Goal: Find specific page/section: Find specific page/section

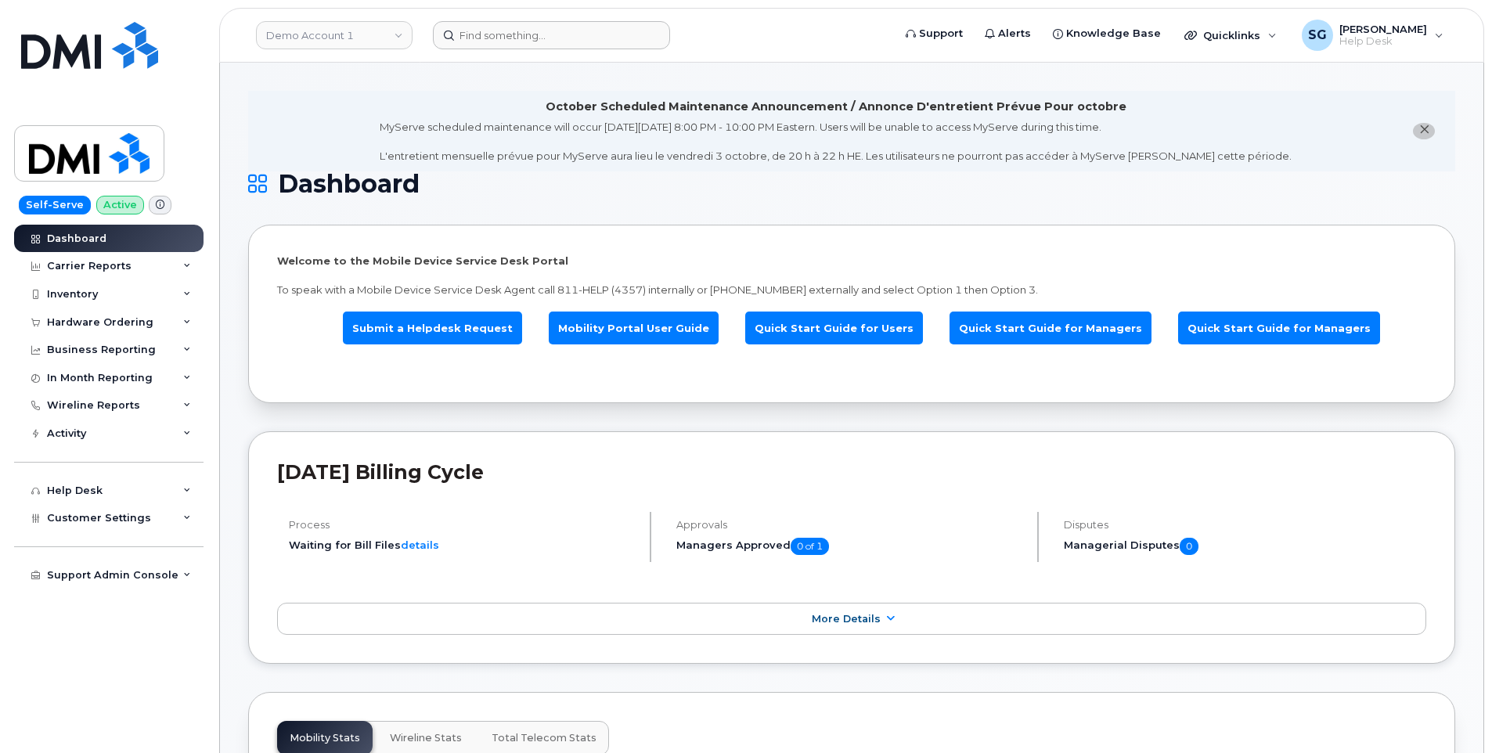
drag, startPoint x: 484, startPoint y: 72, endPoint x: 511, endPoint y: 42, distance: 40.4
click at [369, 36] on link "Demo Account 1" at bounding box center [334, 35] width 157 height 28
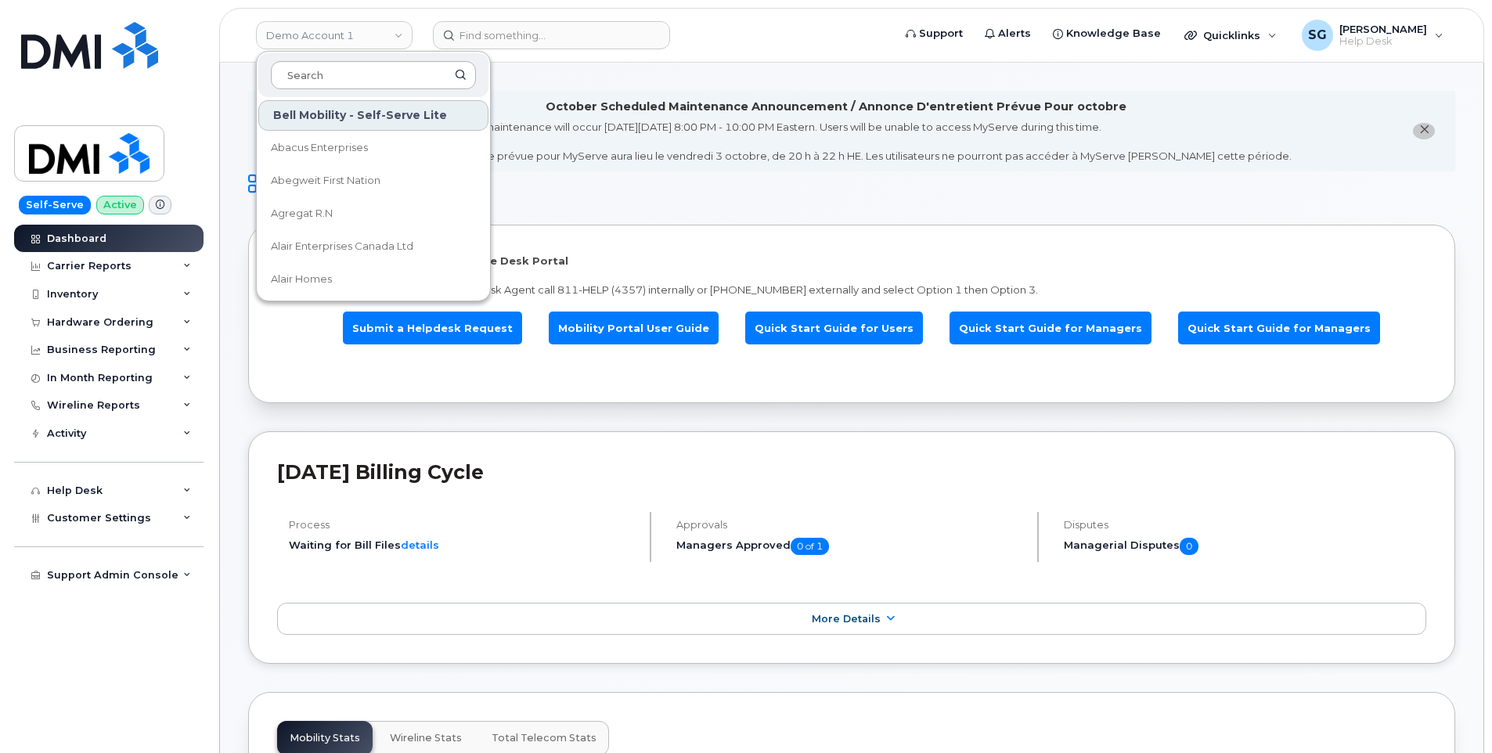
click at [368, 77] on input at bounding box center [373, 75] width 205 height 28
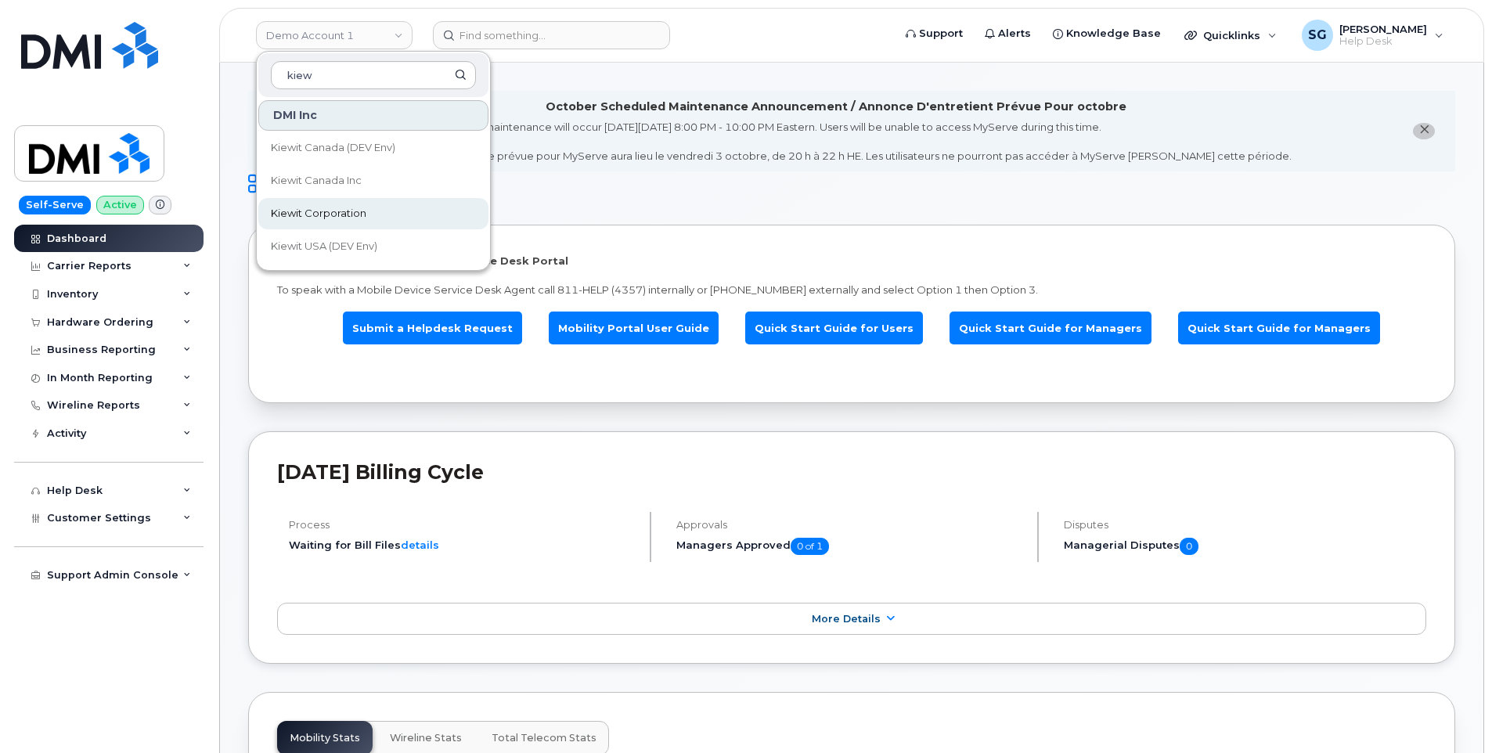
type input "kiew"
click at [387, 207] on link "Kiewit Corporation" at bounding box center [373, 213] width 230 height 31
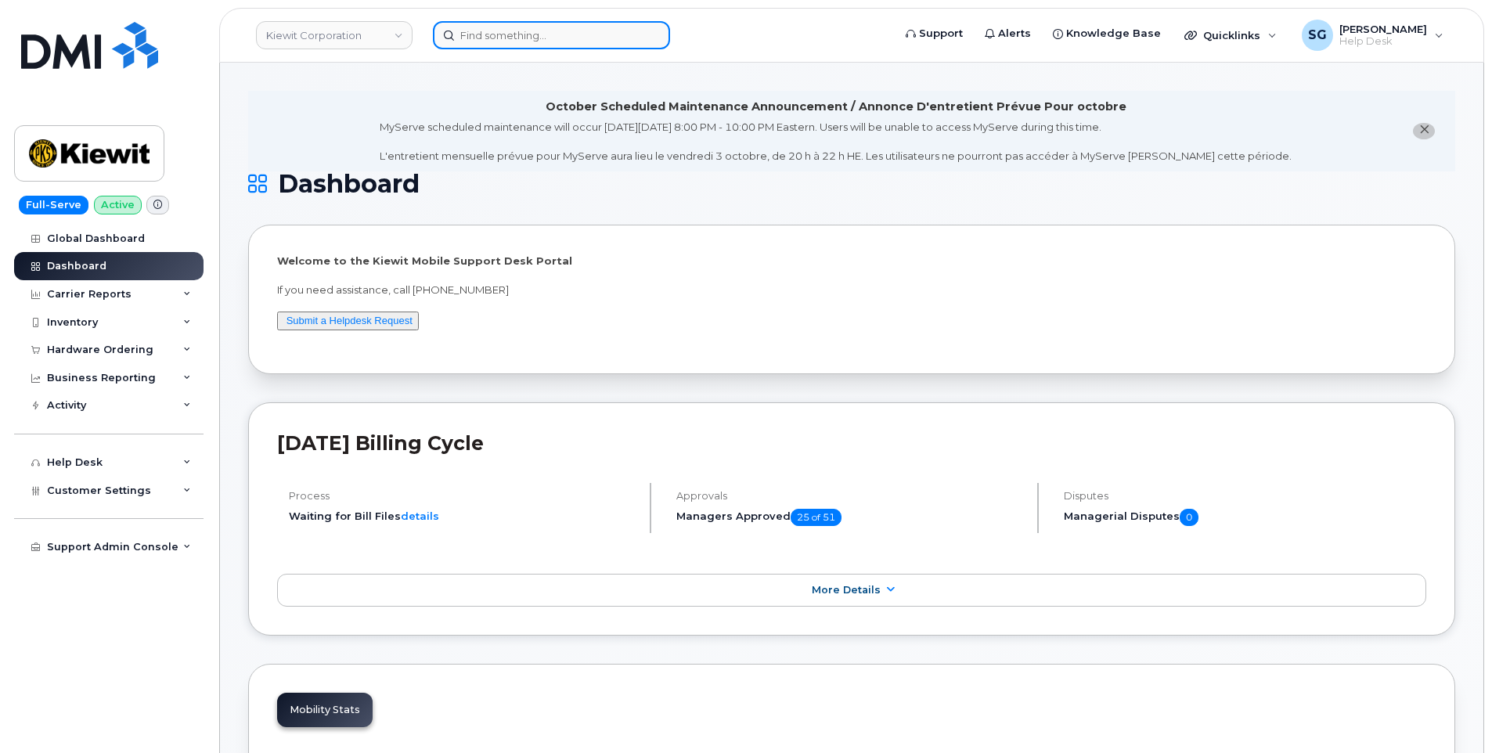
click at [523, 38] on input at bounding box center [551, 35] width 237 height 28
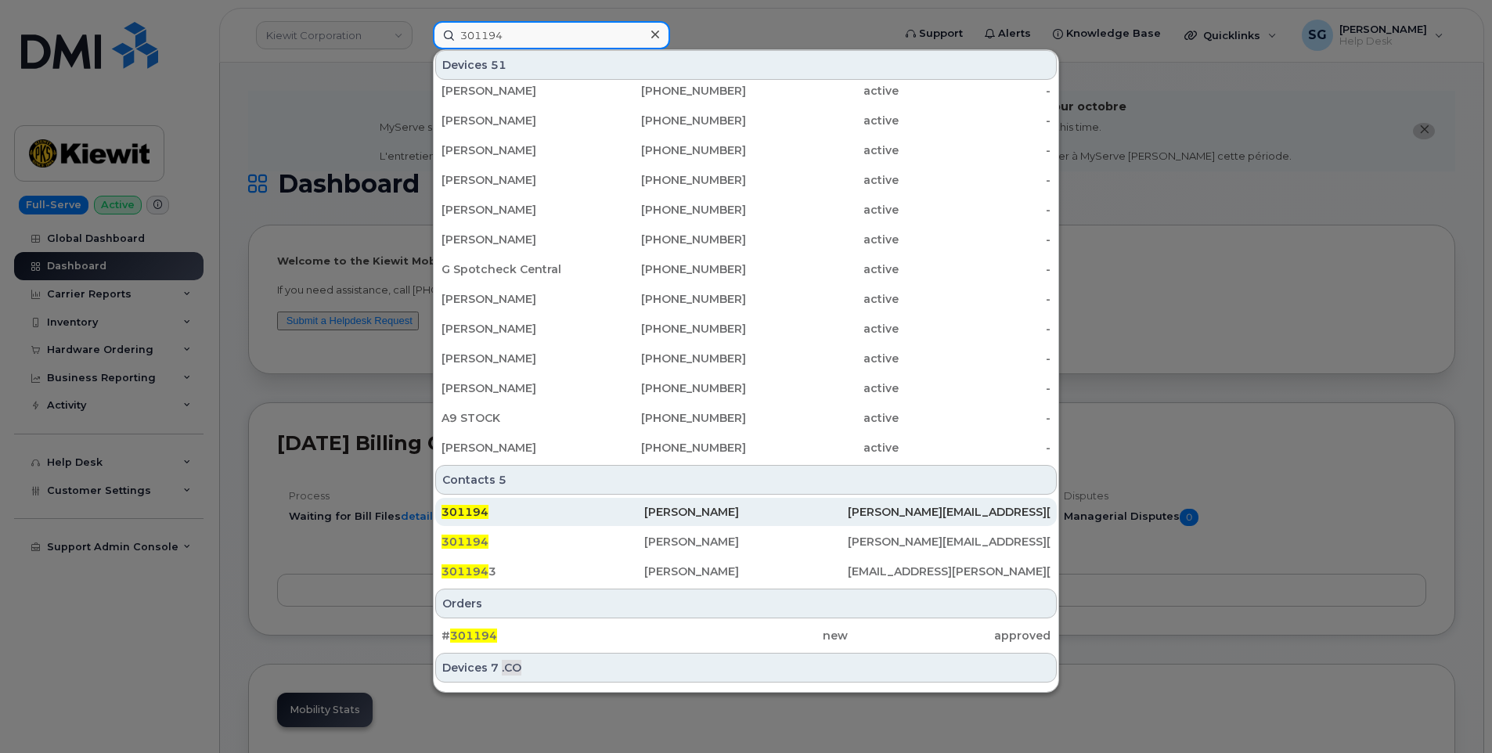
scroll to position [235, 0]
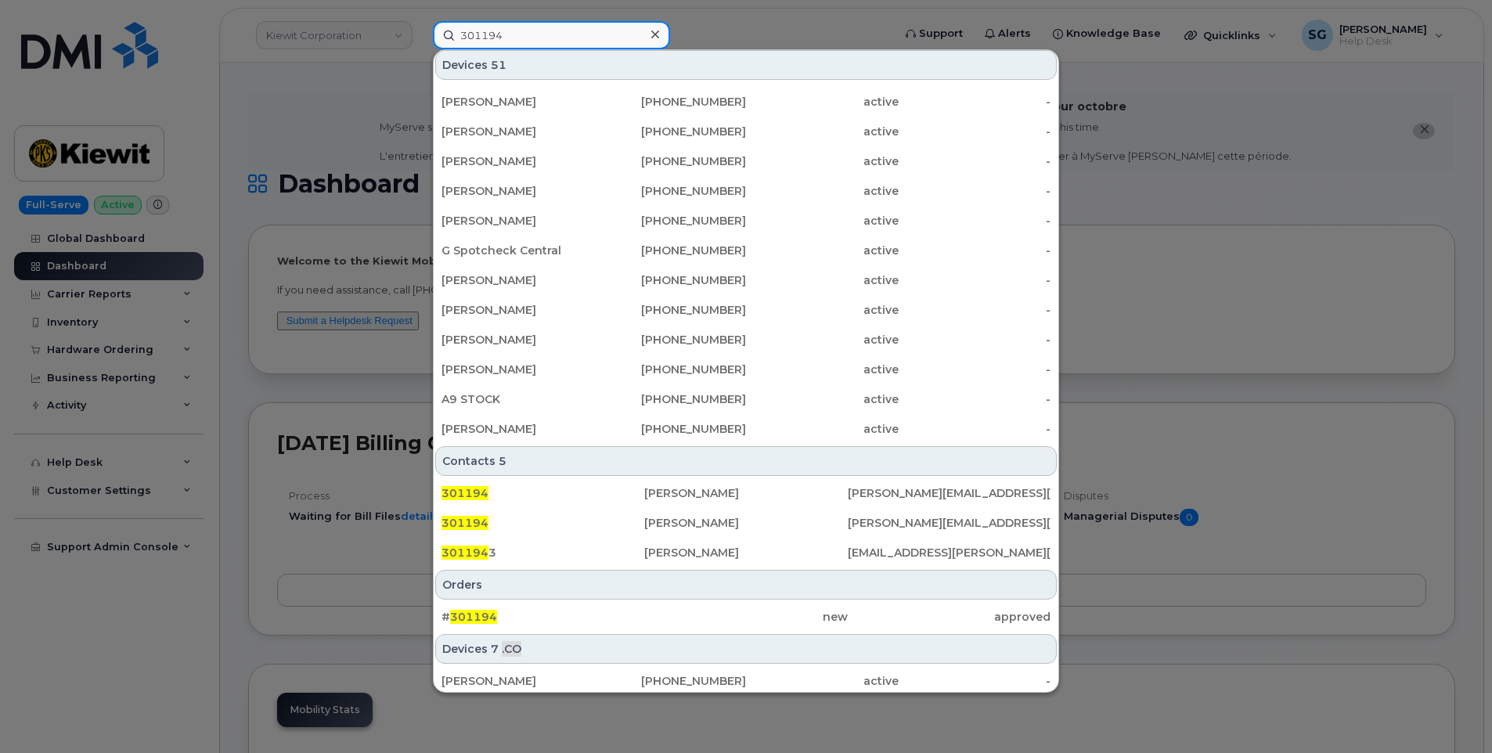
type input "301194"
click at [624, 608] on div "# 301194" at bounding box center [543, 617] width 203 height 28
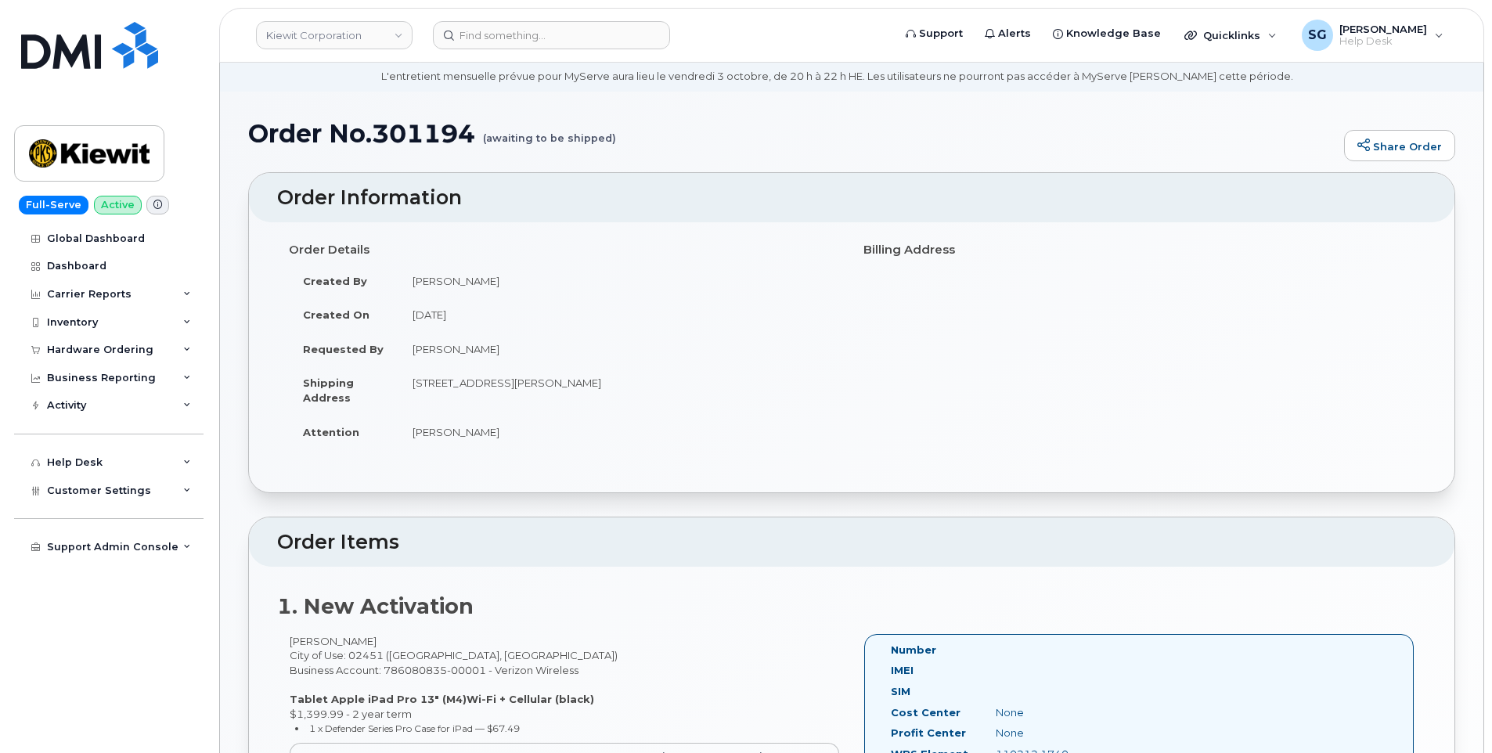
scroll to position [235, 0]
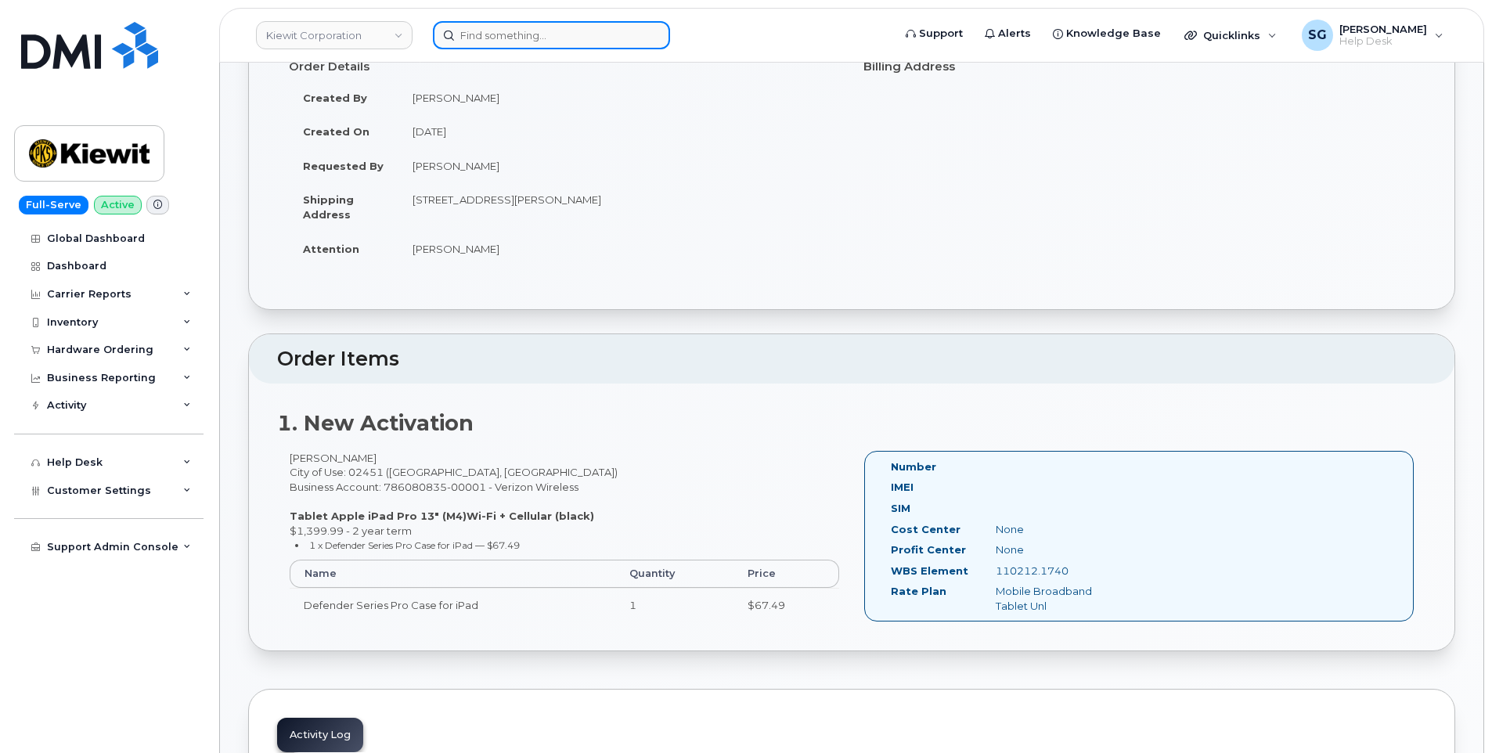
click at [488, 42] on input at bounding box center [551, 35] width 237 height 28
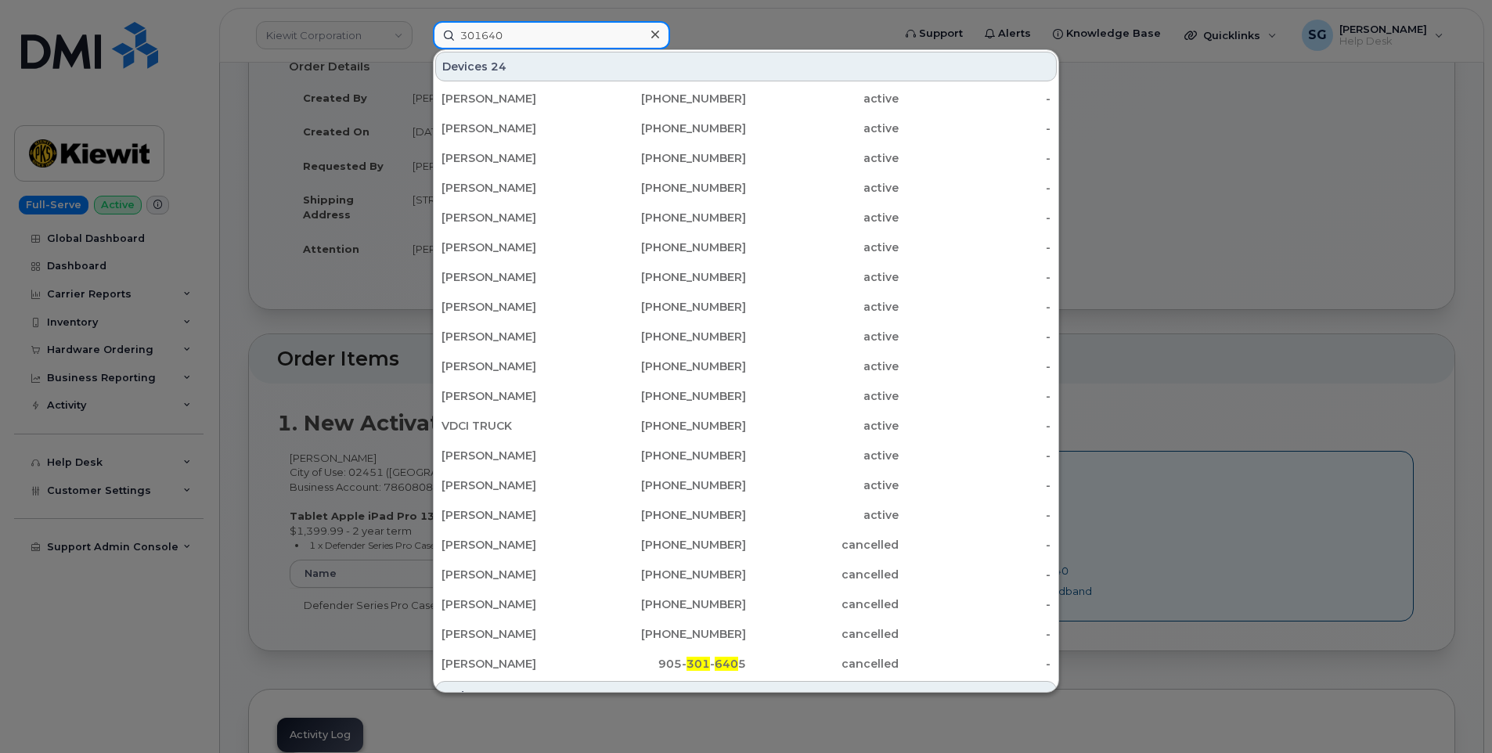
type input "301640"
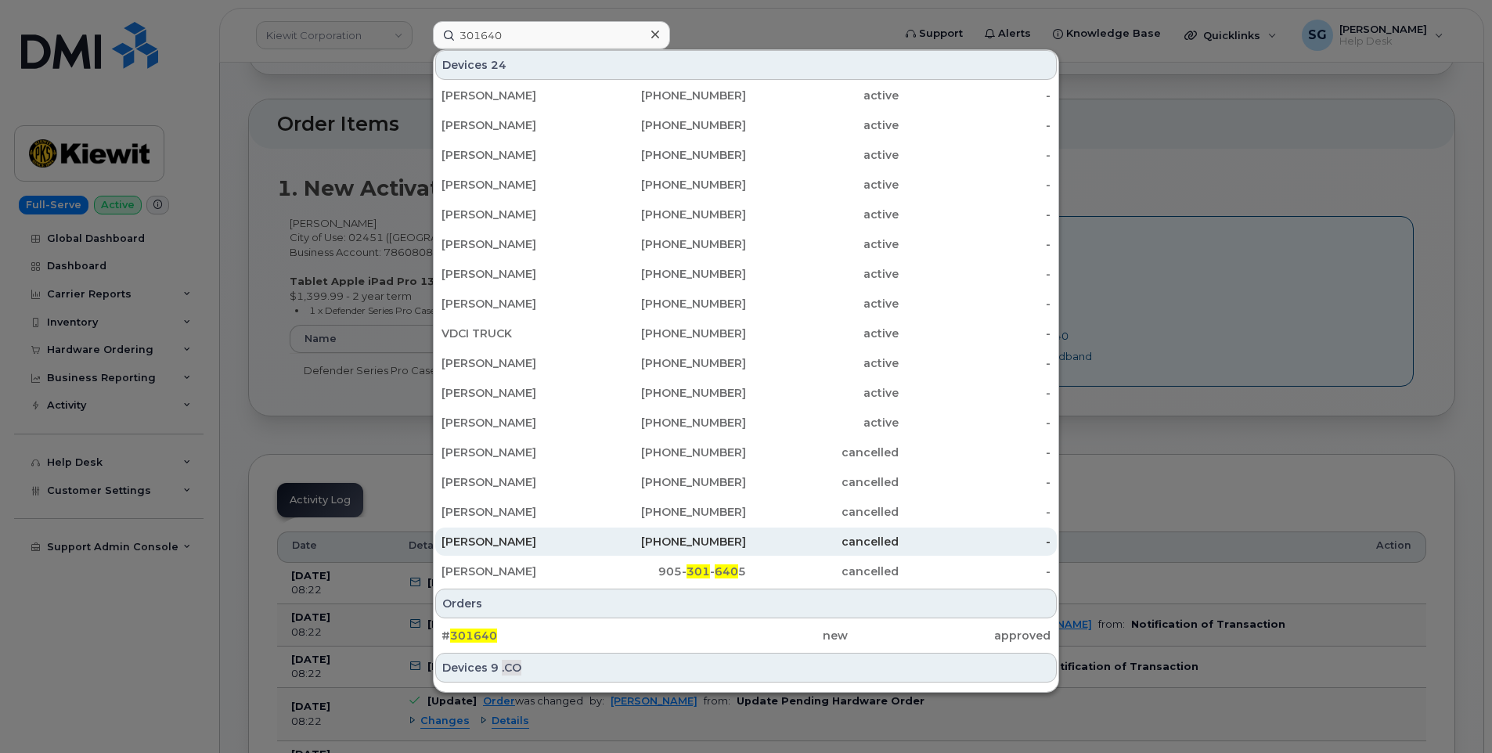
scroll to position [175, 0]
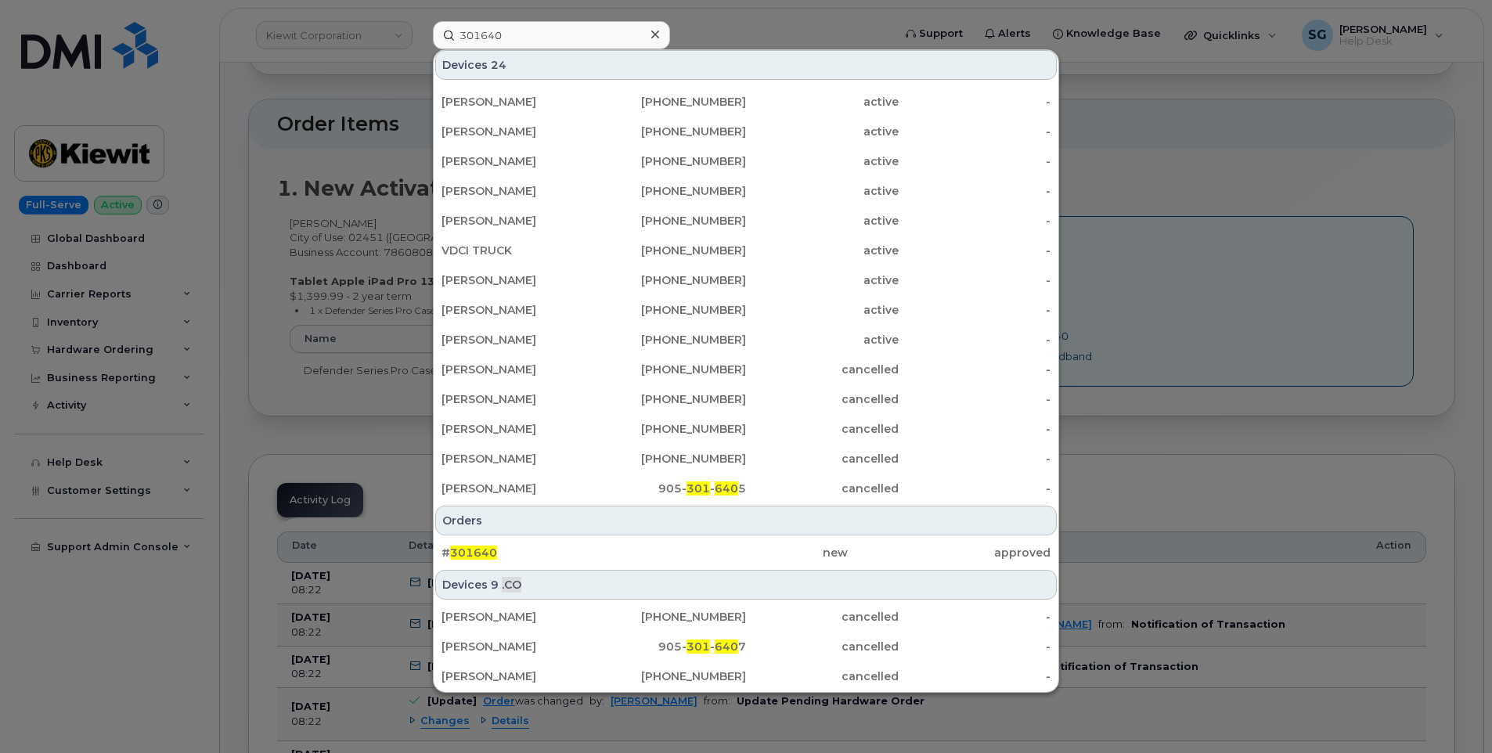
drag, startPoint x: 699, startPoint y: 553, endPoint x: 1482, endPoint y: 590, distance: 783.7
click at [699, 553] on div "new" at bounding box center [745, 553] width 203 height 16
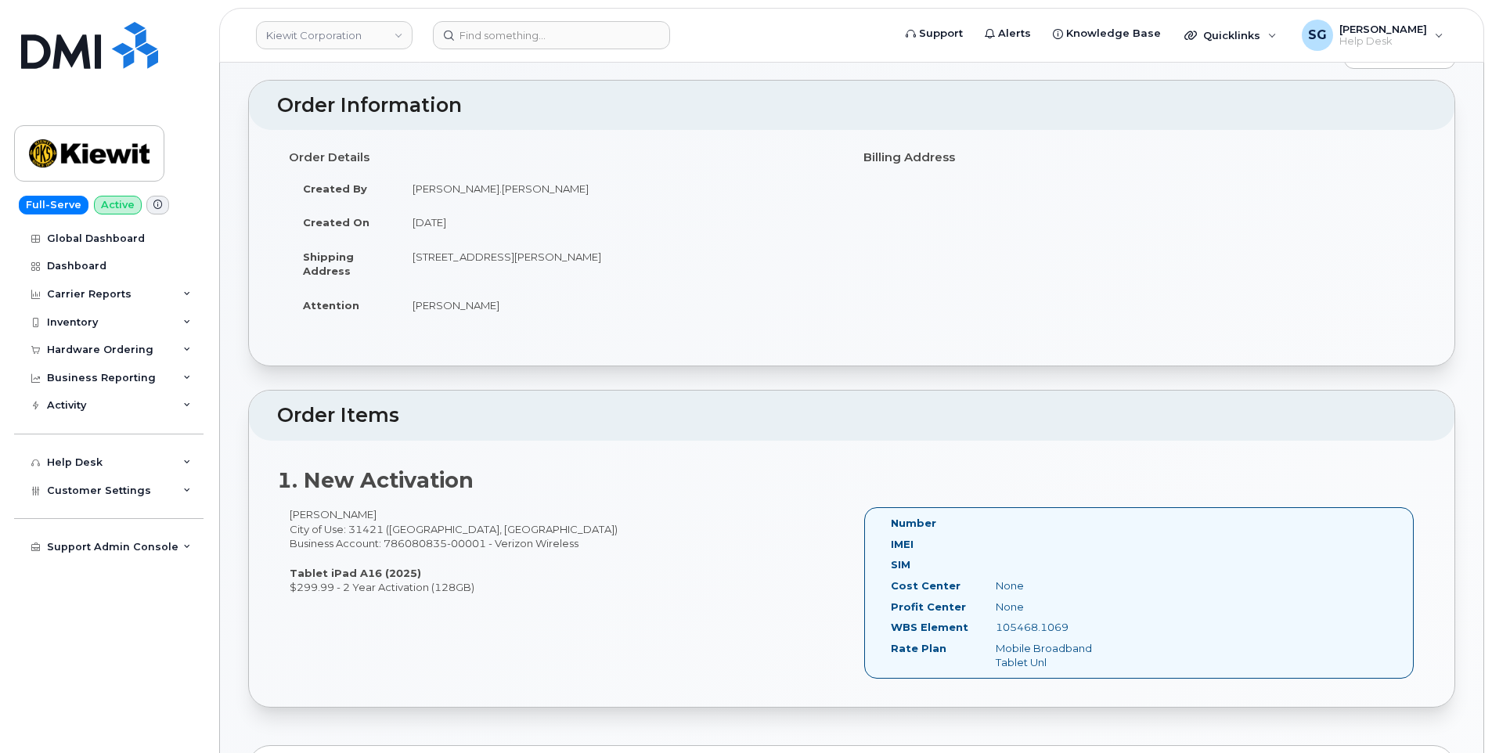
scroll to position [313, 0]
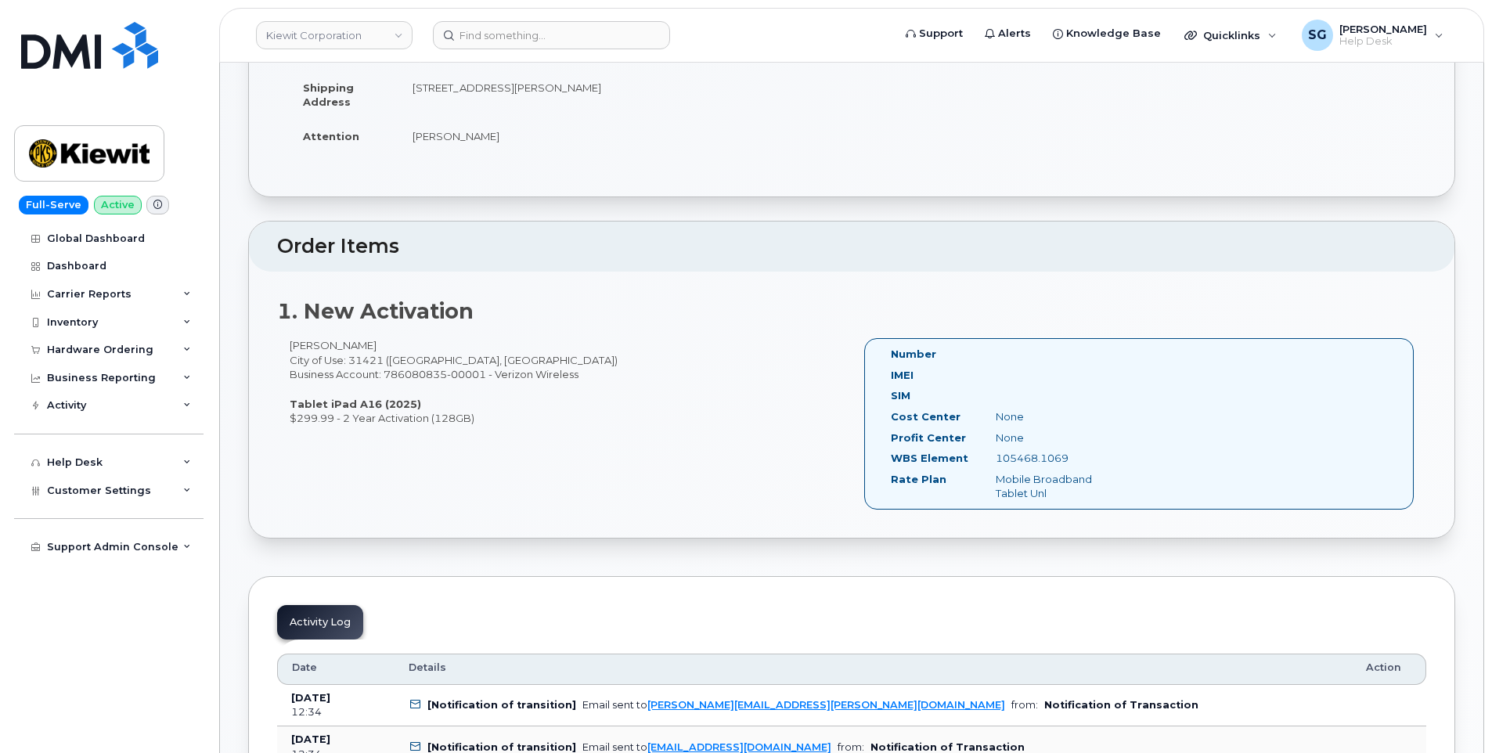
click at [532, 52] on header "Kiewit Corporation Support Alerts Knowledge Base Quicklinks Suspend / Cancel De…" at bounding box center [851, 35] width 1265 height 55
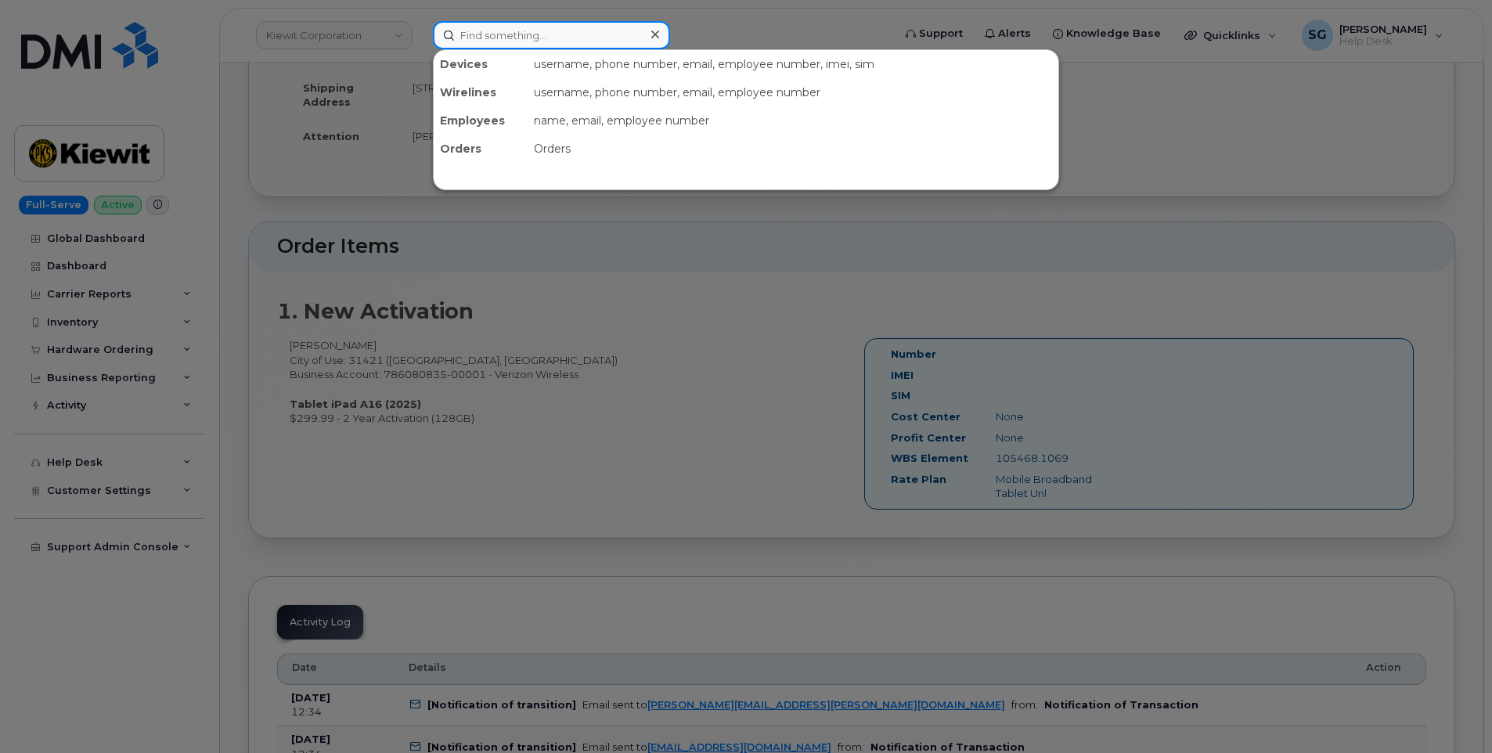
click at [529, 28] on input at bounding box center [551, 35] width 237 height 28
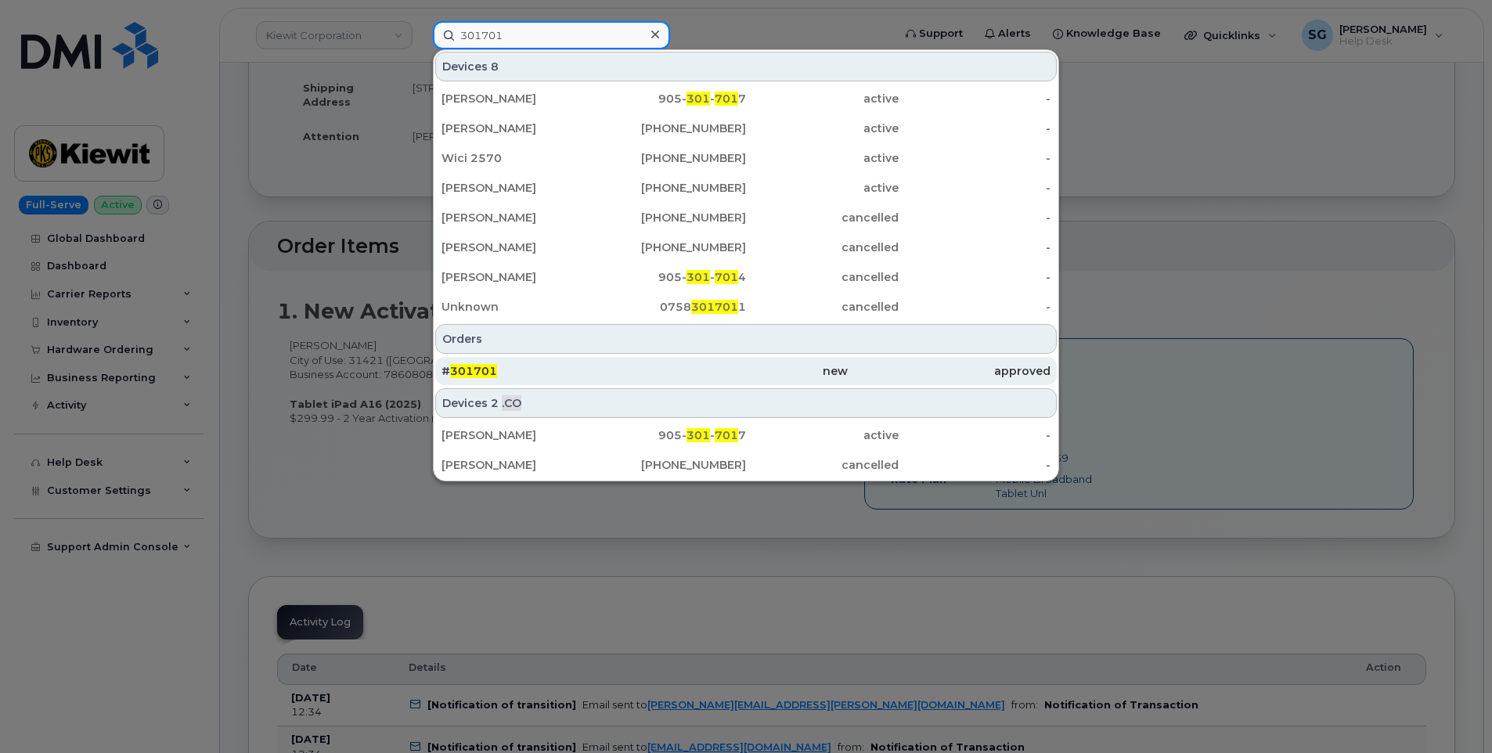
type input "301701"
click at [589, 373] on div "# 301701" at bounding box center [543, 371] width 203 height 16
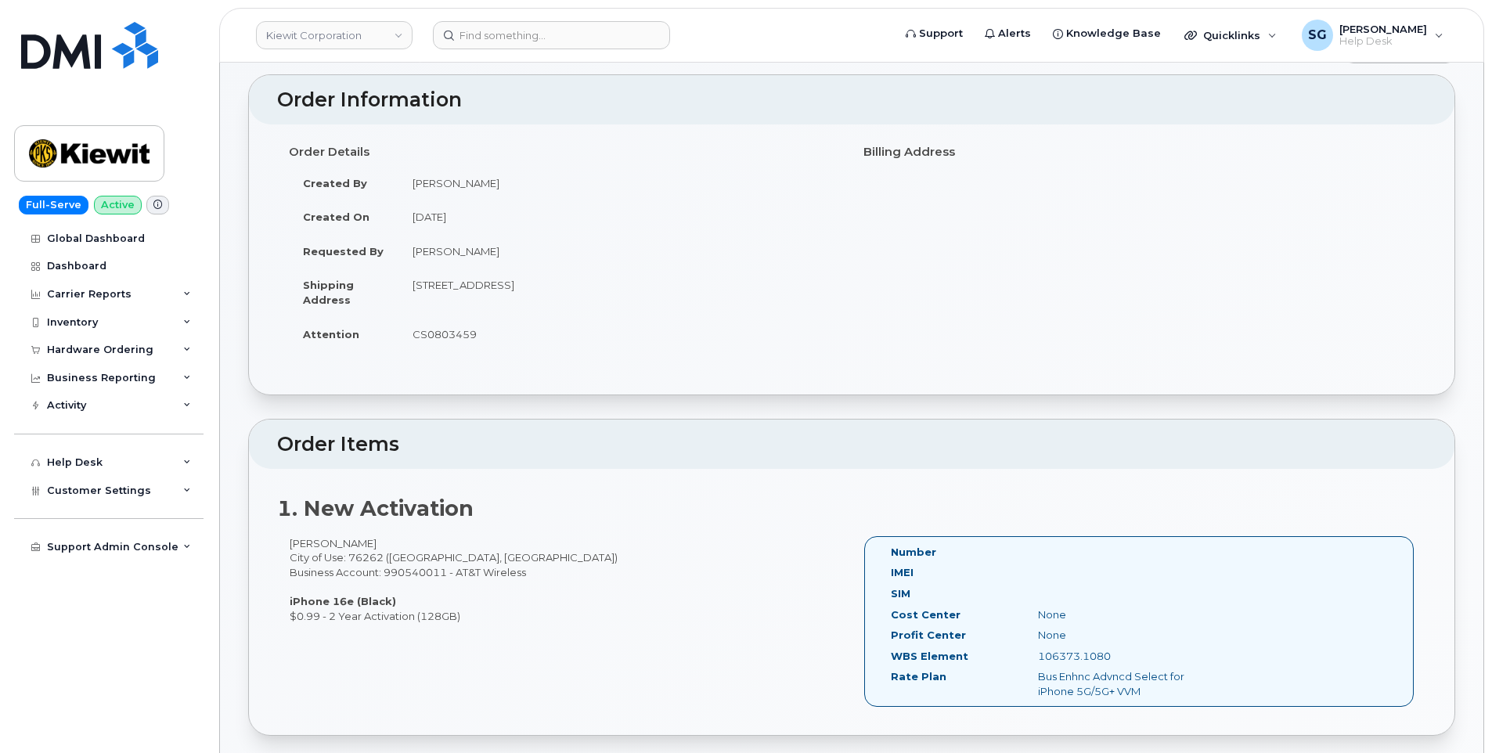
scroll to position [157, 0]
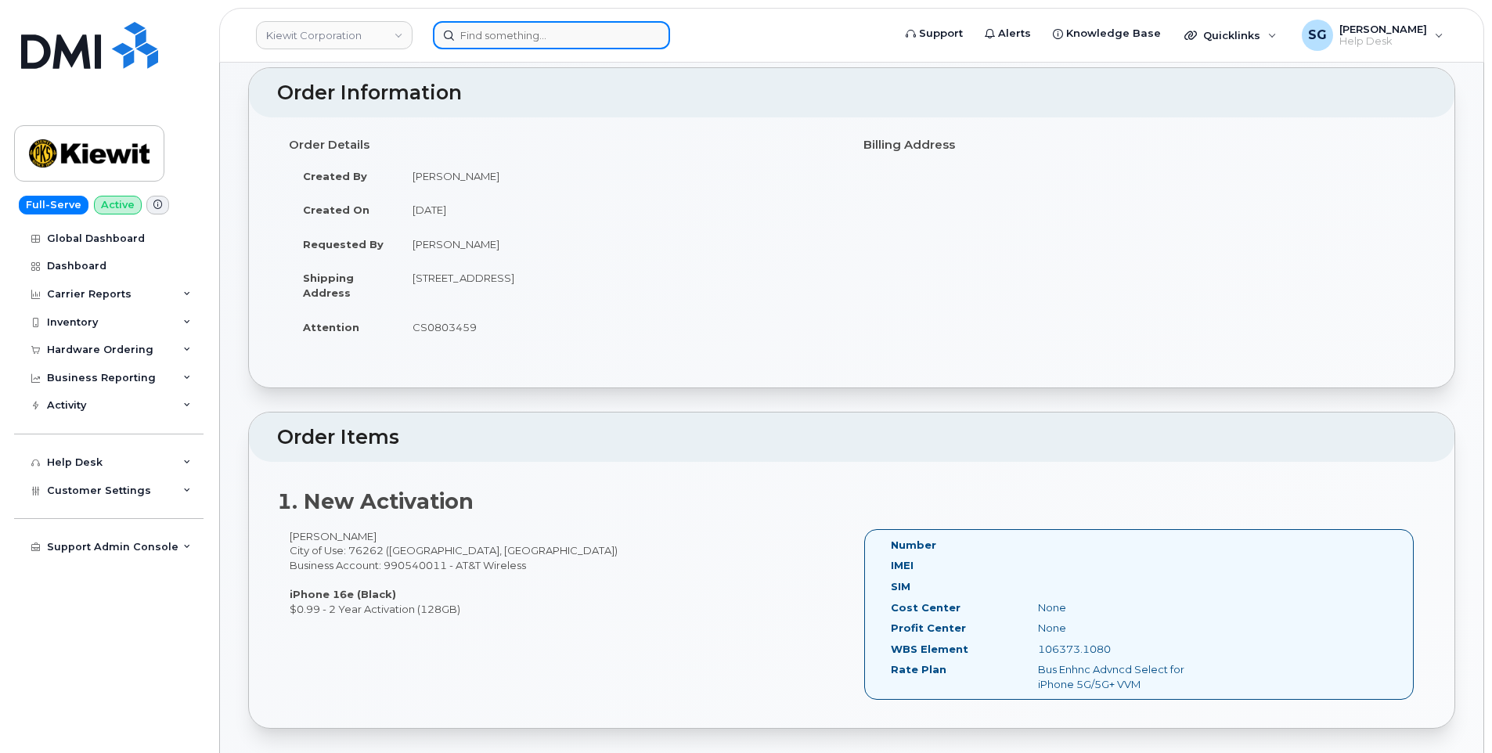
click at [578, 31] on input at bounding box center [551, 35] width 237 height 28
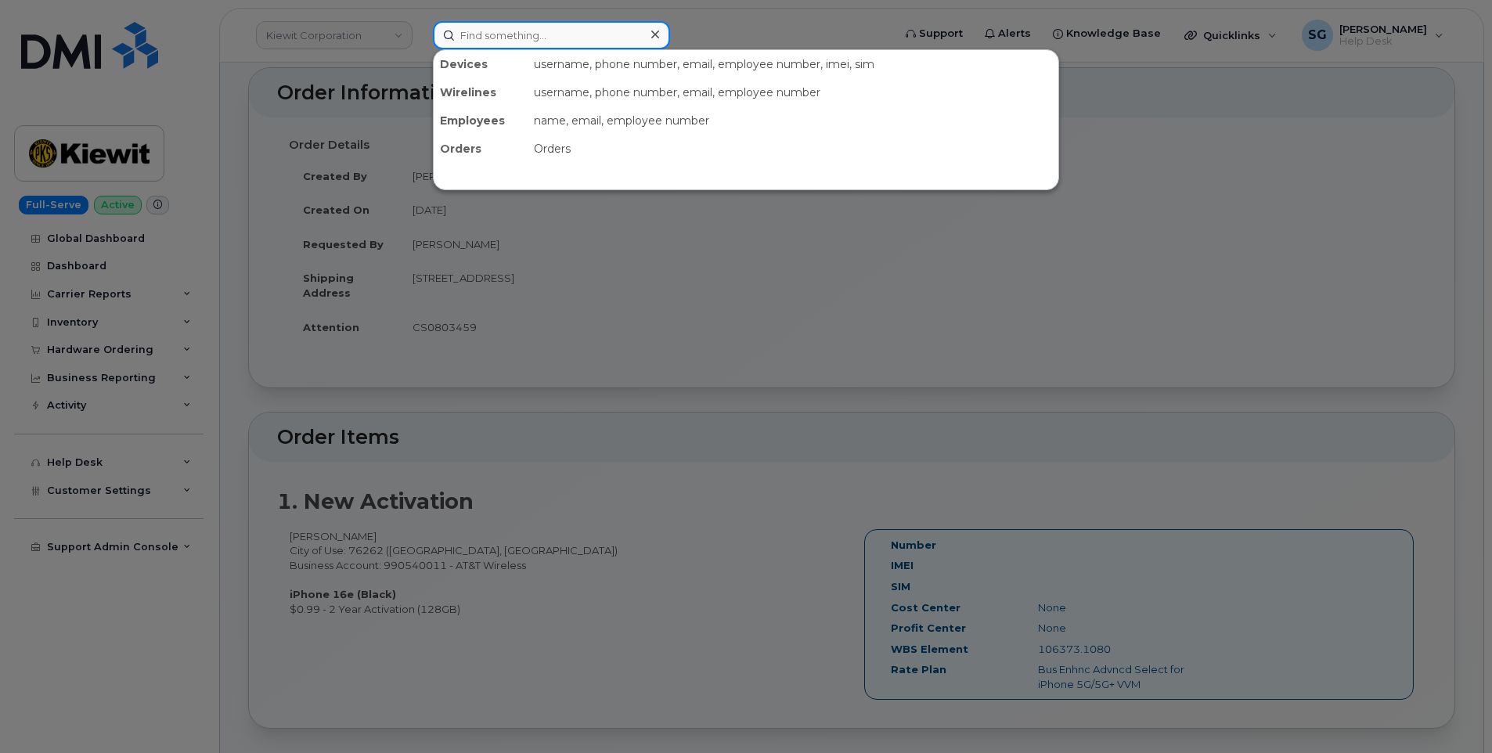
click at [589, 22] on input at bounding box center [551, 35] width 237 height 28
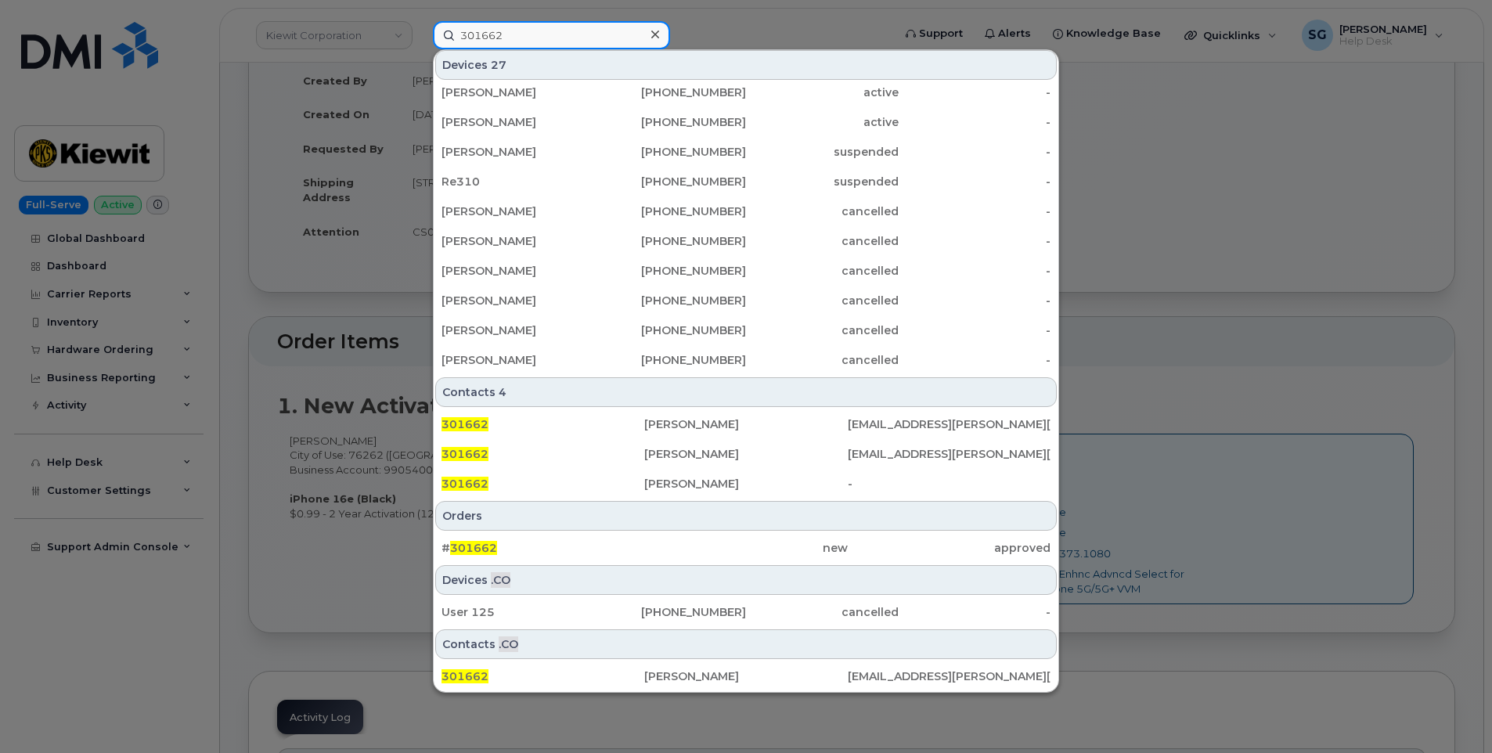
scroll to position [391, 0]
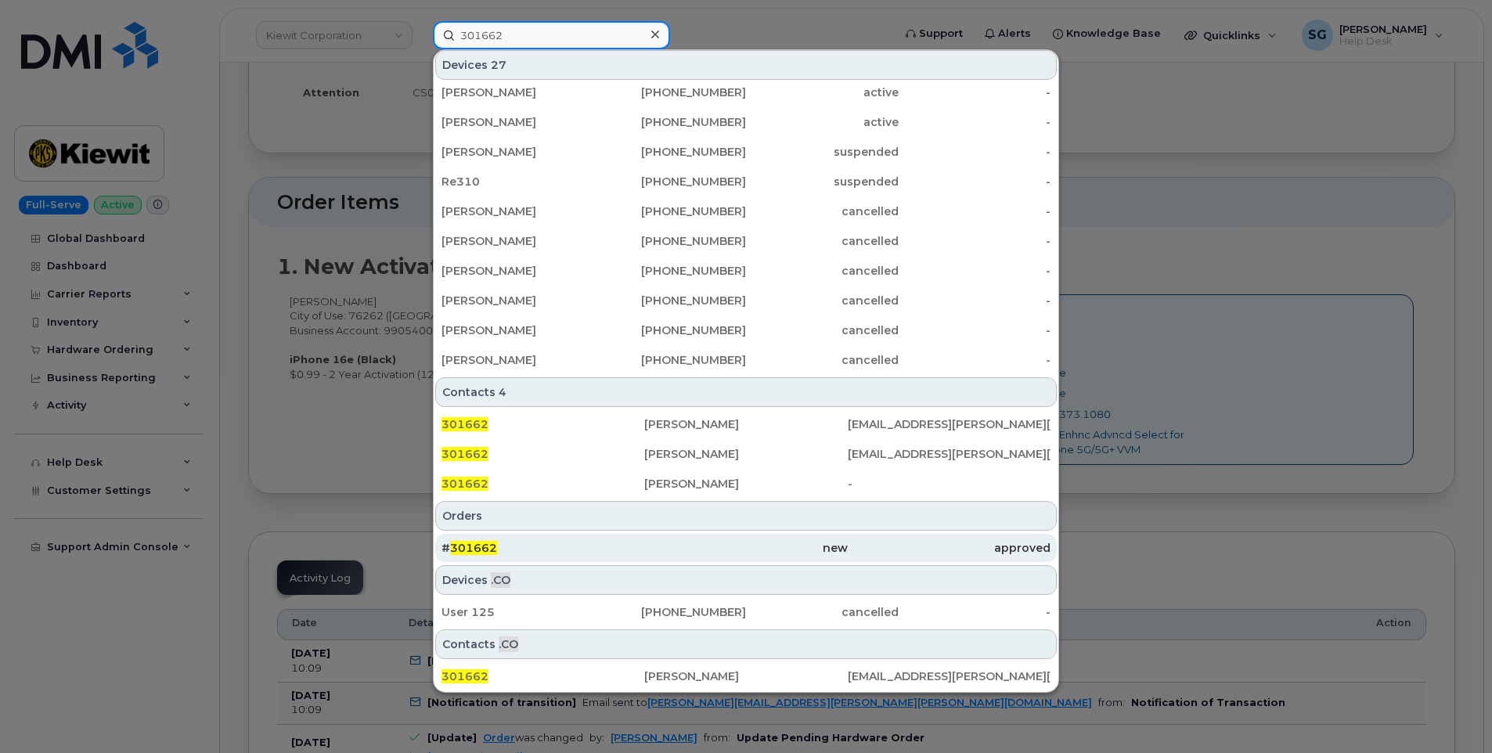
type input "301662"
click at [601, 540] on div "# 301662" at bounding box center [543, 548] width 203 height 28
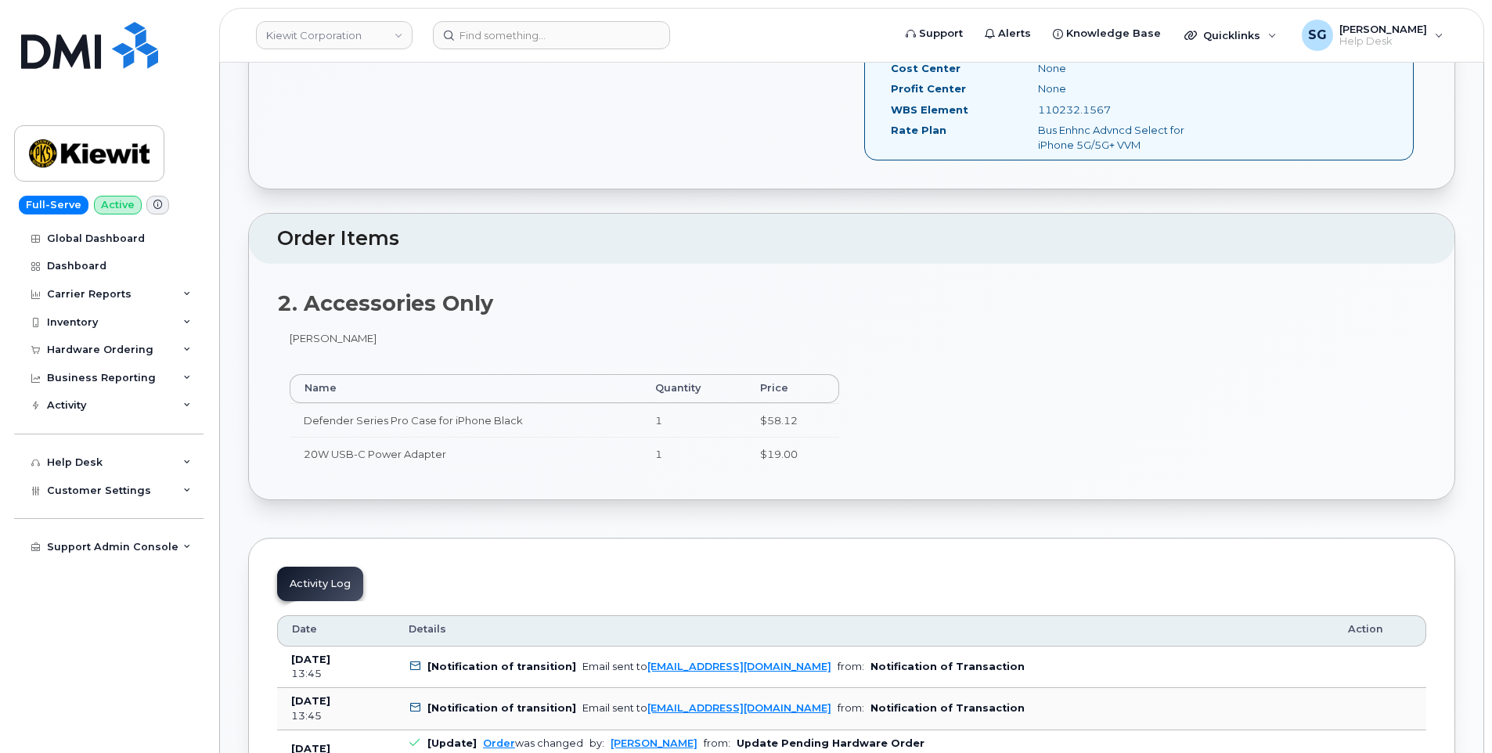
scroll to position [705, 0]
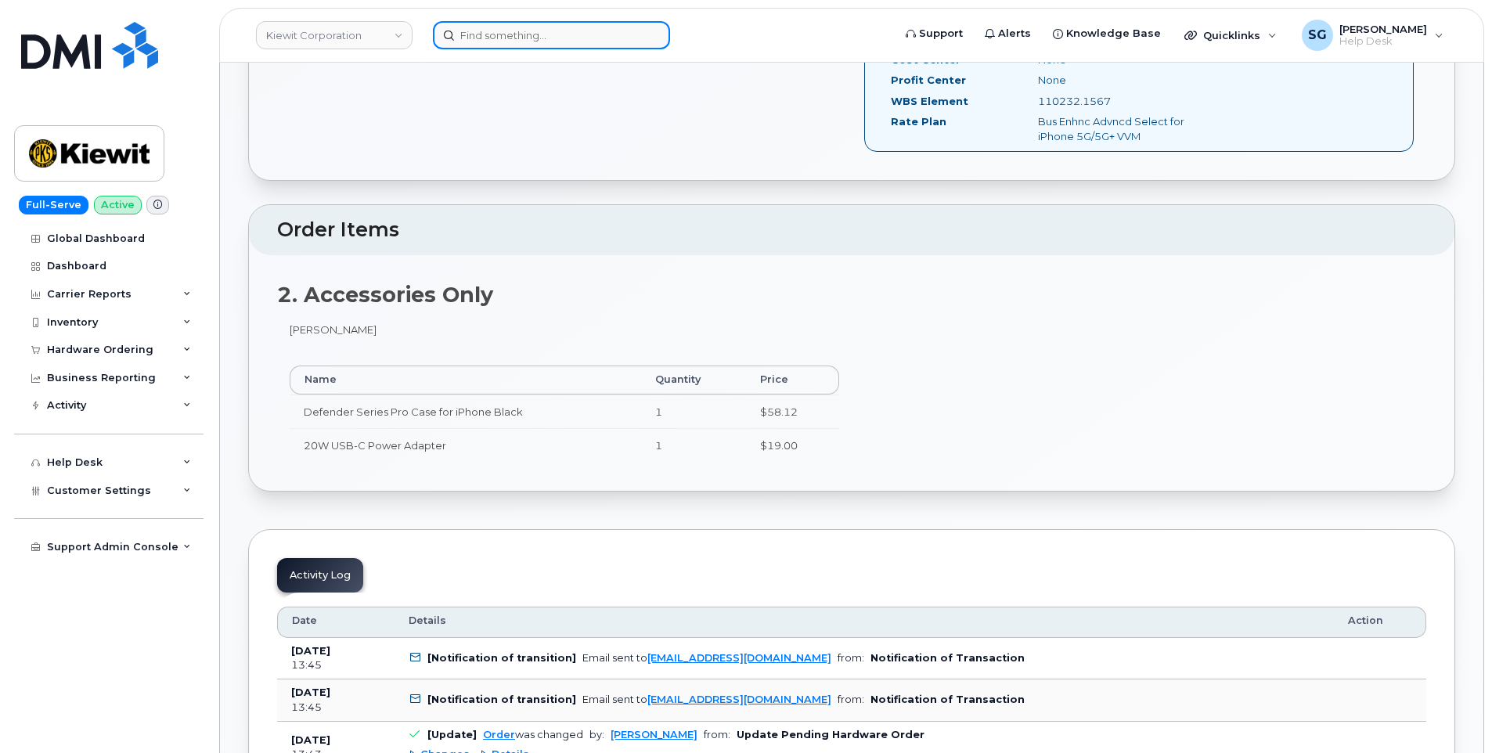
click at [636, 34] on input at bounding box center [551, 35] width 237 height 28
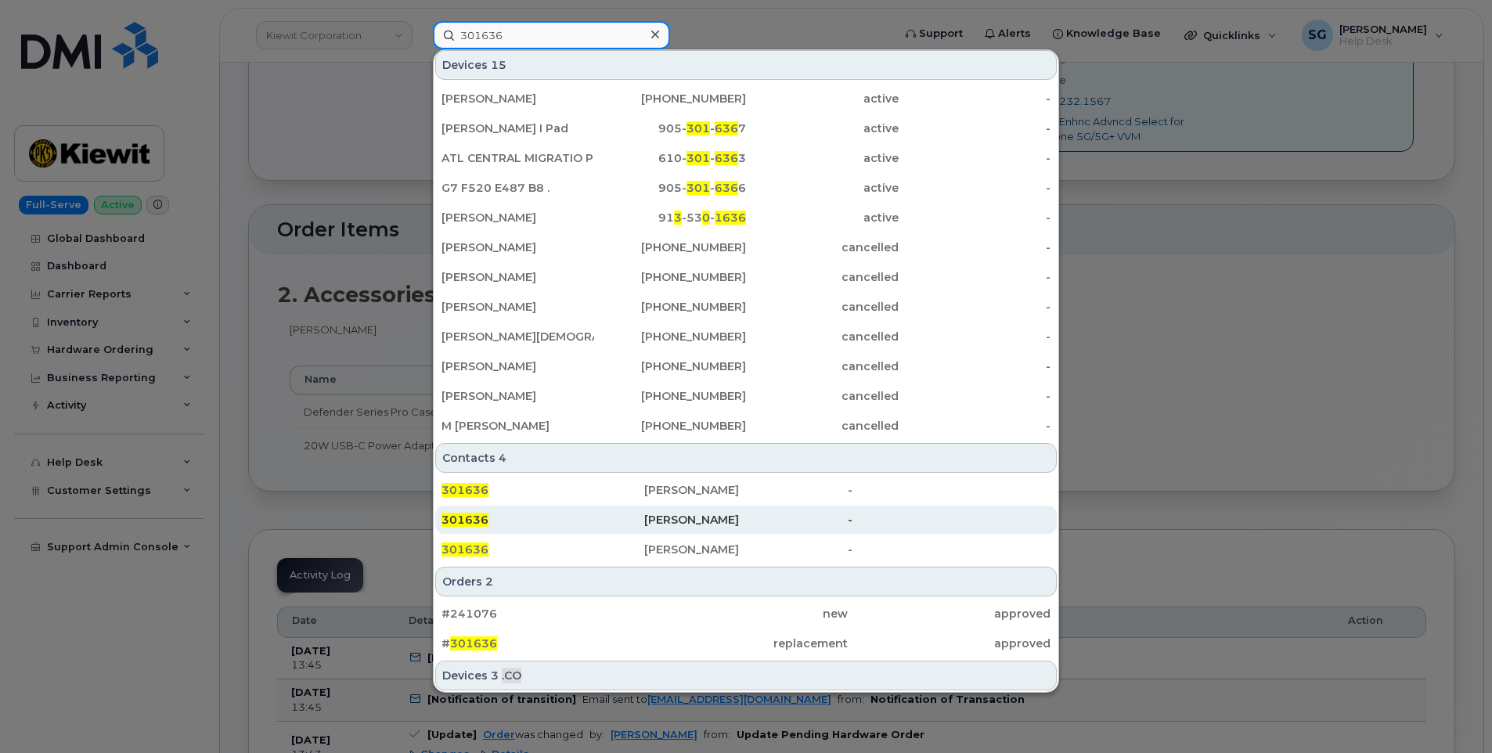
scroll to position [244, 0]
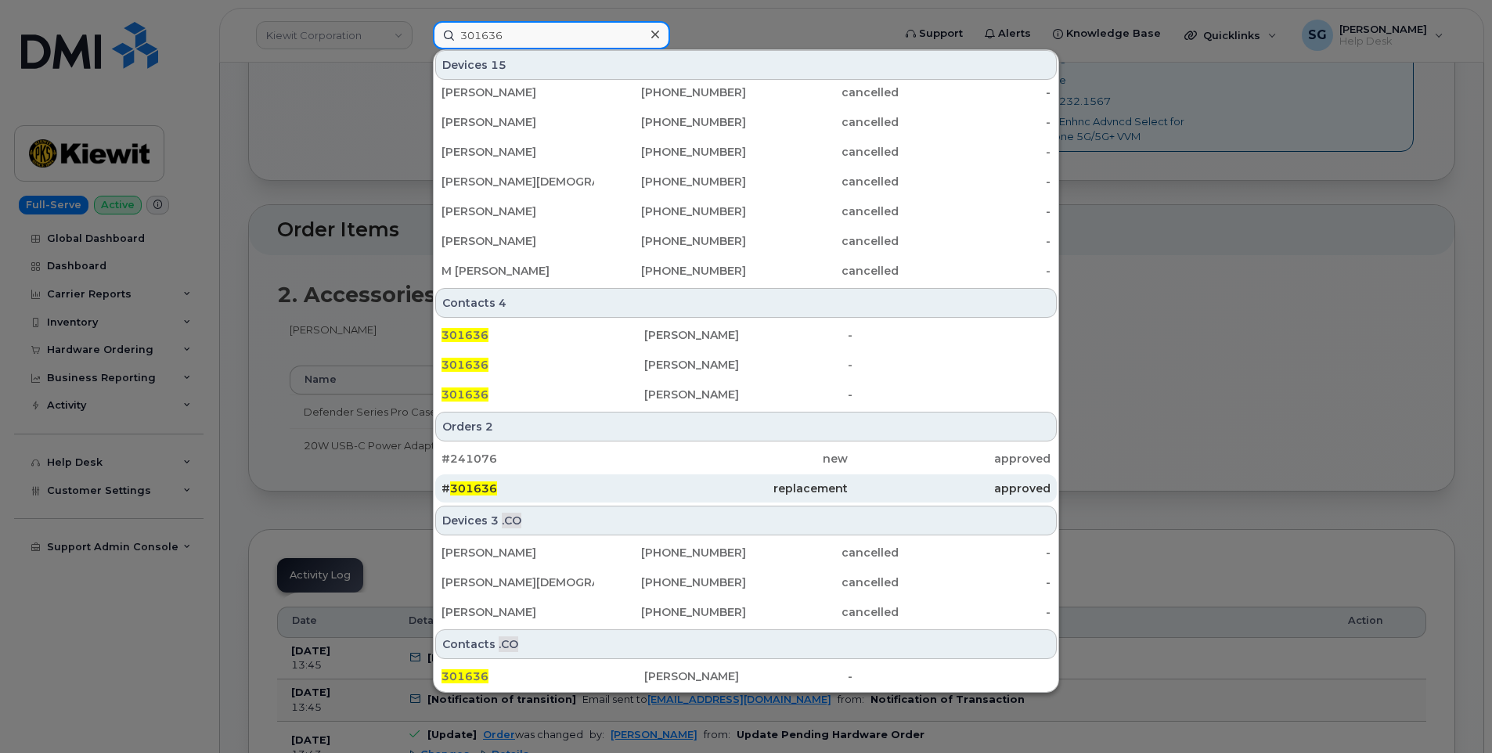
type input "301636"
click at [562, 488] on div "# 301636" at bounding box center [543, 489] width 203 height 16
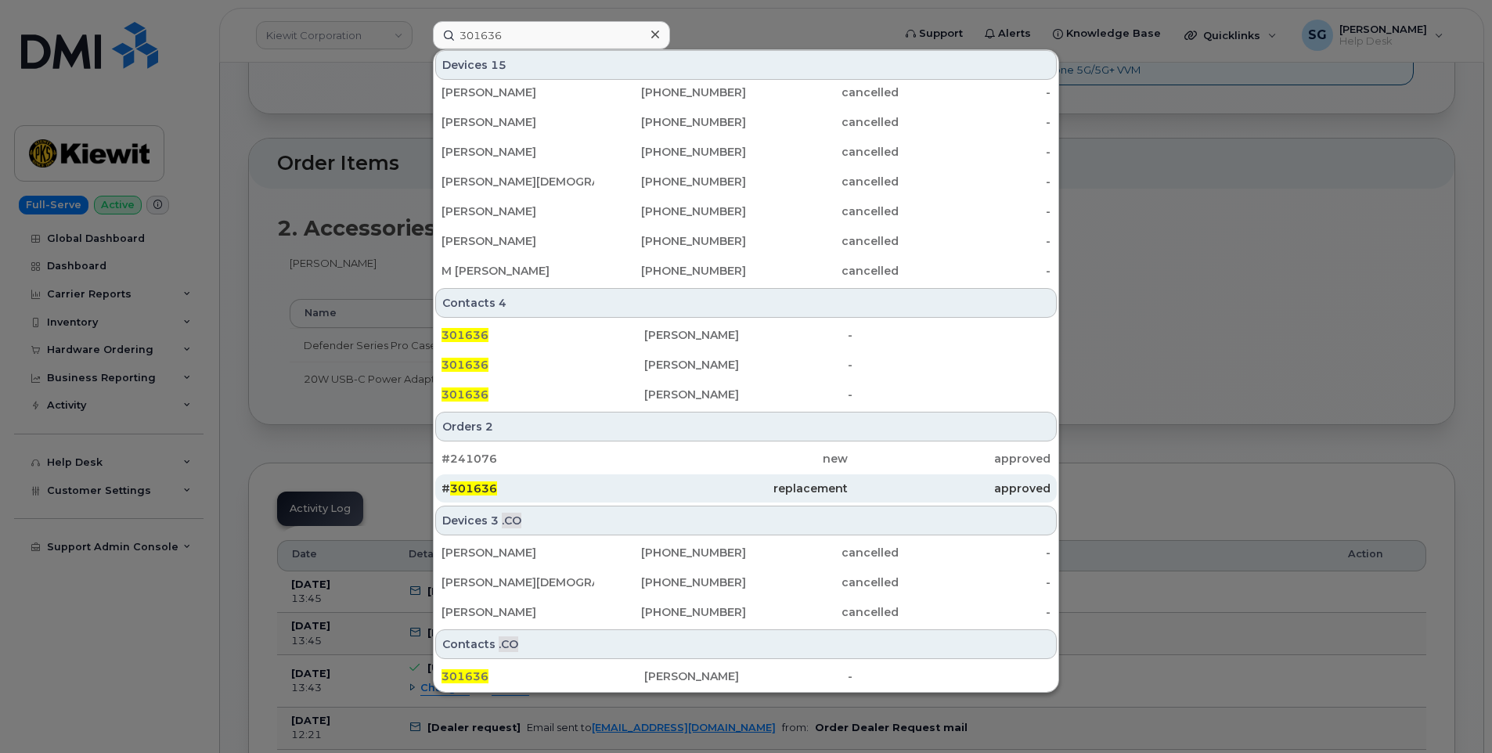
scroll to position [861, 0]
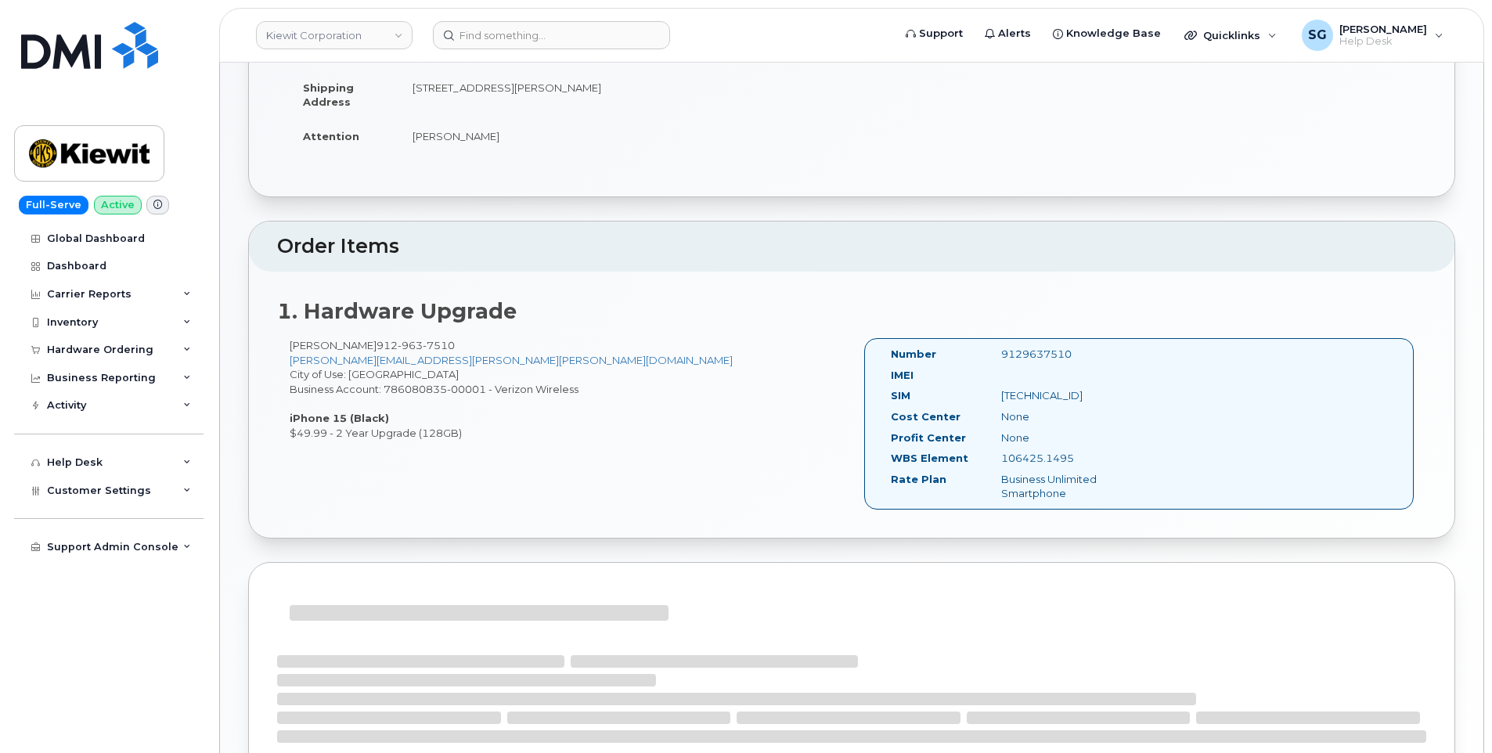
scroll to position [394, 0]
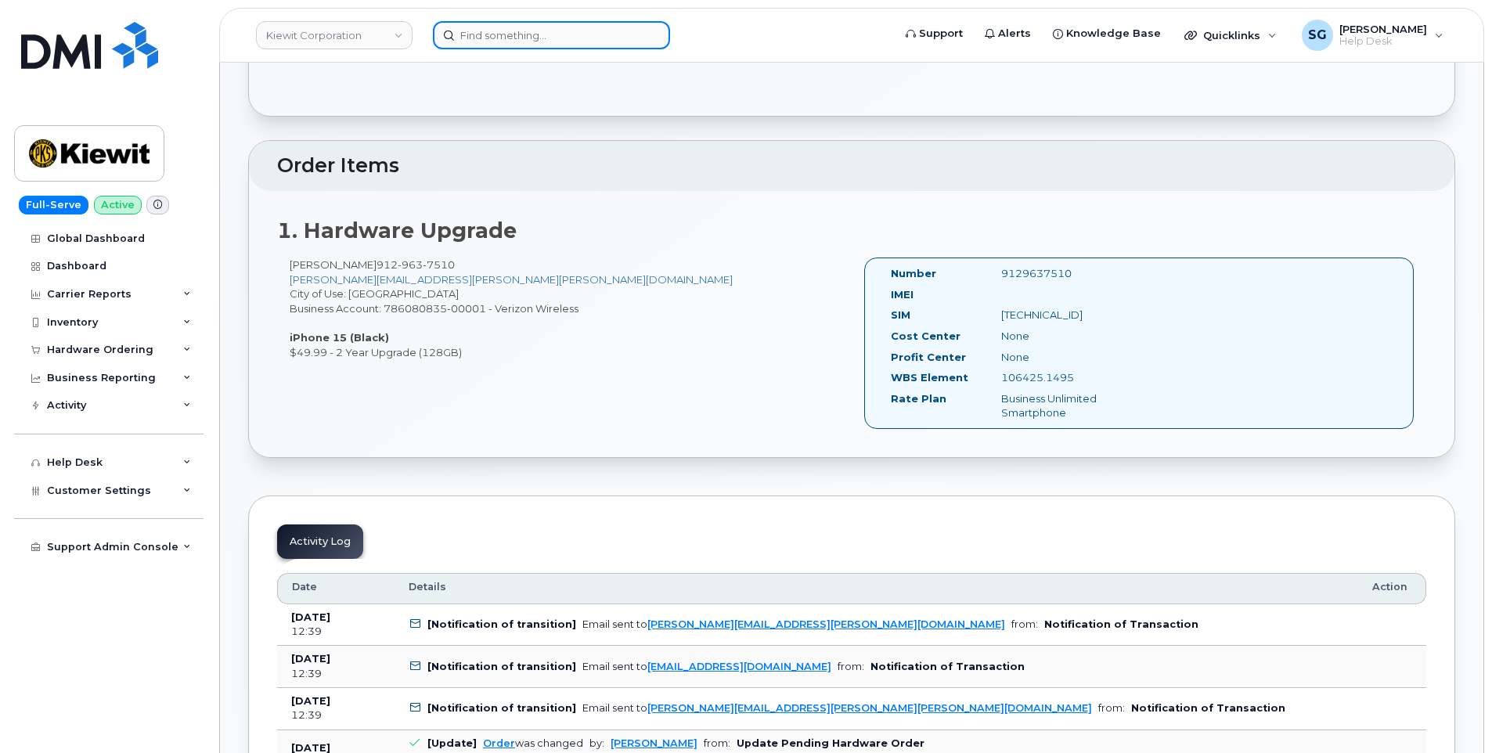
click at [512, 33] on input at bounding box center [551, 35] width 237 height 28
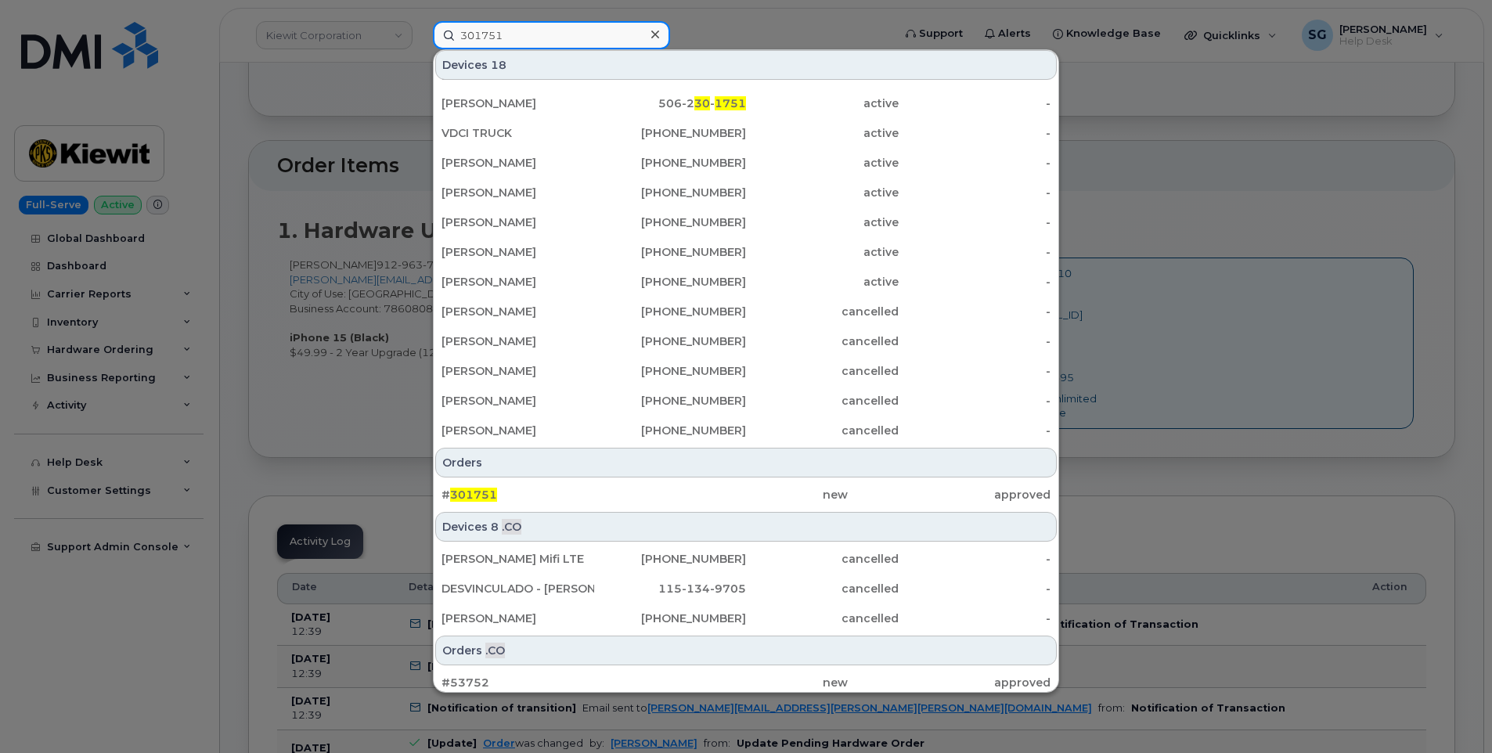
scroll to position [180, 0]
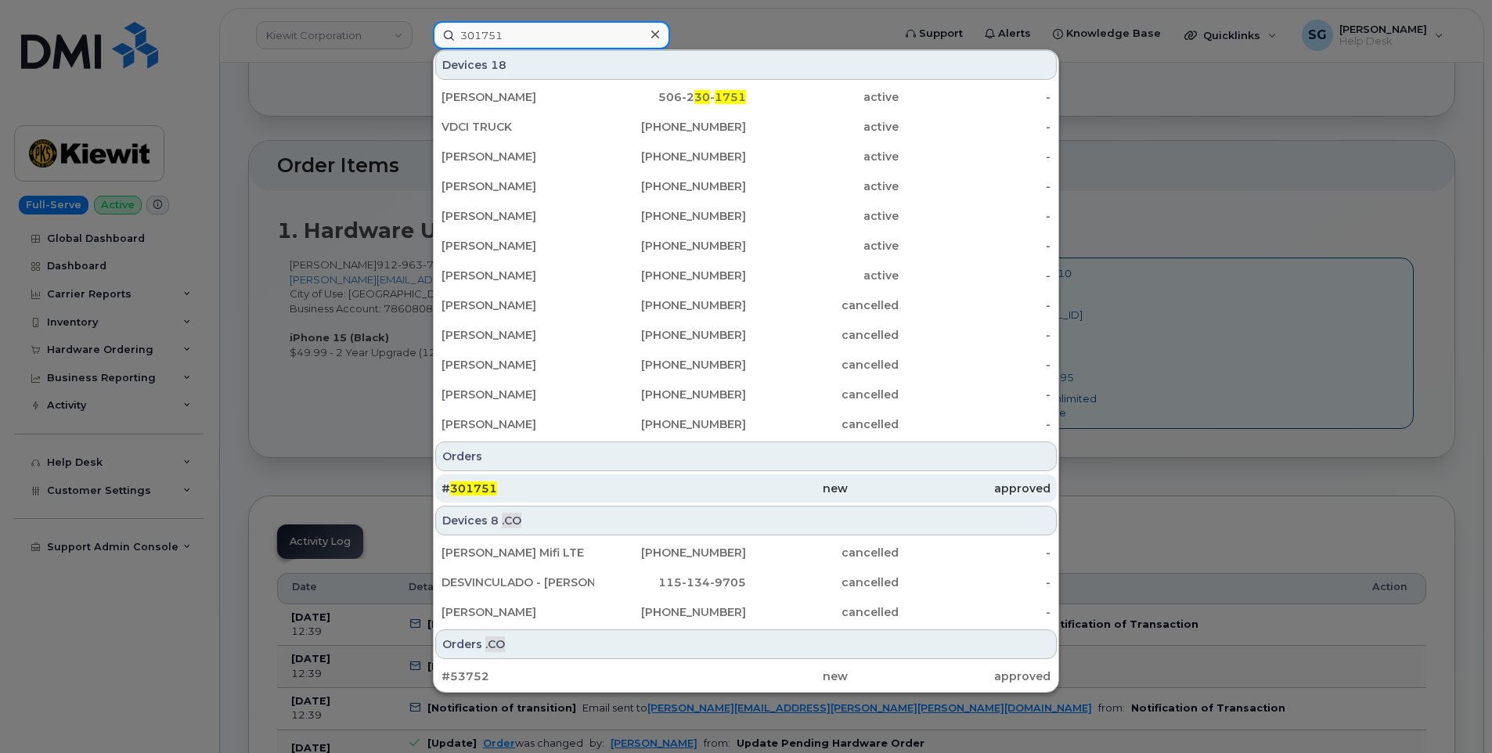
type input "301751"
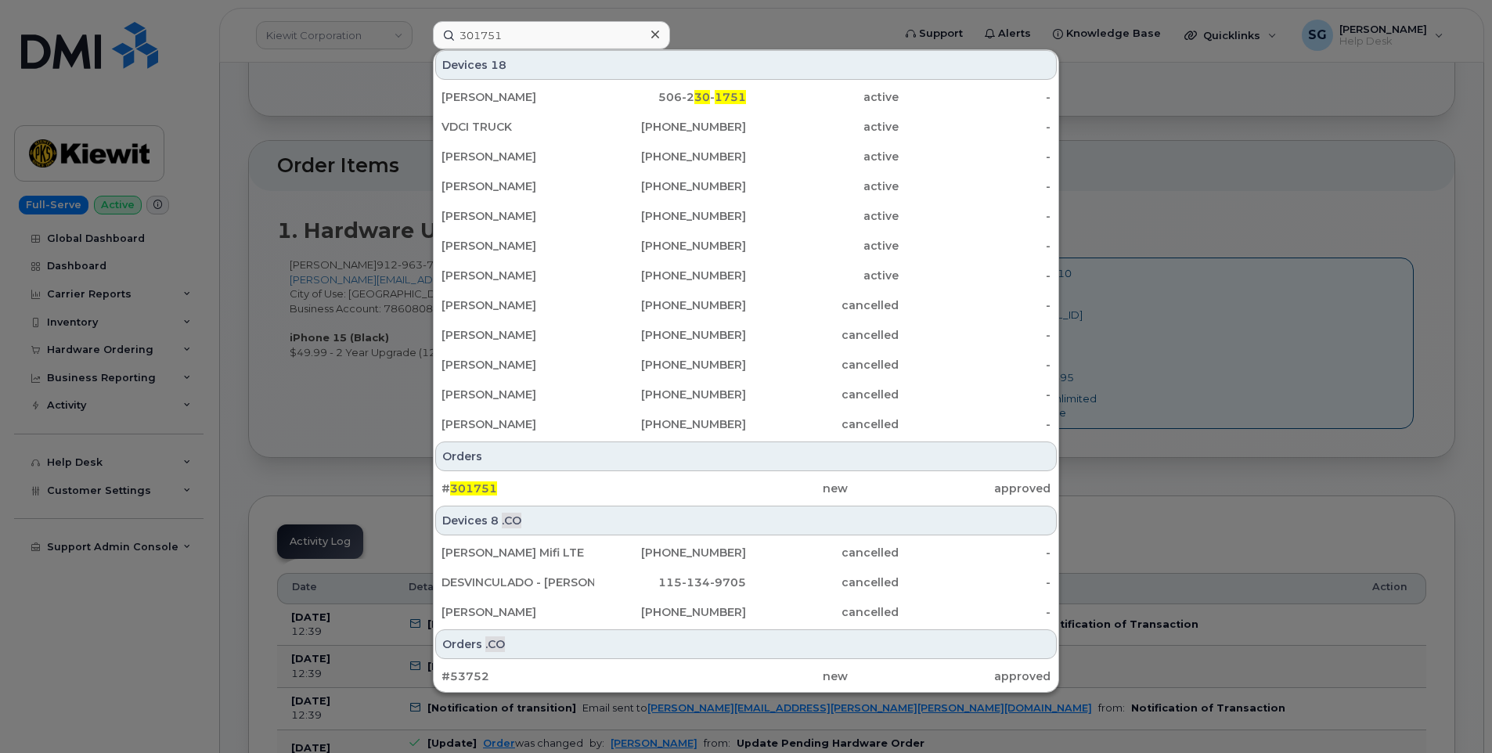
drag, startPoint x: 541, startPoint y: 493, endPoint x: 1465, endPoint y: 545, distance: 925.2
click at [541, 493] on div "# 301751" at bounding box center [543, 489] width 203 height 16
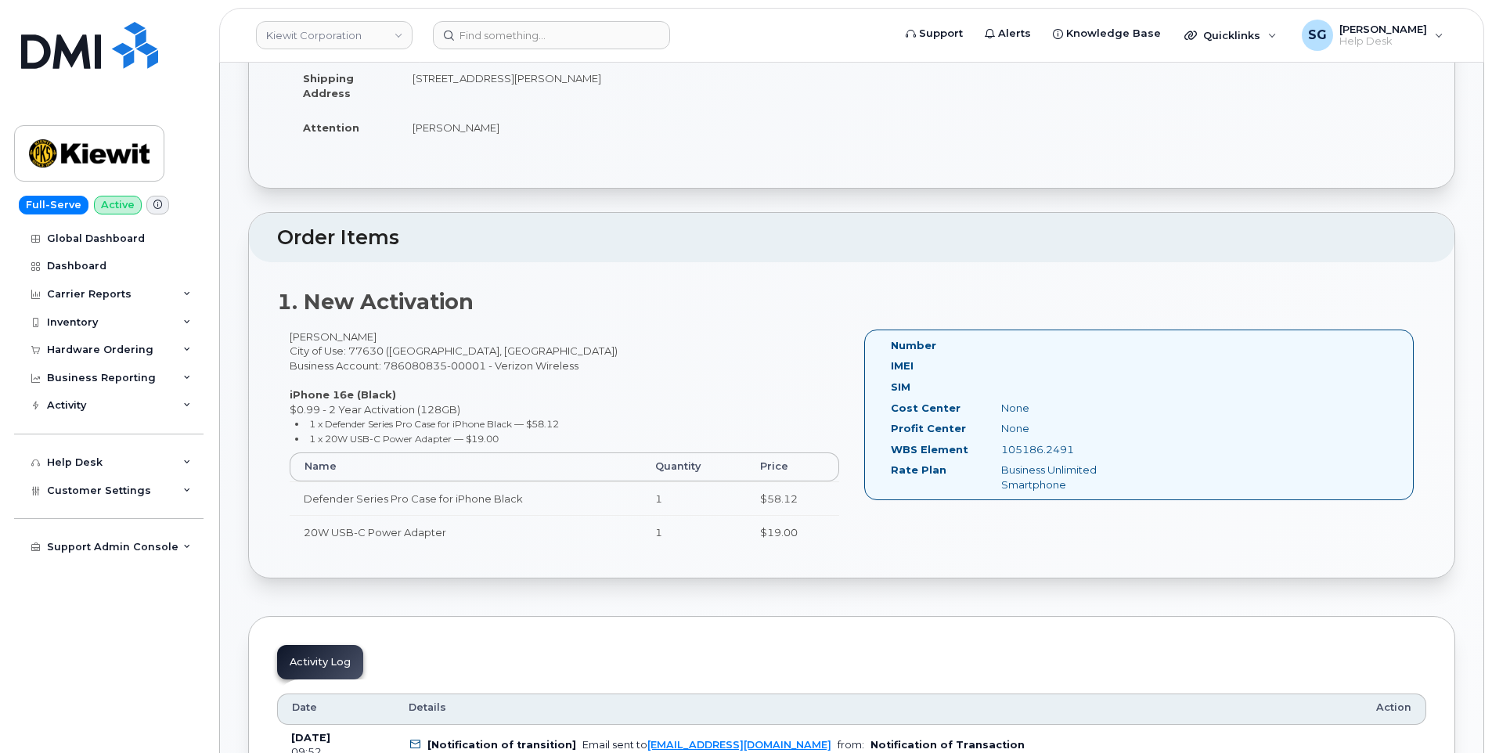
scroll to position [391, 0]
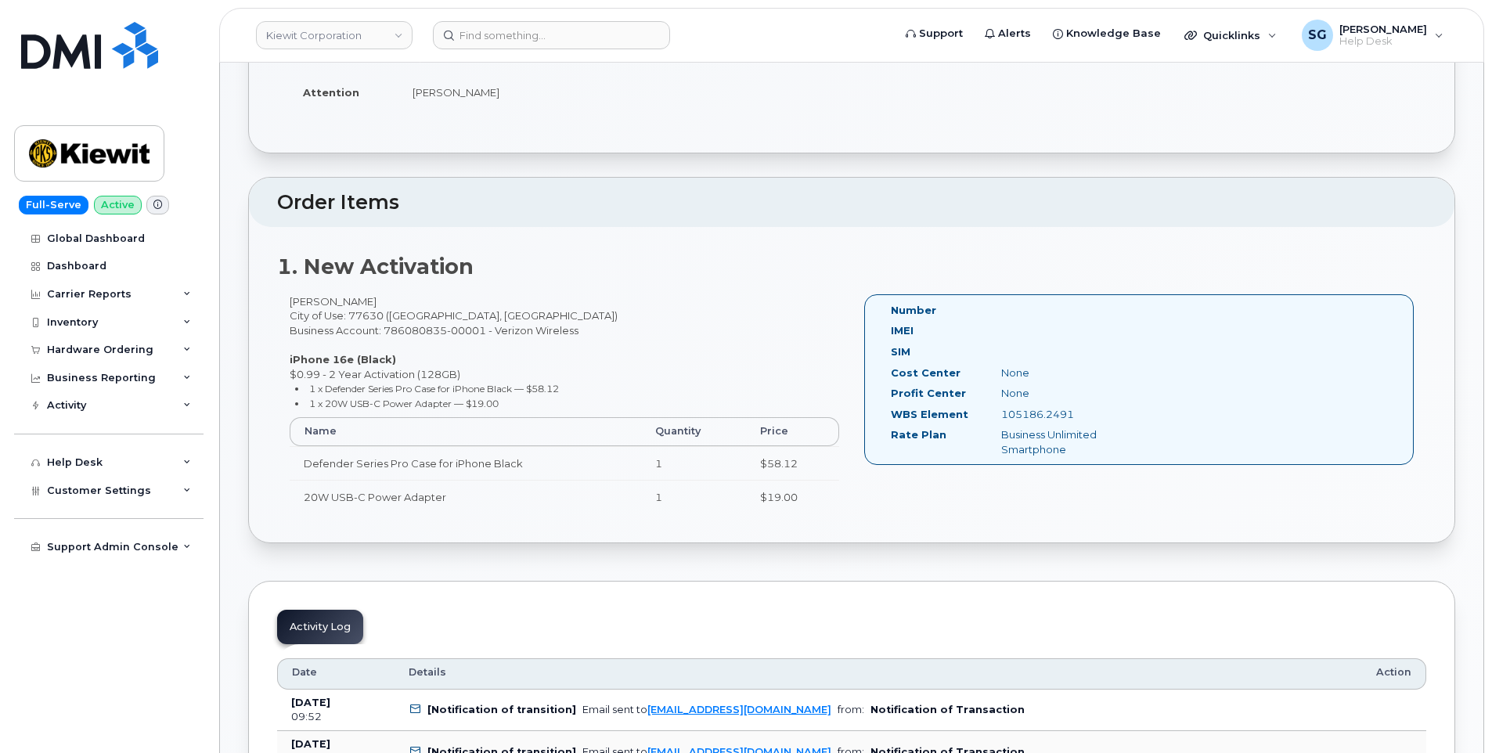
click at [582, 20] on header "Kiewit Corporation Support Alerts Knowledge Base Quicklinks Suspend / Cancel De…" at bounding box center [851, 35] width 1265 height 55
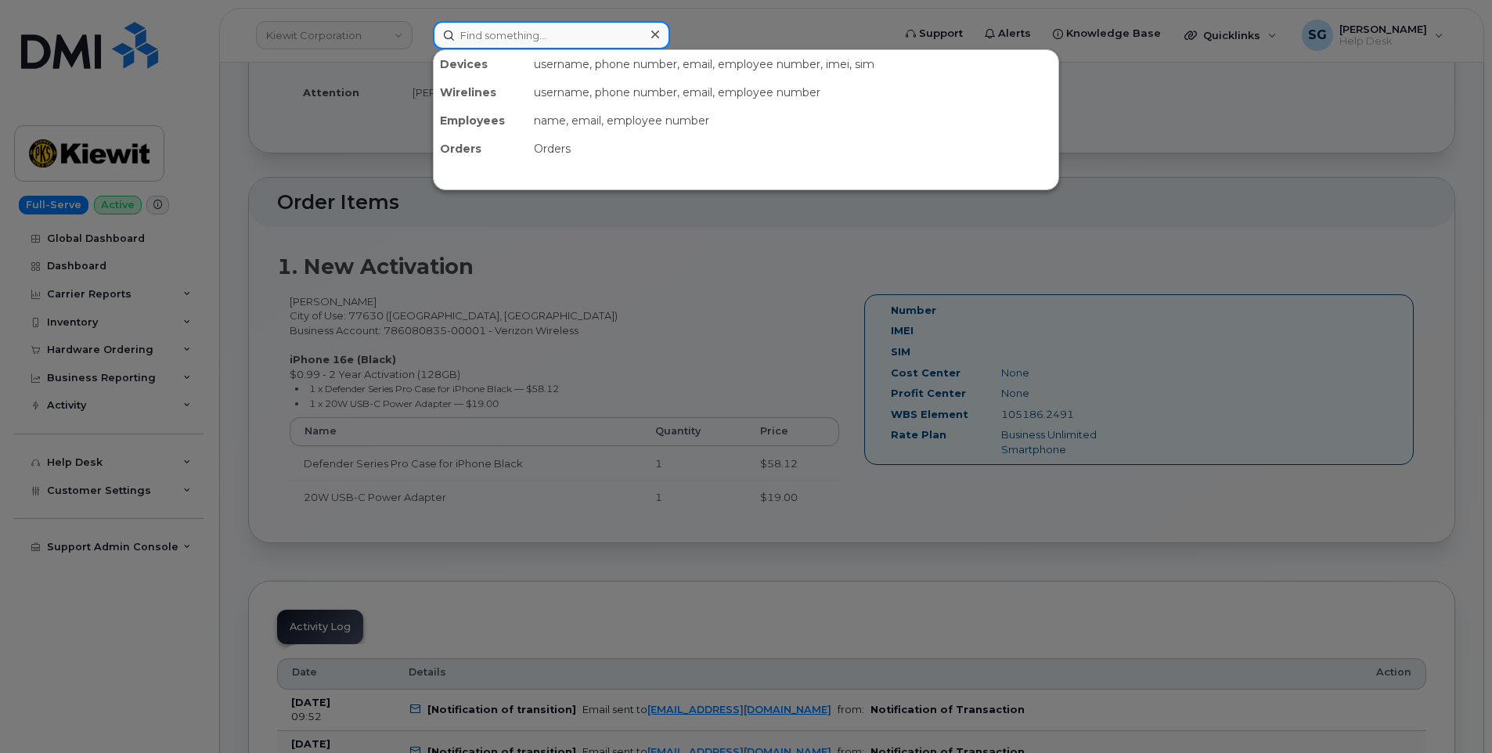
click at [586, 25] on input at bounding box center [551, 35] width 237 height 28
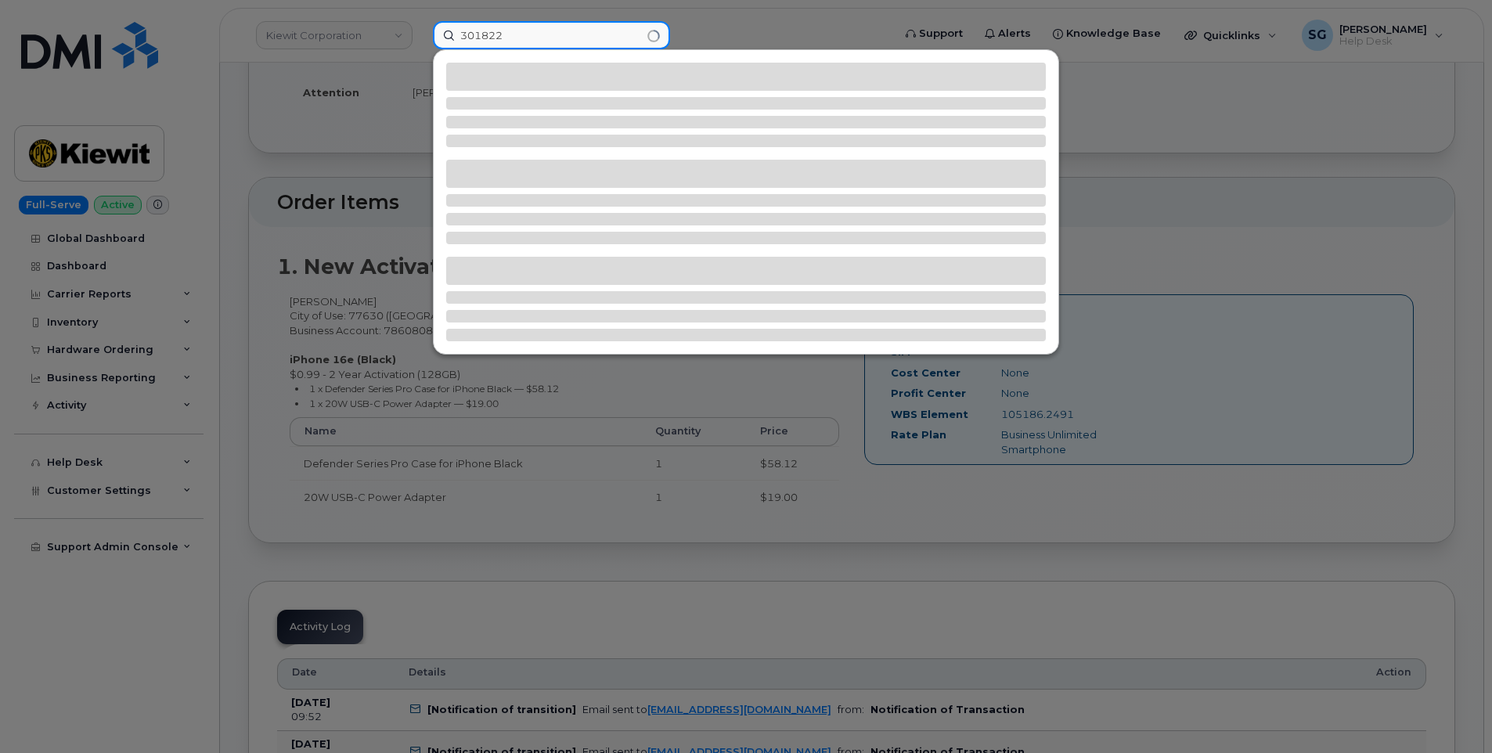
type input "301822"
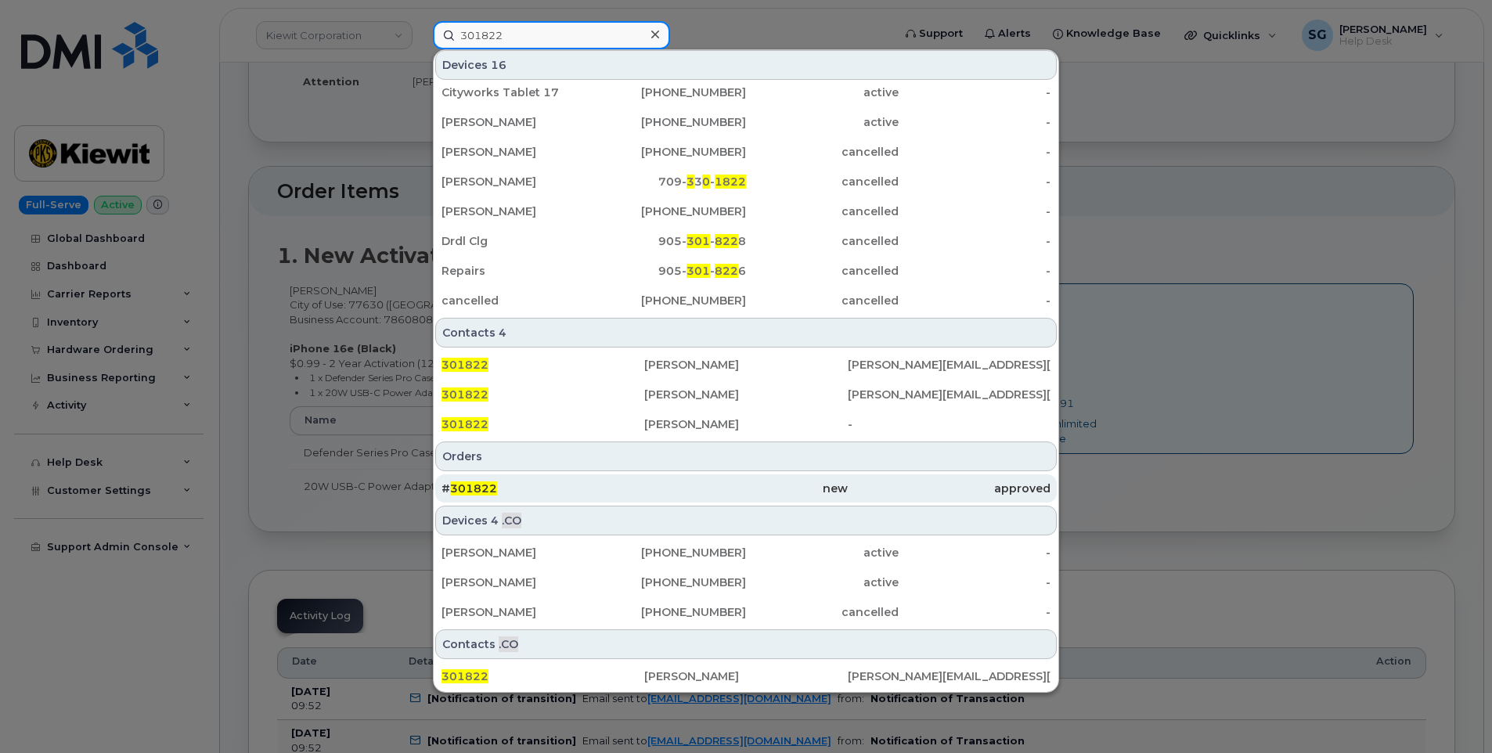
scroll to position [548, 0]
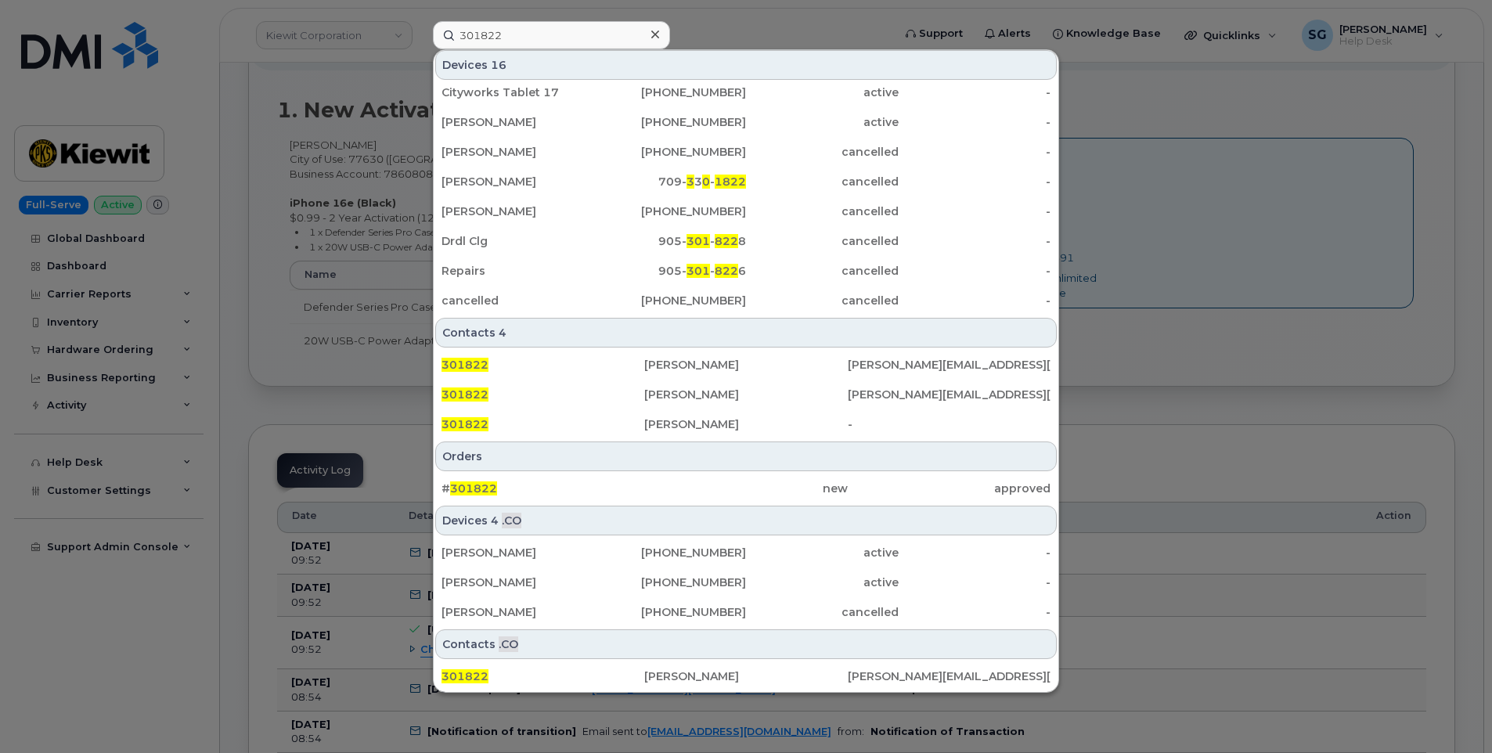
drag, startPoint x: 616, startPoint y: 482, endPoint x: 1349, endPoint y: 490, distance: 732.7
click at [616, 482] on div "# 301822" at bounding box center [543, 489] width 203 height 16
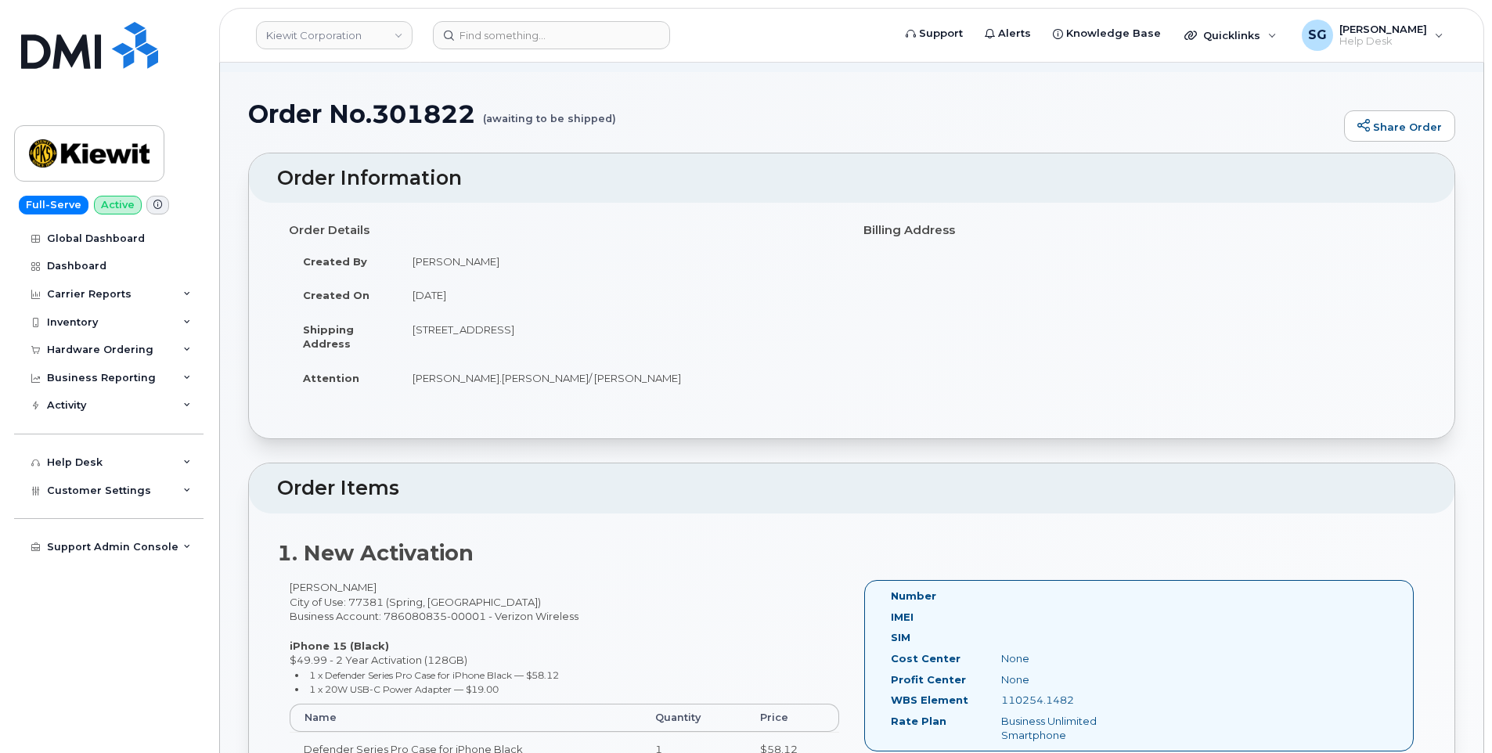
scroll to position [157, 0]
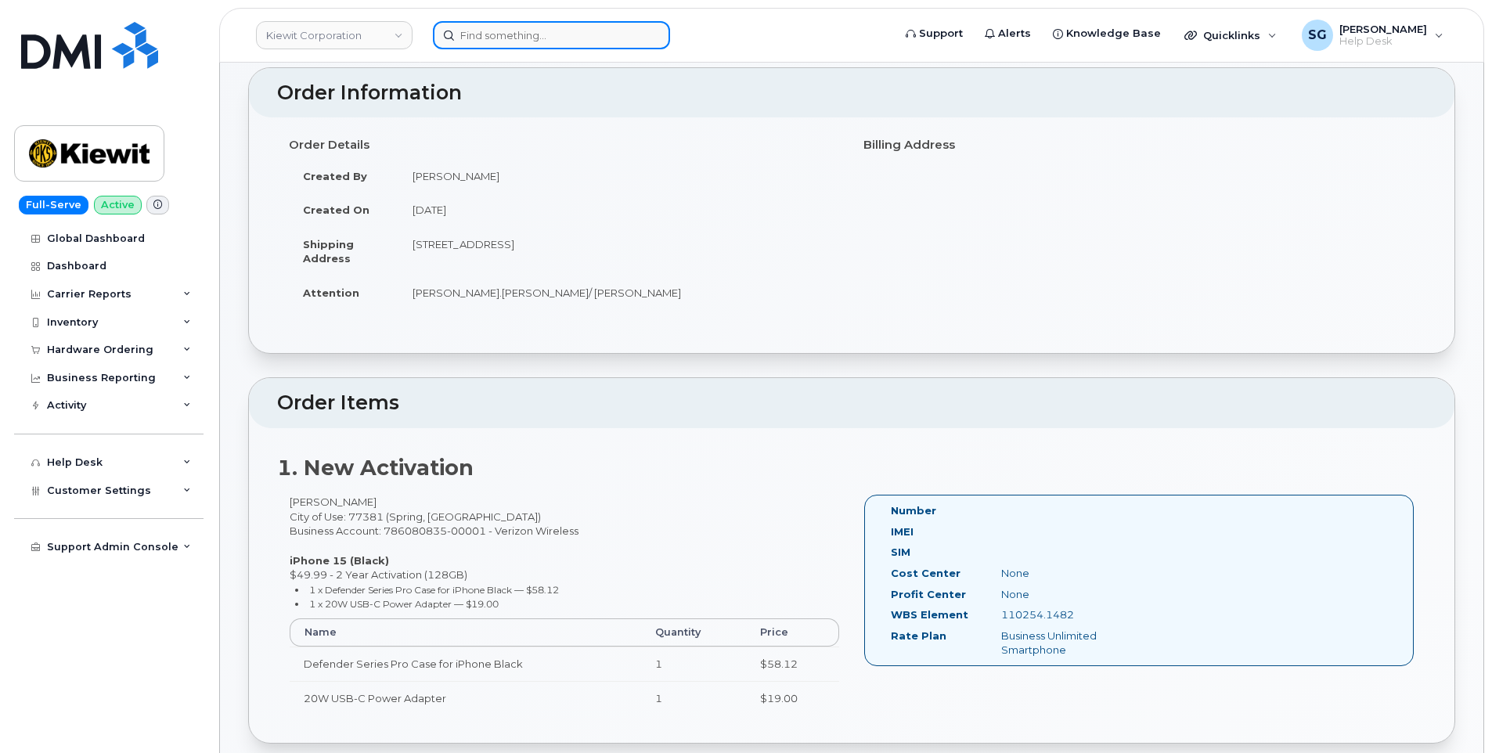
click at [540, 45] on input at bounding box center [551, 35] width 237 height 28
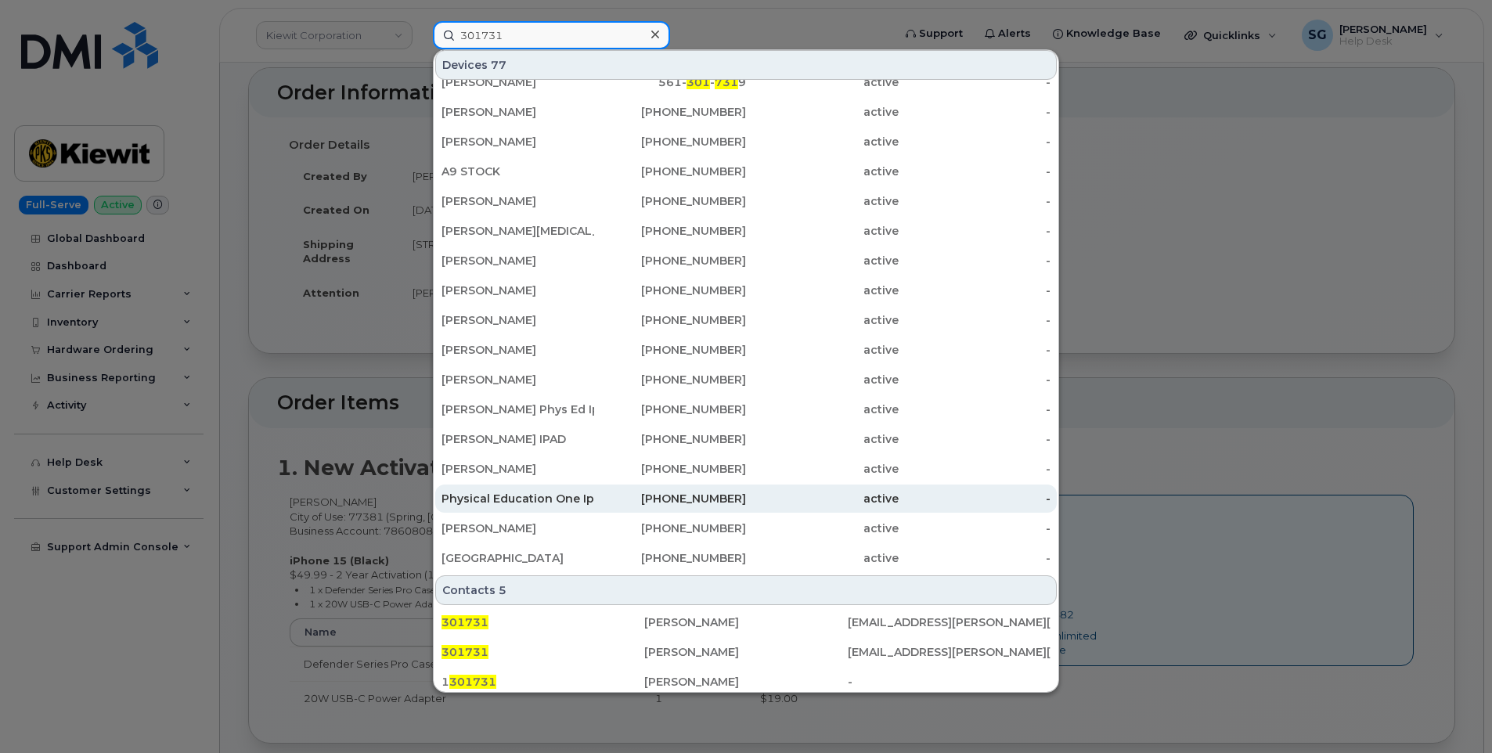
scroll to position [313, 0]
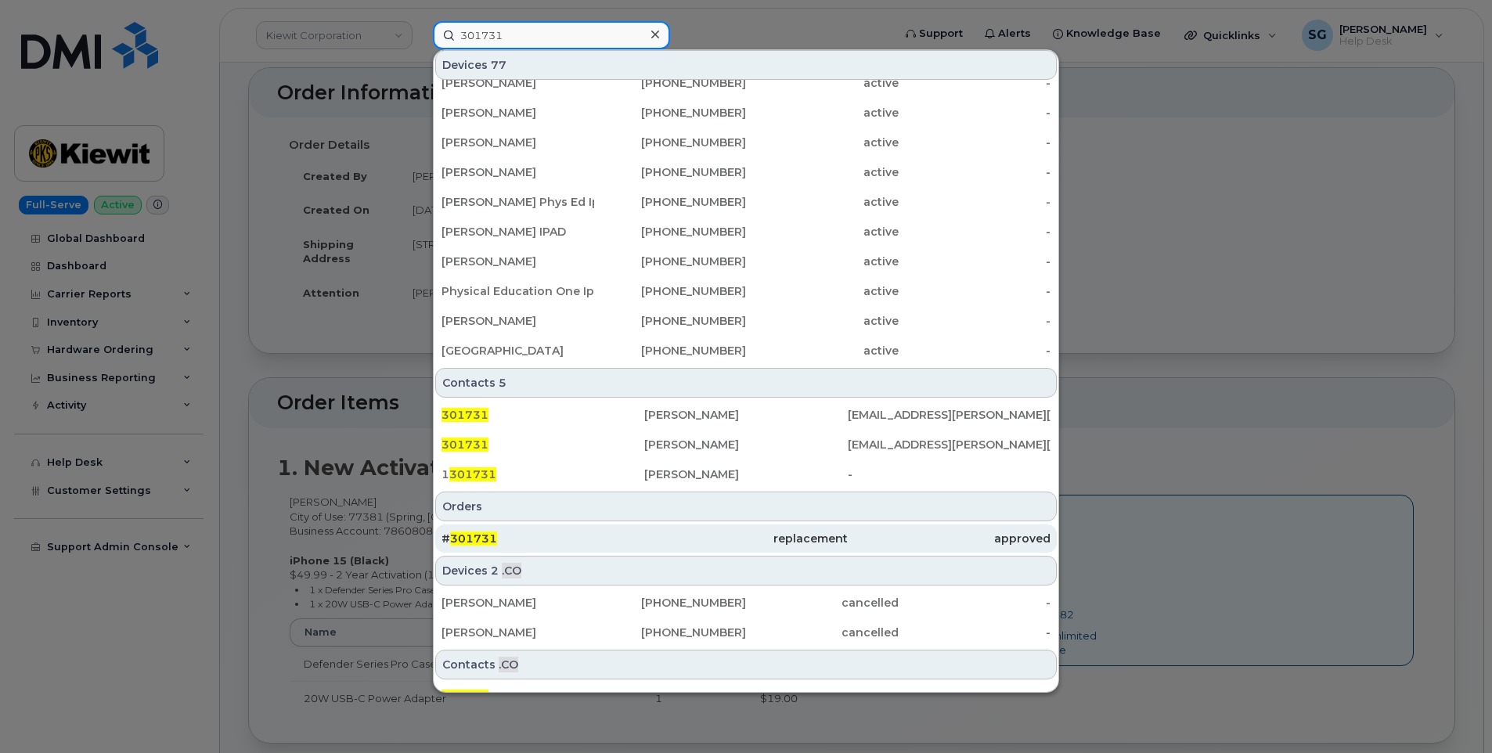
type input "301731"
click at [603, 533] on div "# 301731" at bounding box center [543, 539] width 203 height 16
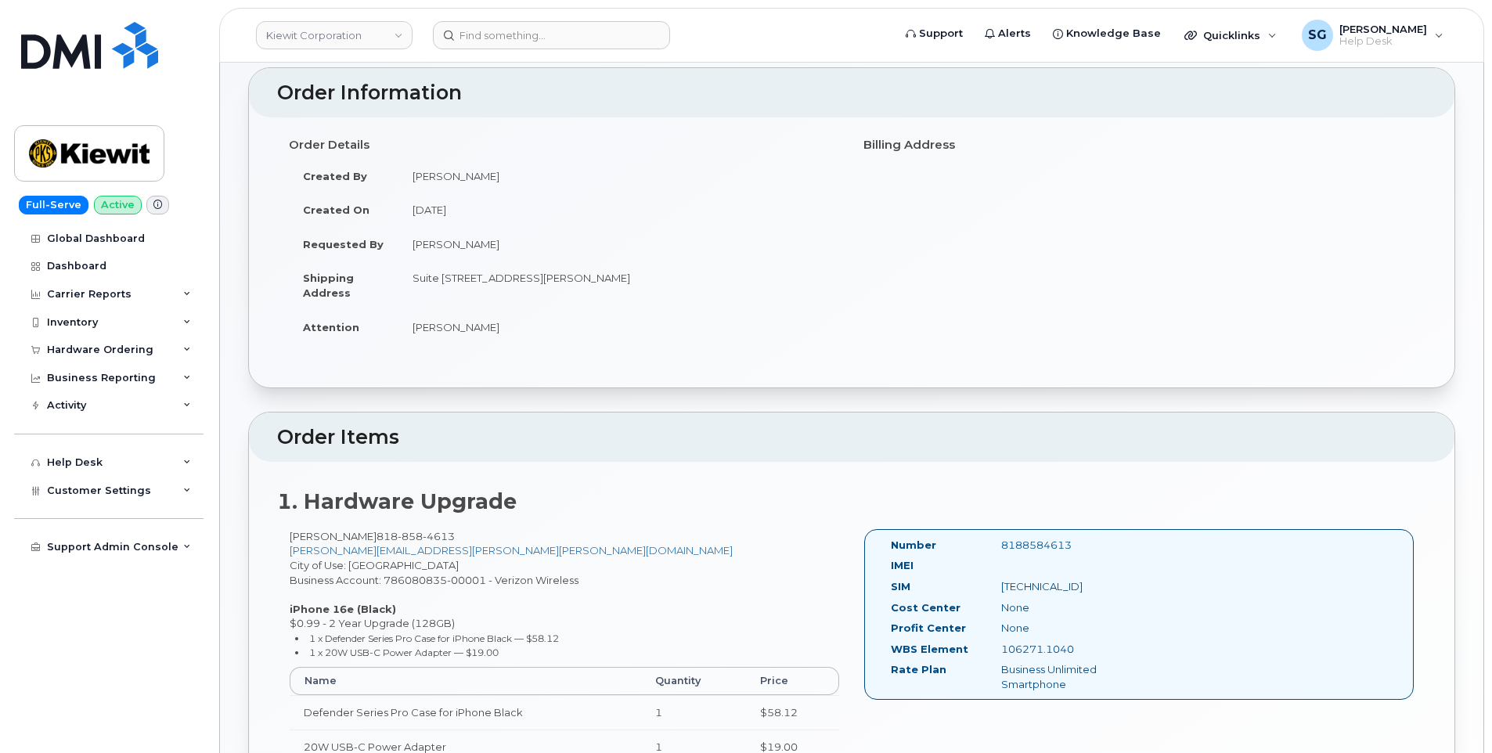
scroll to position [237, 0]
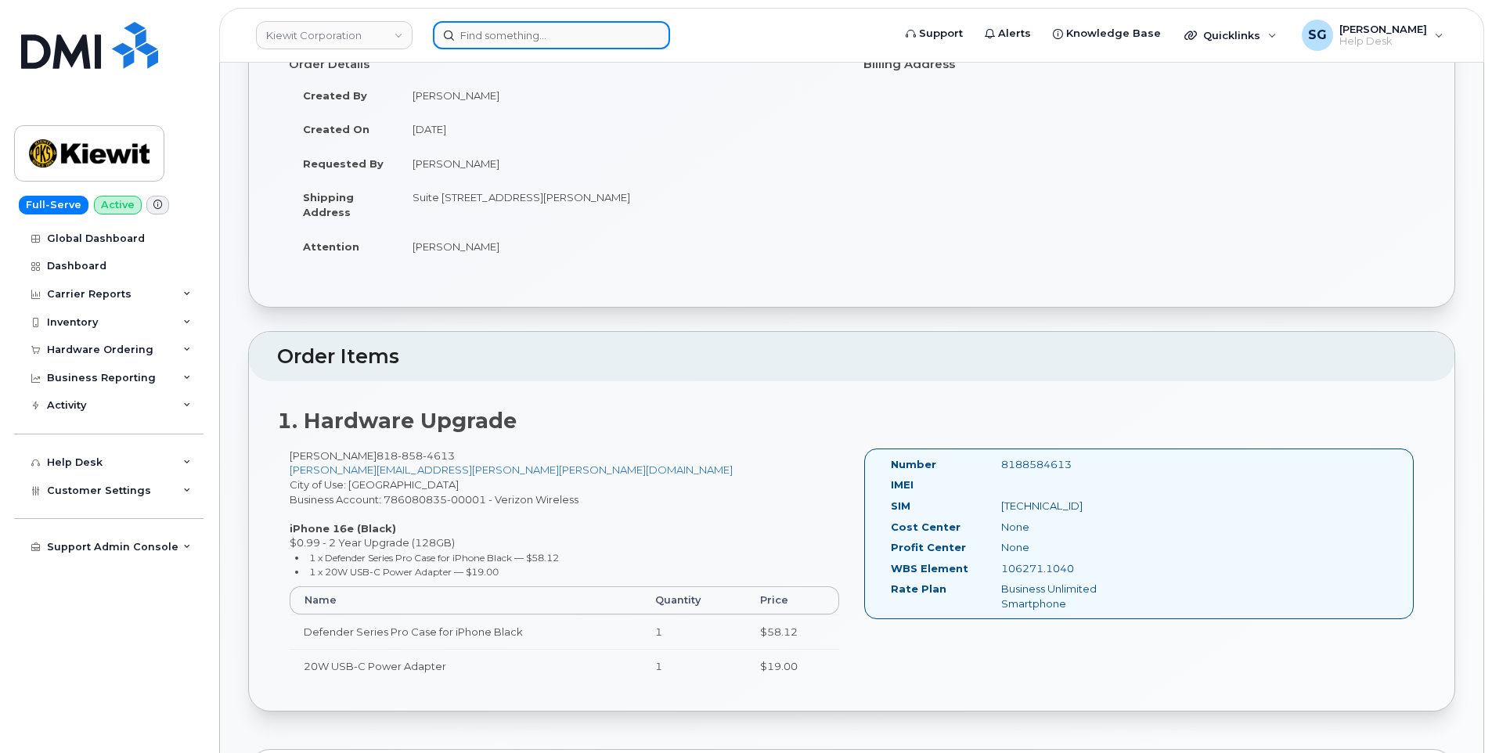
click at [570, 34] on input at bounding box center [551, 35] width 237 height 28
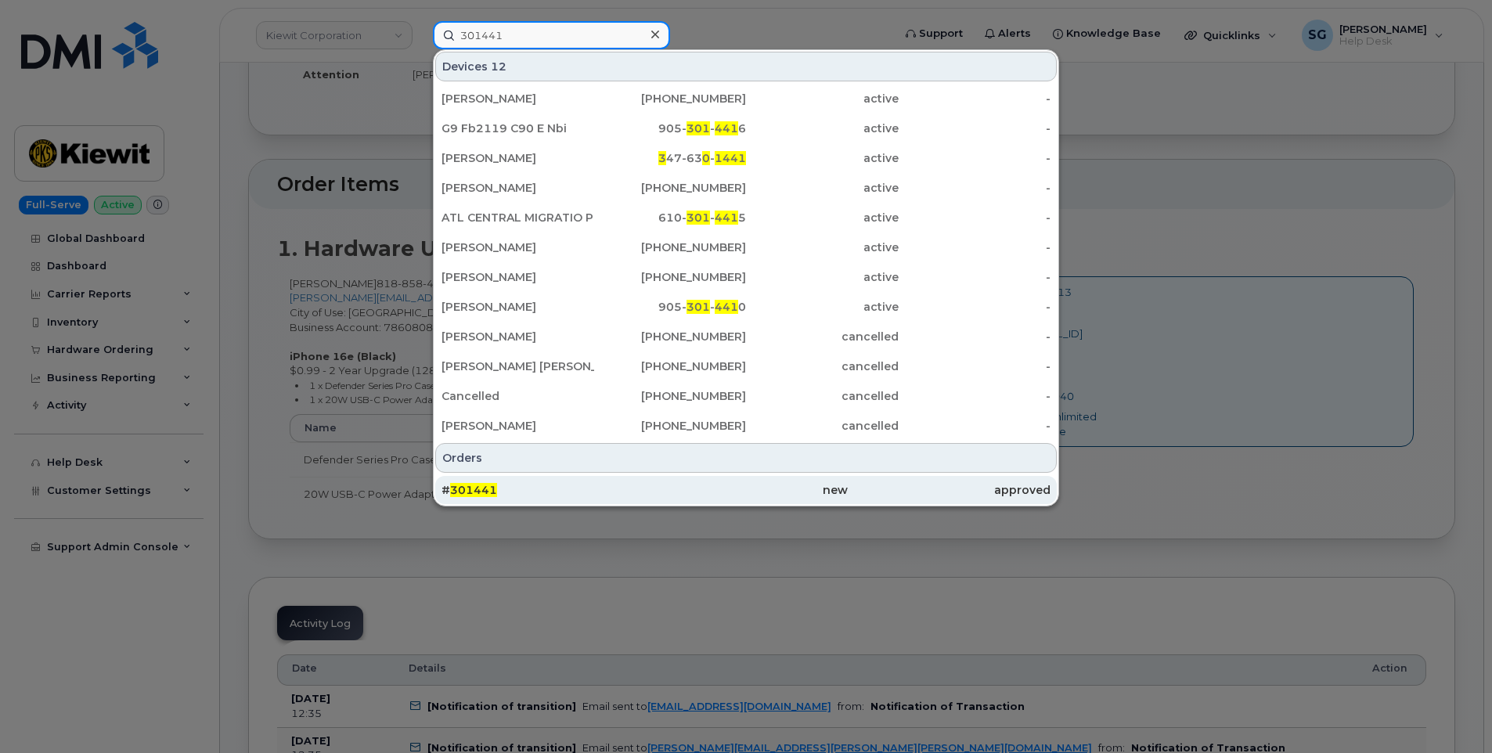
scroll to position [472, 0]
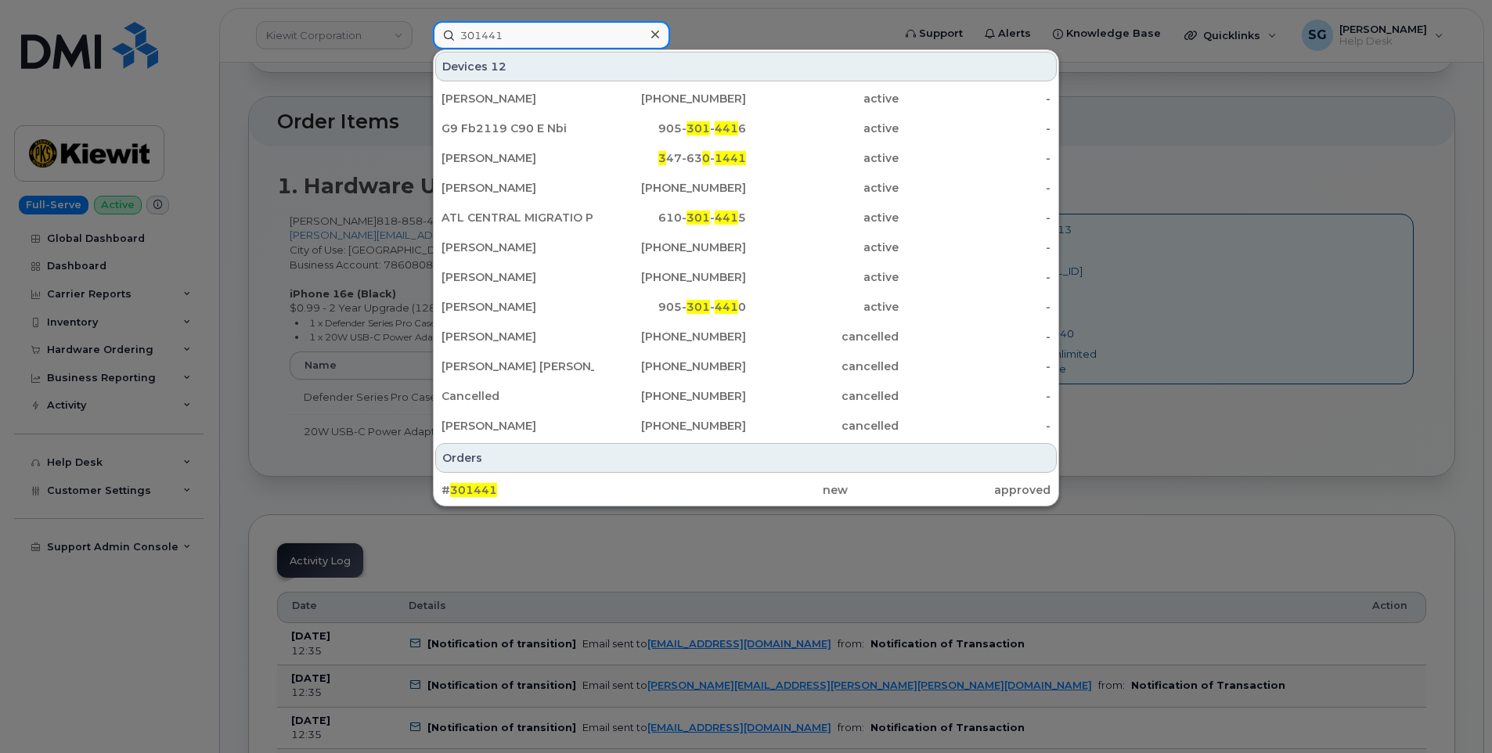
type input "301441"
click at [539, 490] on div "# 301441" at bounding box center [543, 490] width 203 height 16
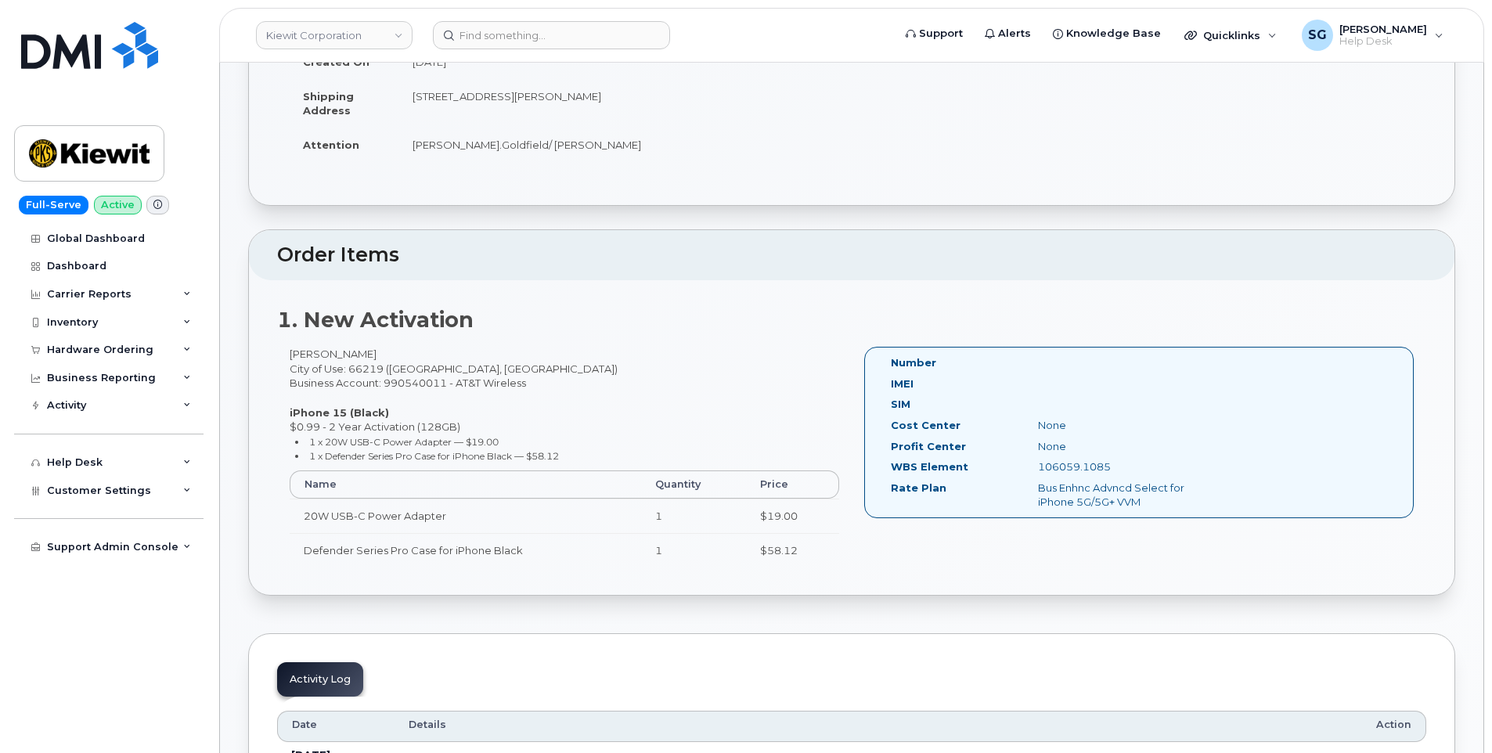
scroll to position [313, 0]
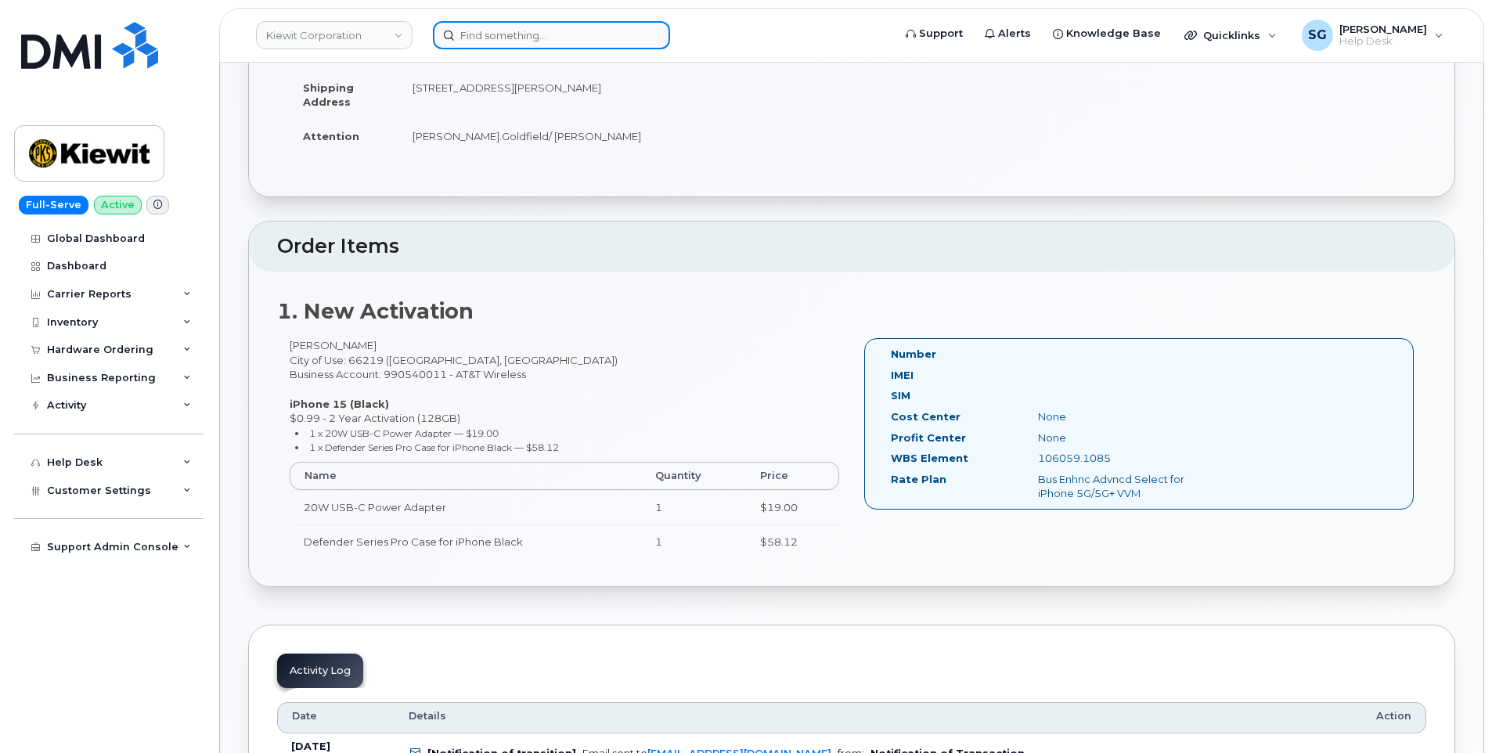
click at [501, 46] on input at bounding box center [551, 35] width 237 height 28
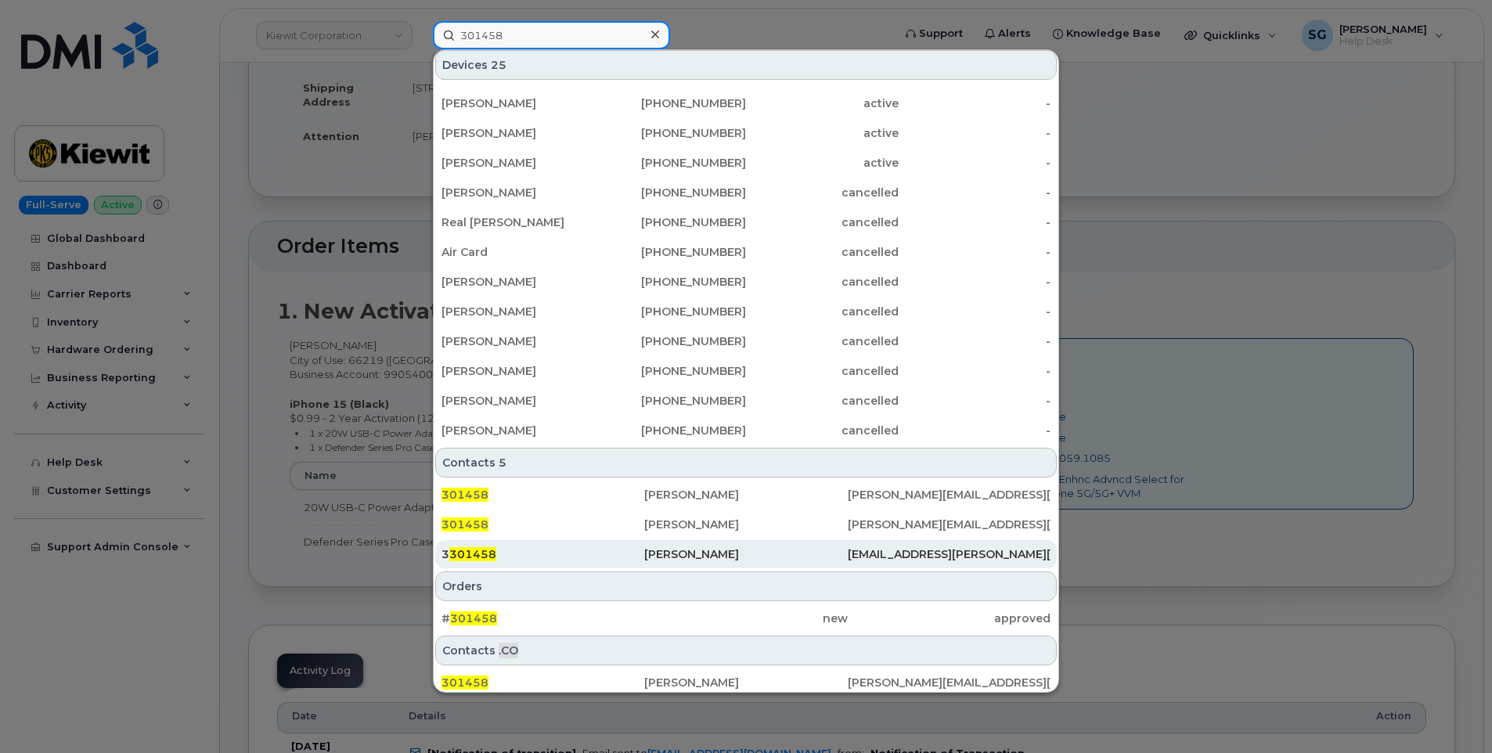
scroll to position [240, 0]
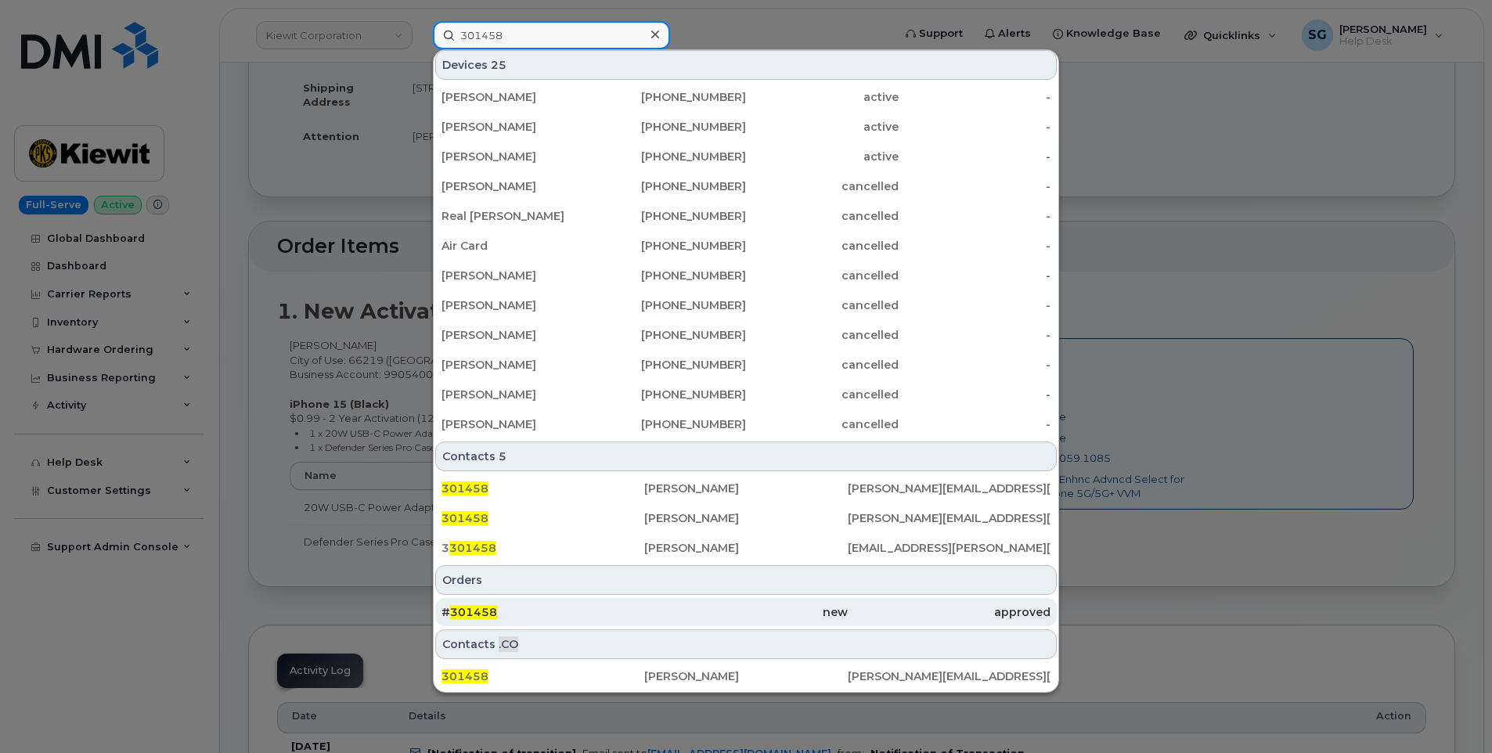
type input "301458"
click at [595, 617] on div "# 301458" at bounding box center [543, 612] width 203 height 16
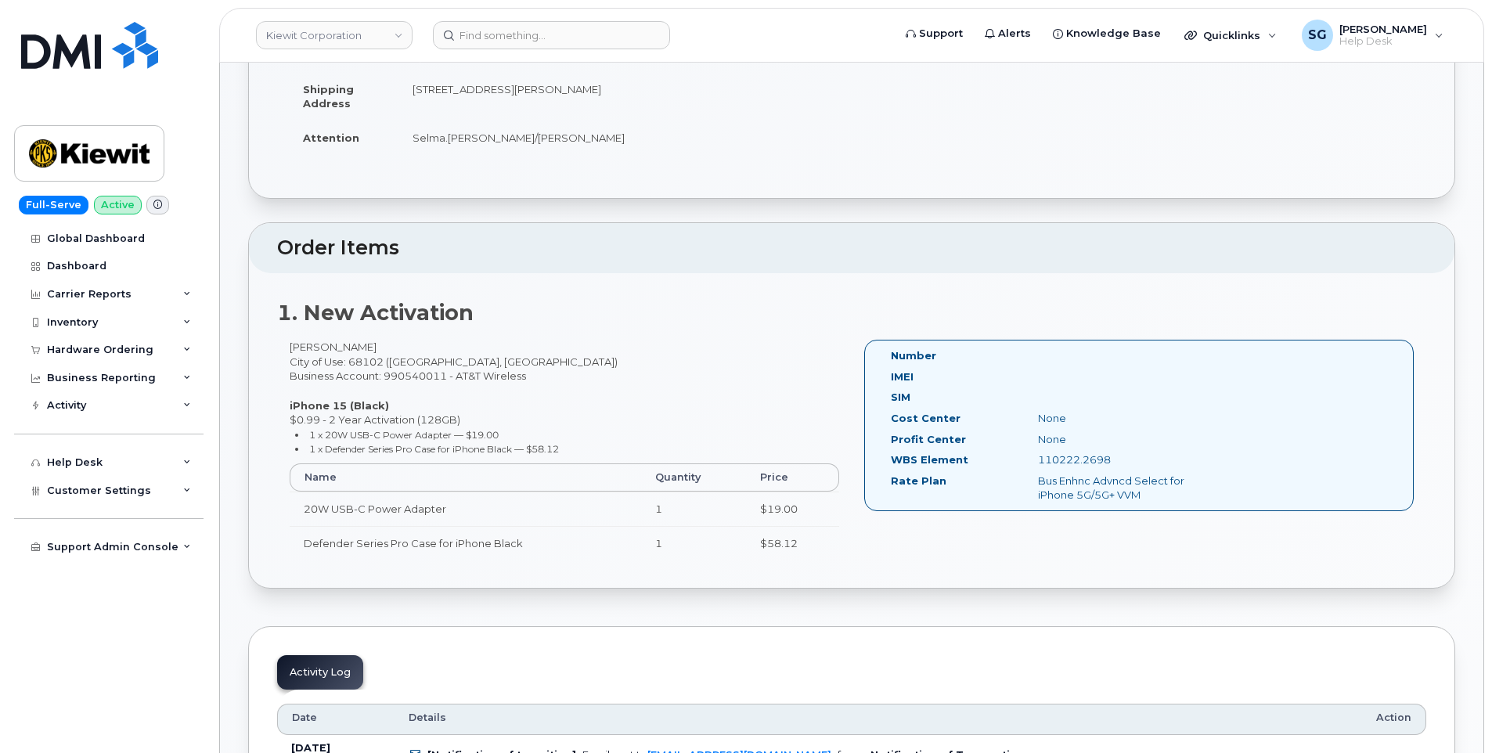
scroll to position [313, 0]
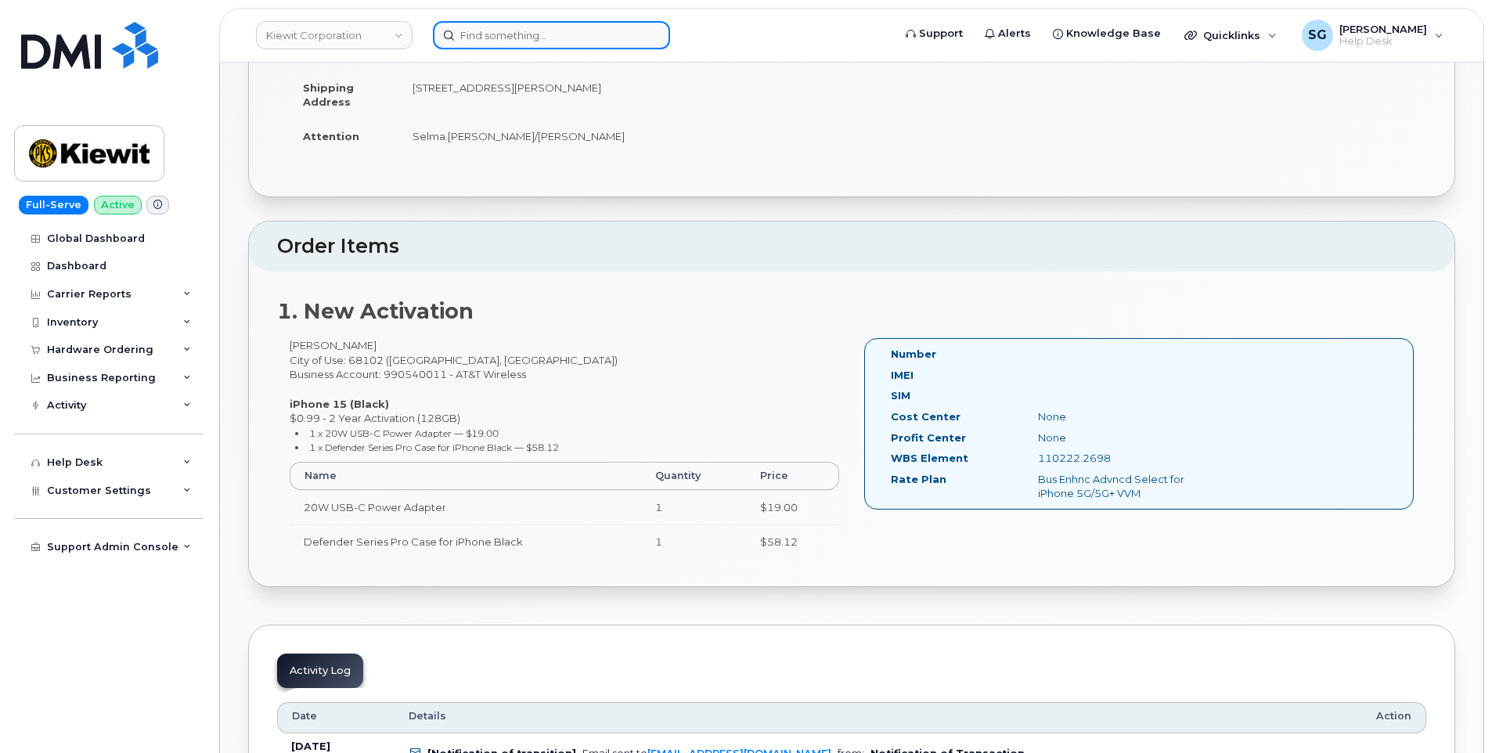
click at [532, 41] on input at bounding box center [551, 35] width 237 height 28
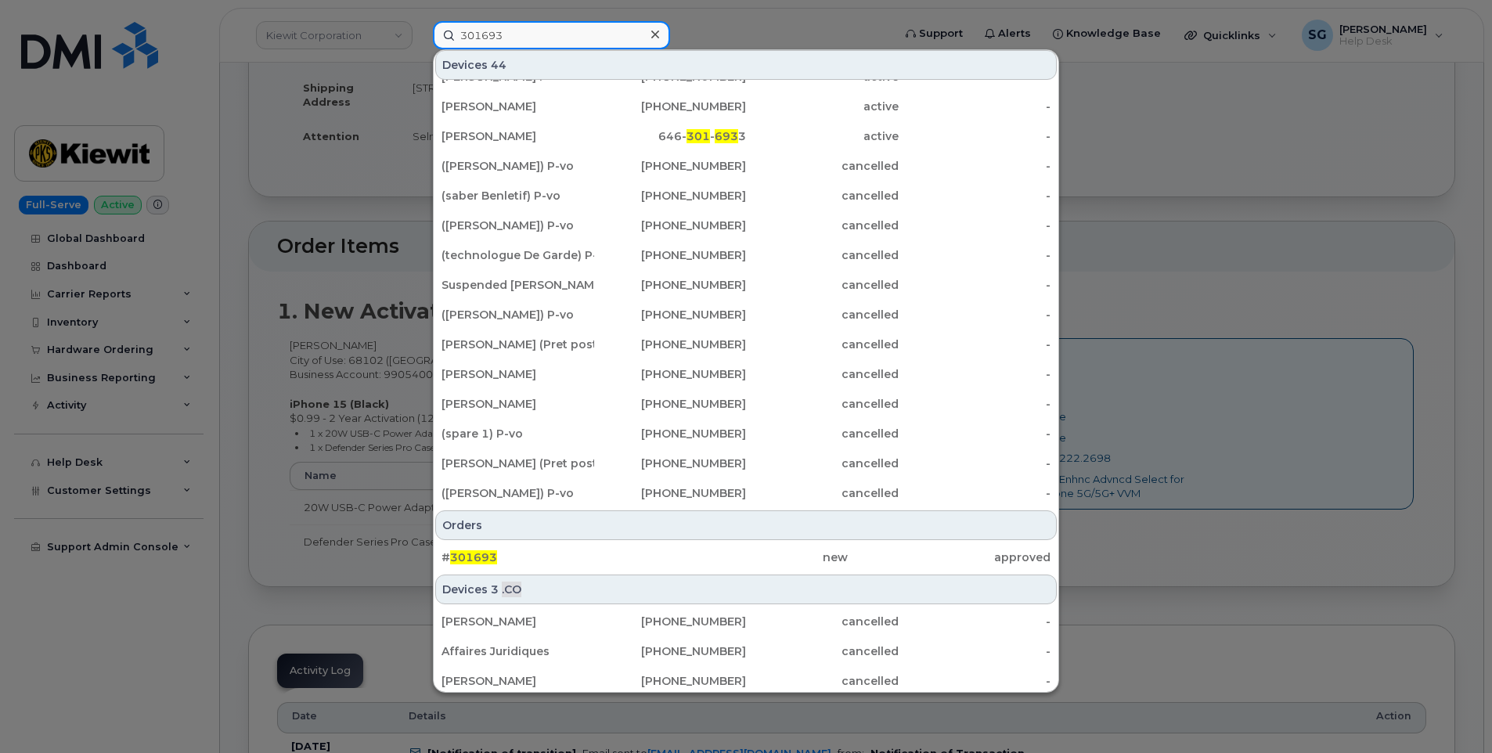
scroll to position [175, 0]
type input "301693"
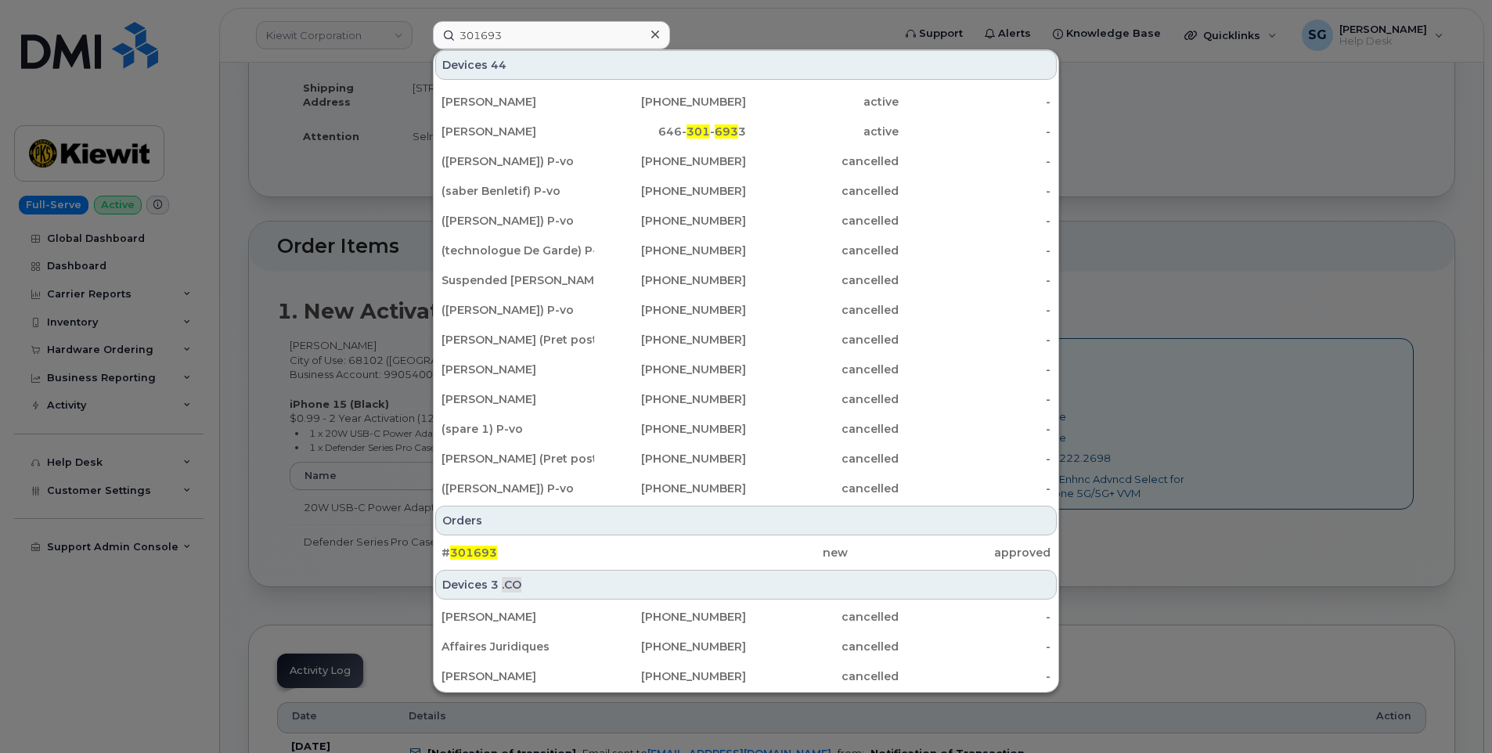
click at [604, 536] on div "Orders # 301693 new approved" at bounding box center [746, 536] width 625 height 64
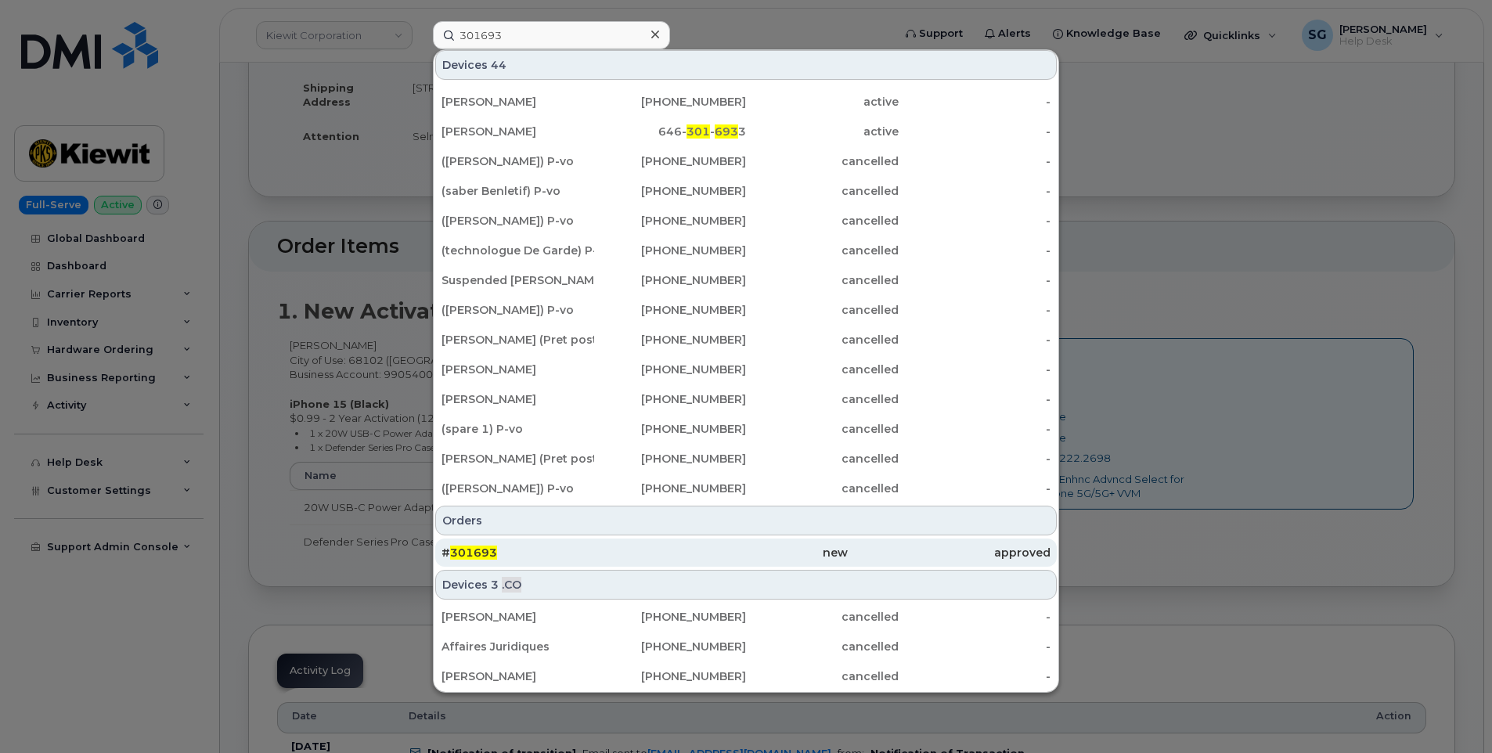
click at [604, 552] on div "# 301693" at bounding box center [543, 553] width 203 height 16
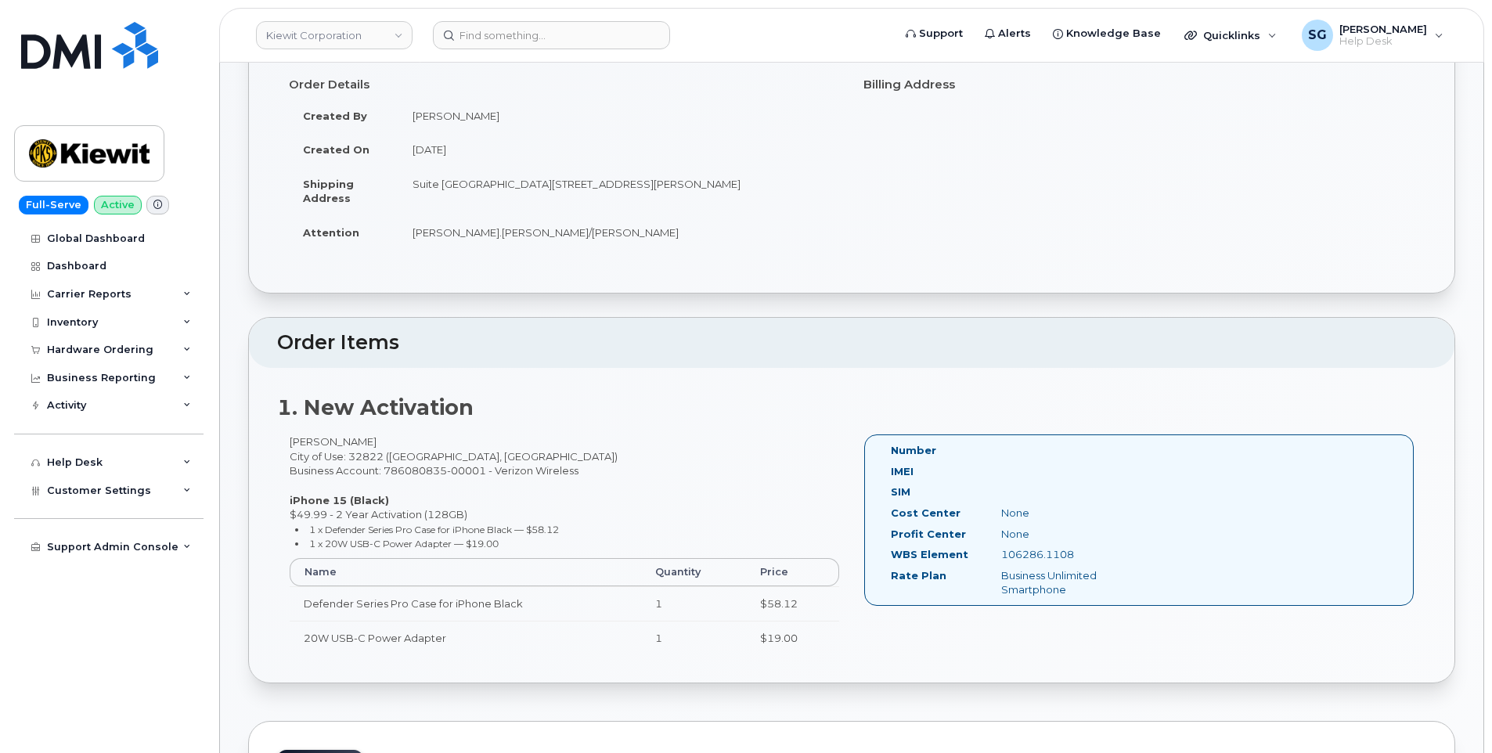
scroll to position [235, 0]
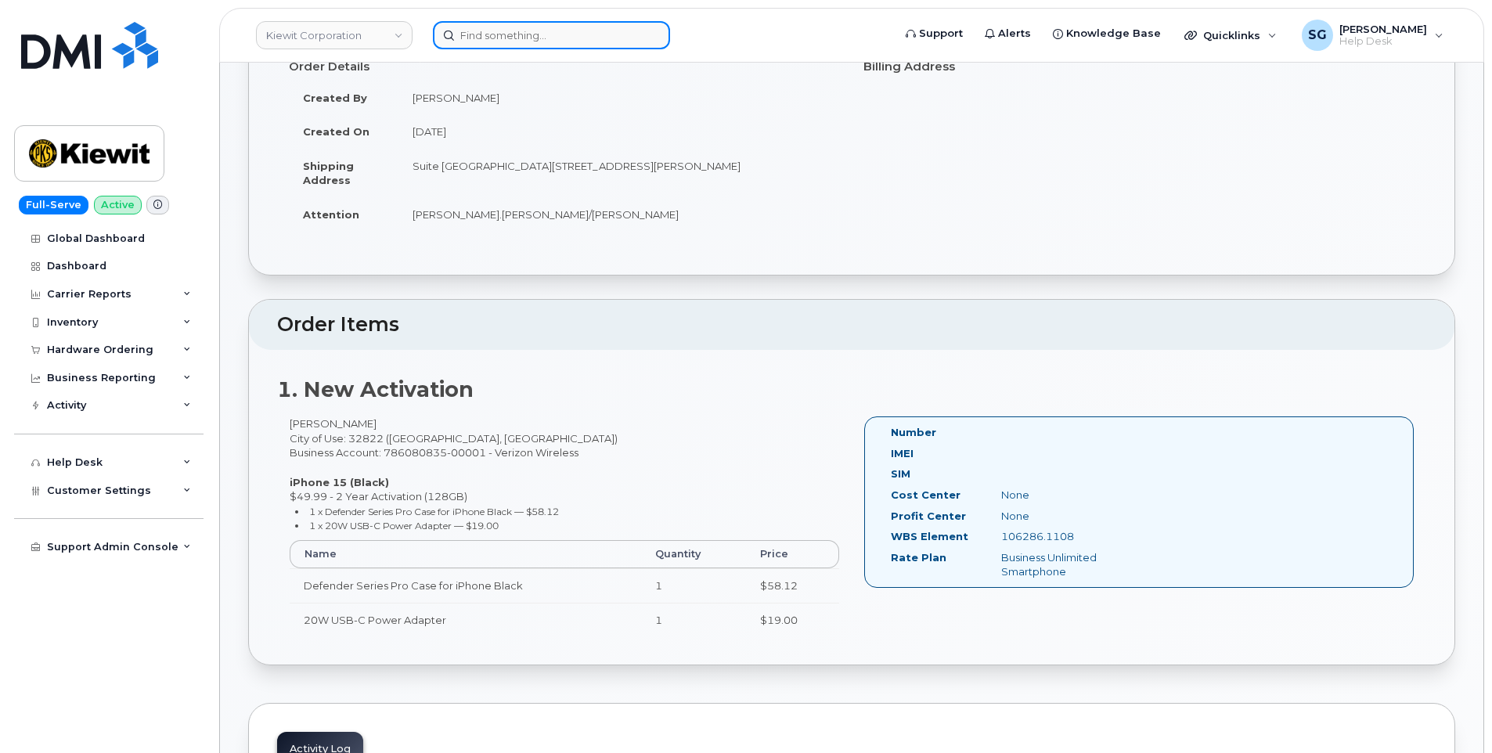
click at [472, 32] on input at bounding box center [551, 35] width 237 height 28
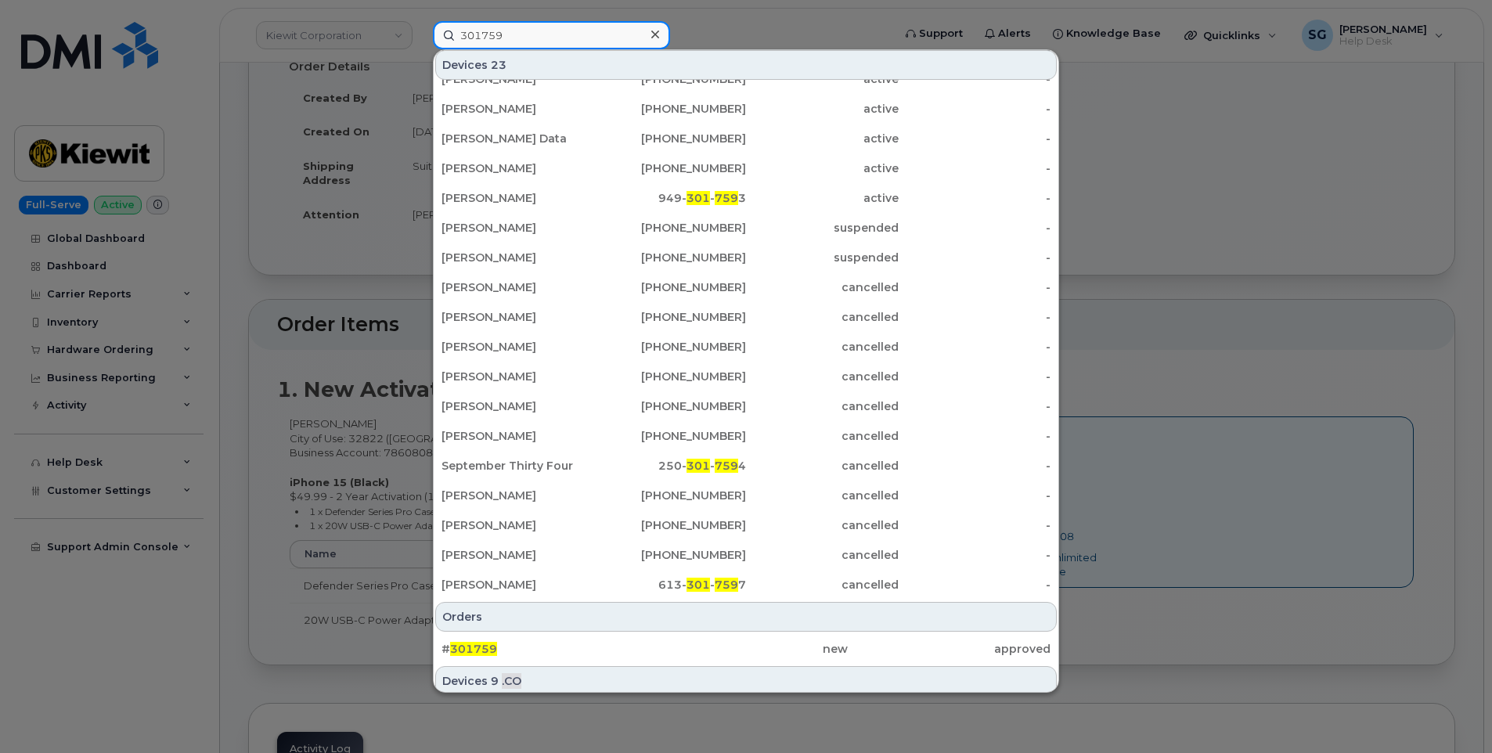
scroll to position [175, 0]
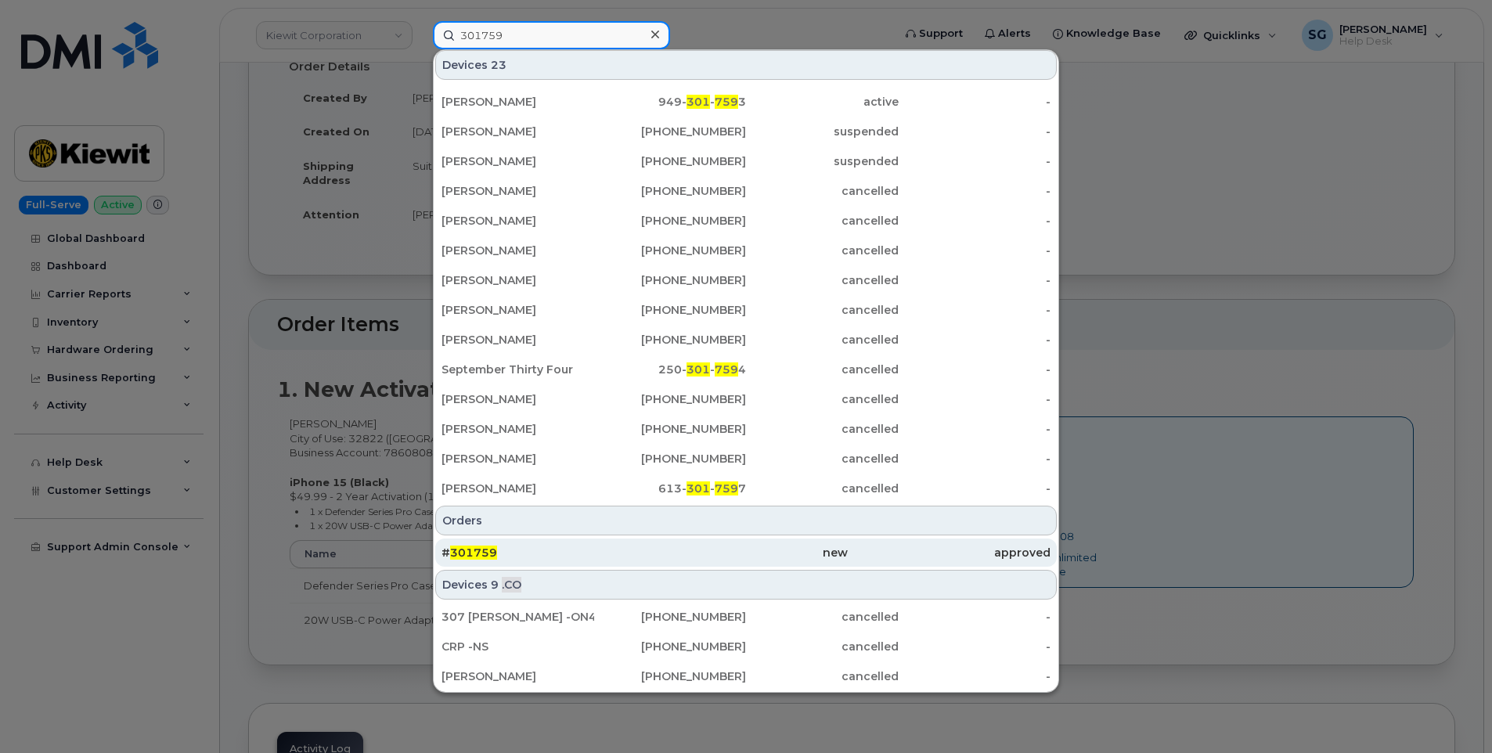
type input "301759"
click at [669, 550] on div "new" at bounding box center [745, 553] width 203 height 16
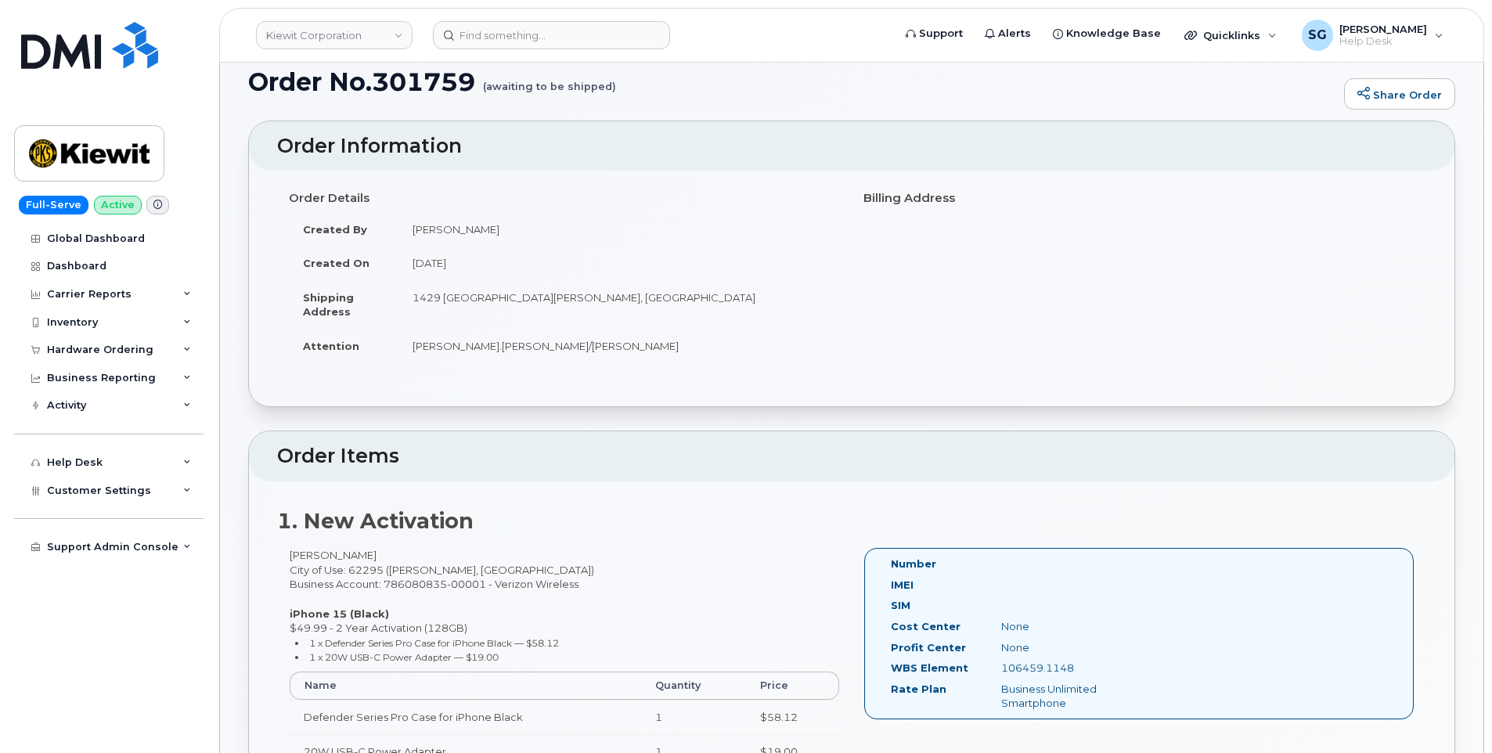
scroll to position [313, 0]
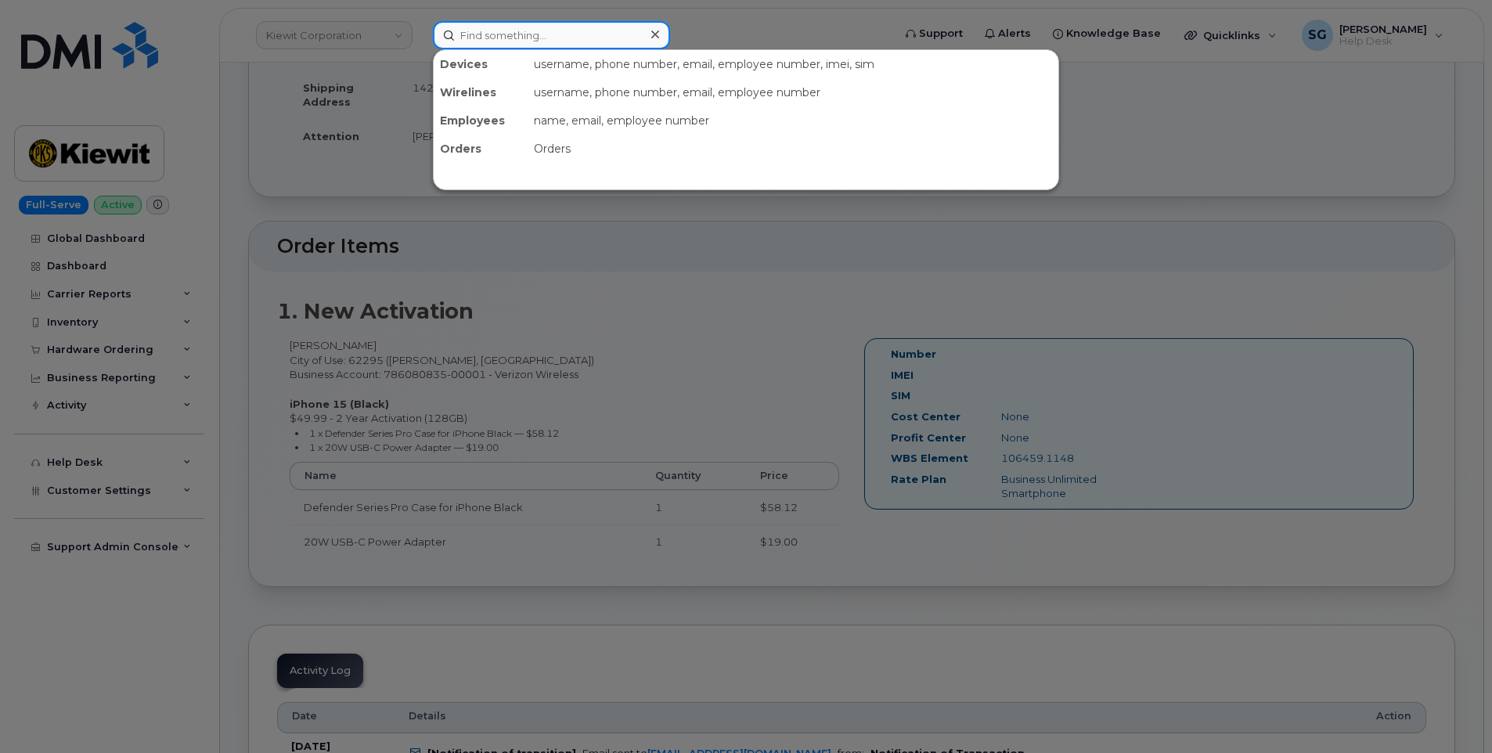
click at [500, 44] on input at bounding box center [551, 35] width 237 height 28
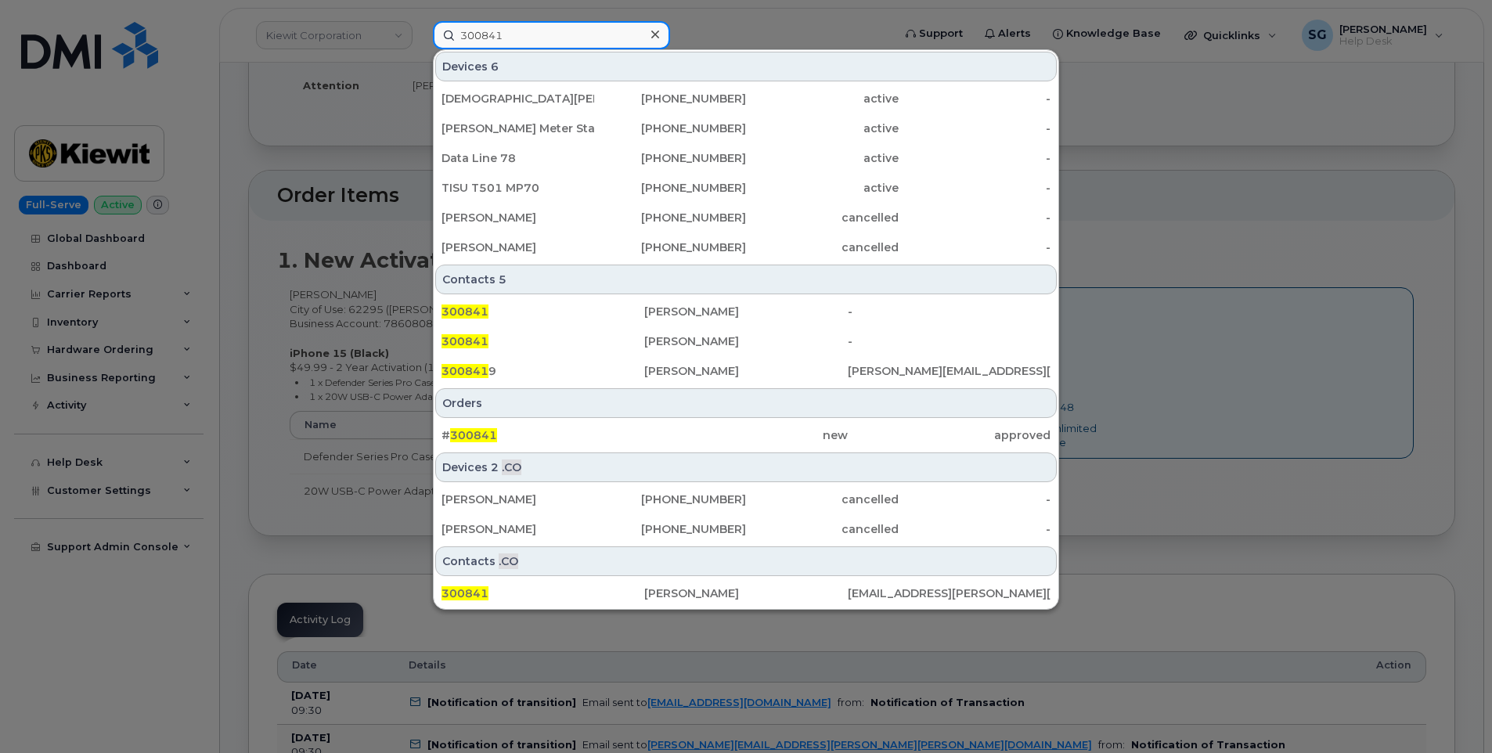
scroll to position [391, 0]
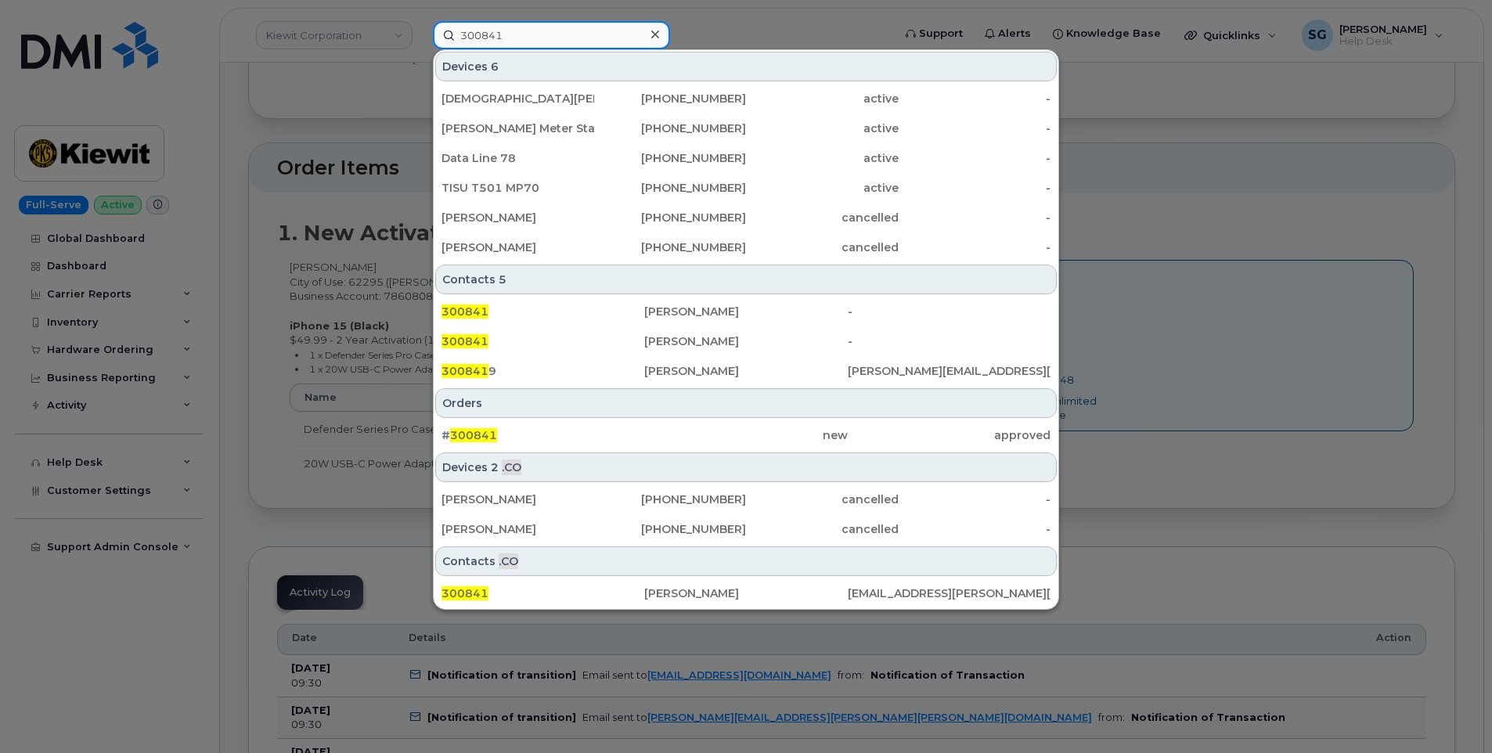
type input "300841"
click at [582, 441] on div "# 300841" at bounding box center [543, 435] width 203 height 16
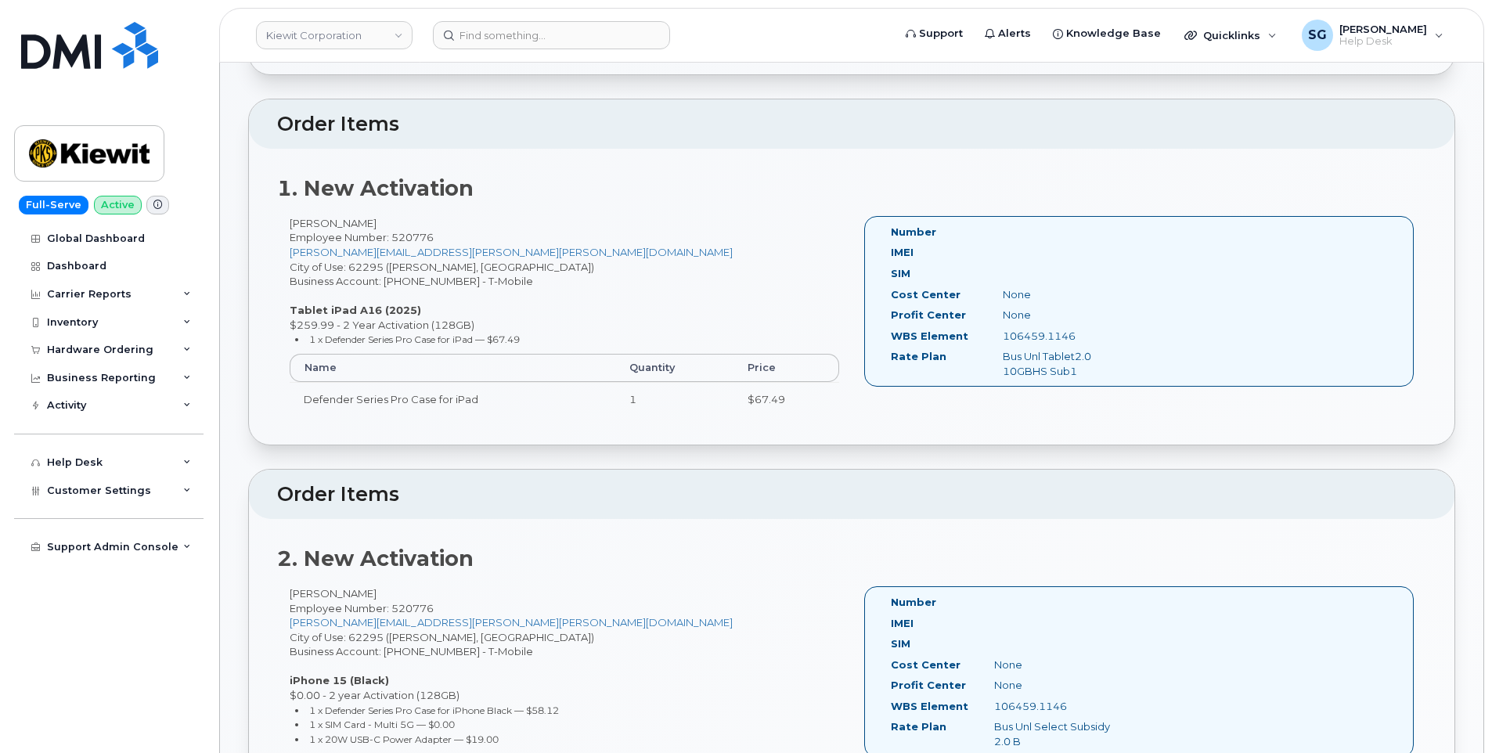
scroll to position [705, 0]
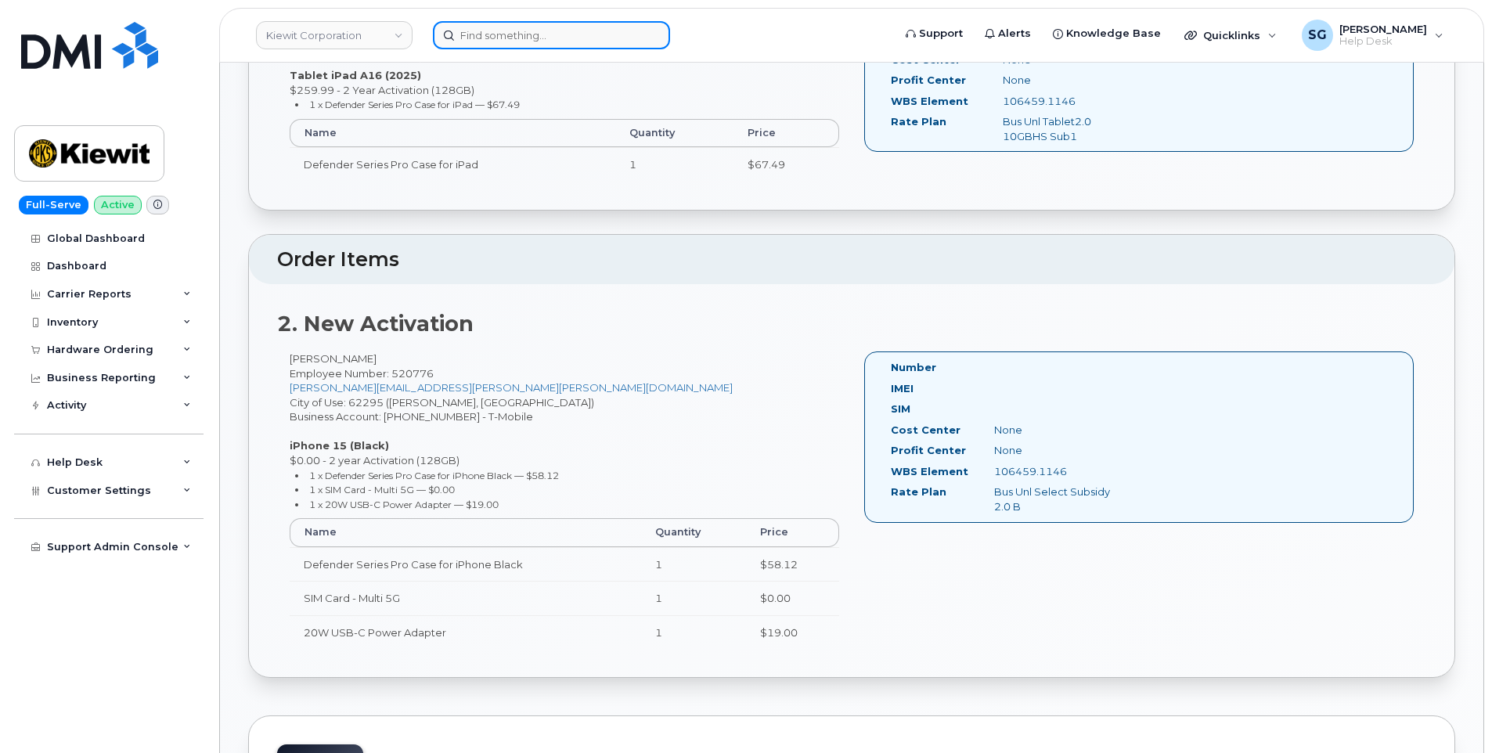
click at [561, 24] on input at bounding box center [551, 35] width 237 height 28
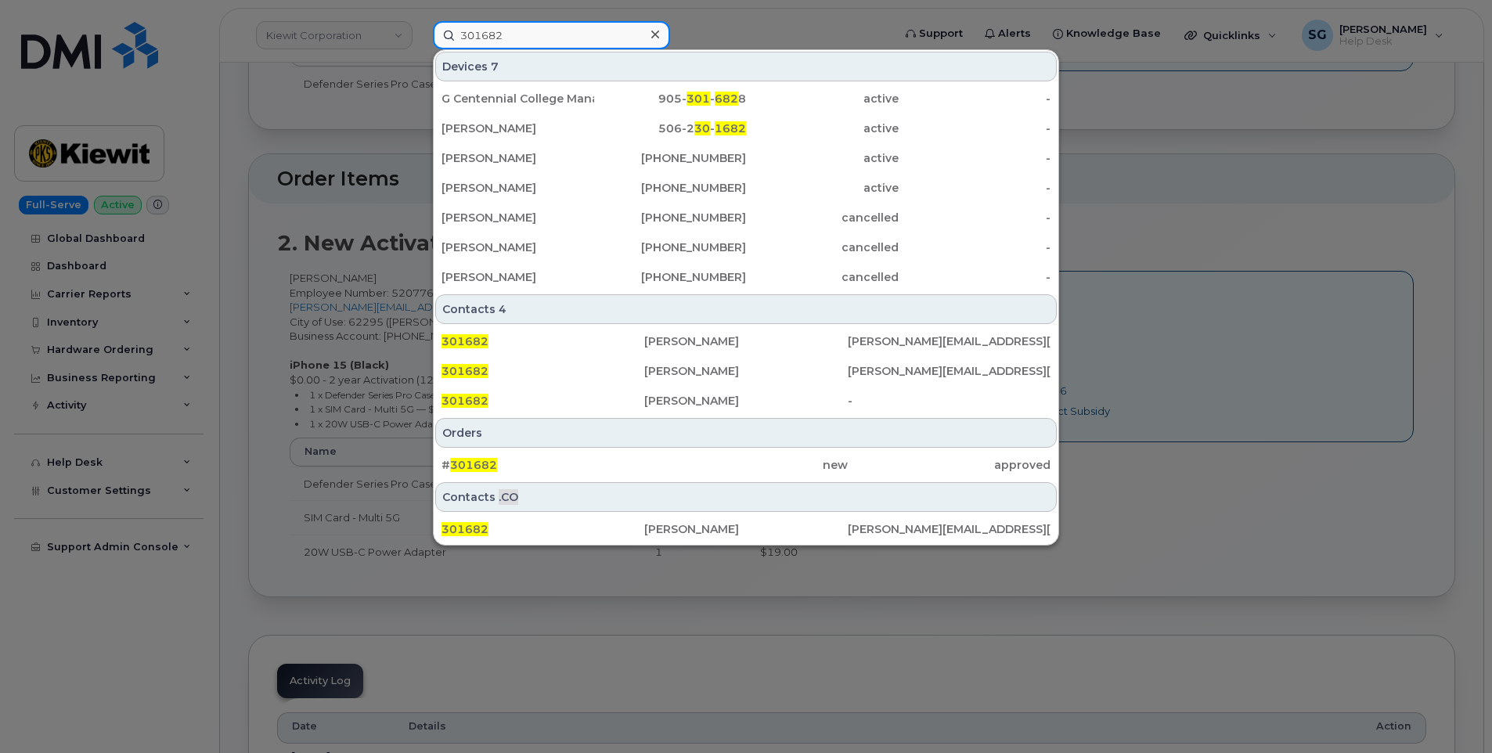
scroll to position [861, 0]
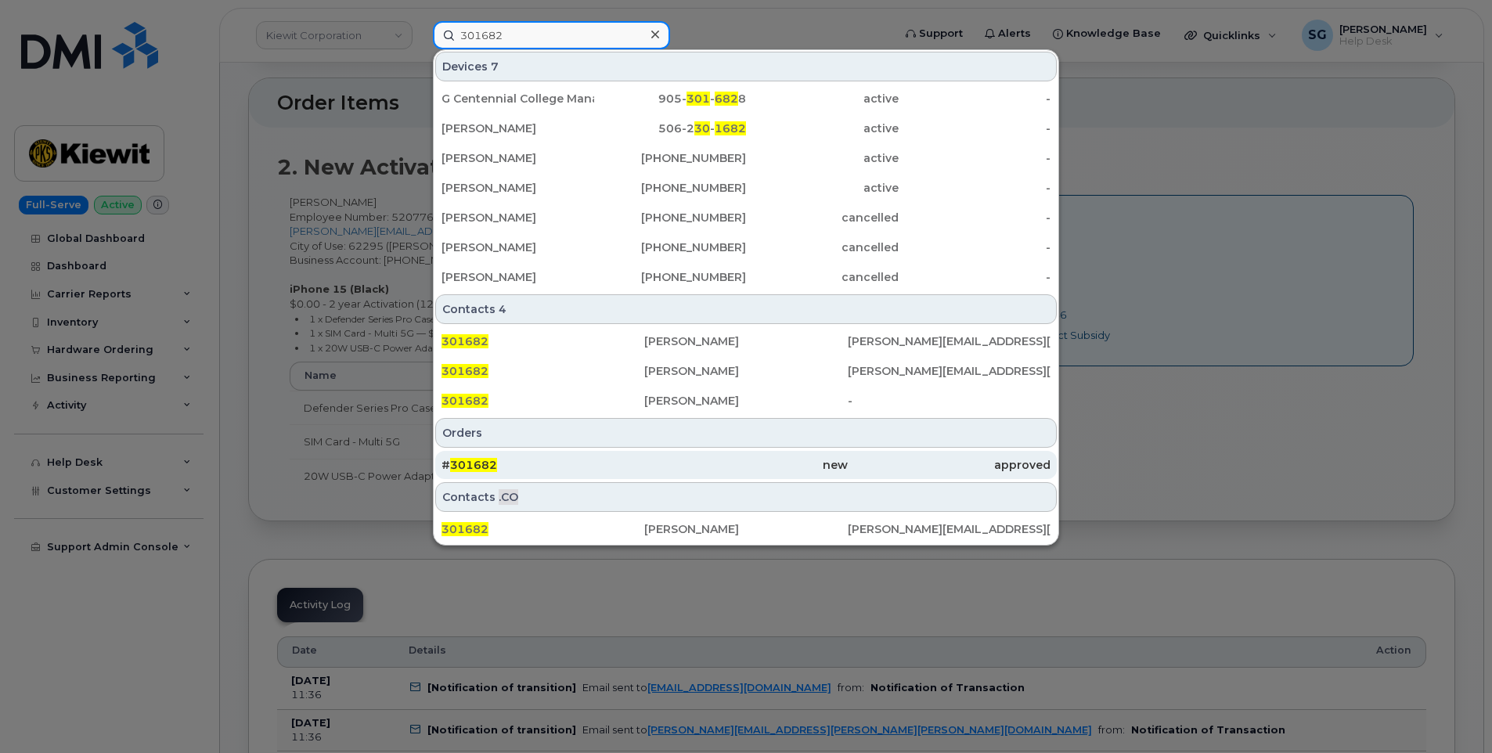
type input "301682"
click at [660, 460] on div "new" at bounding box center [745, 465] width 203 height 16
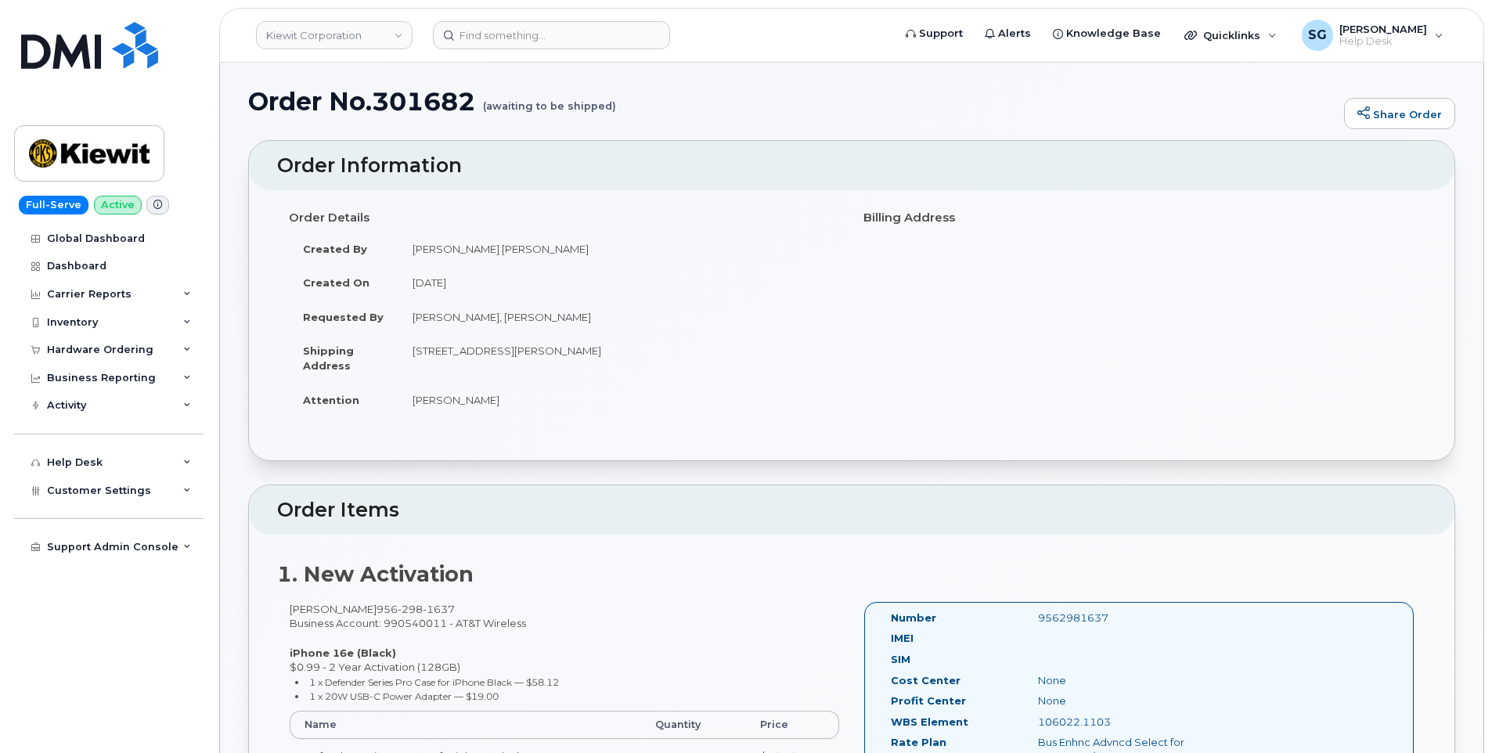
scroll to position [157, 0]
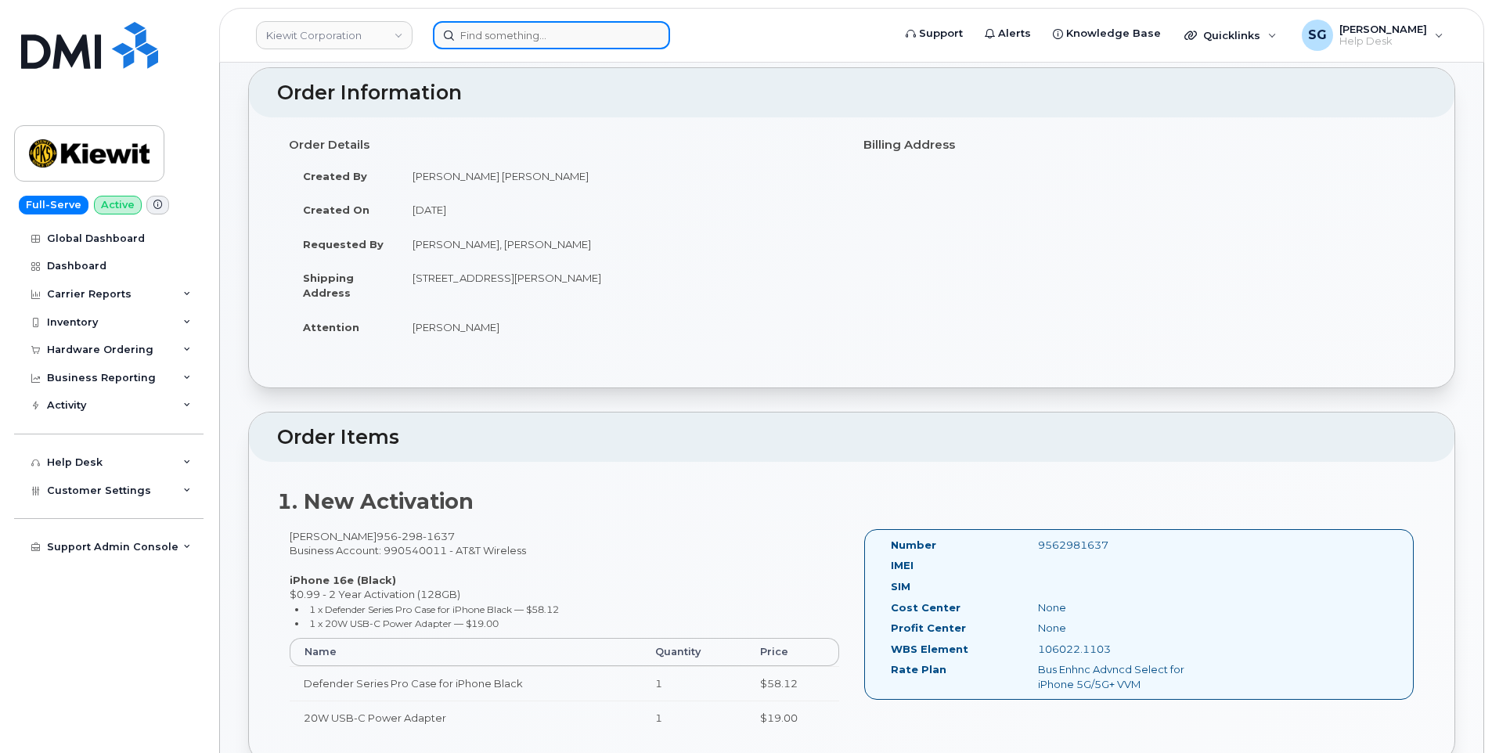
click at [497, 26] on input at bounding box center [551, 35] width 237 height 28
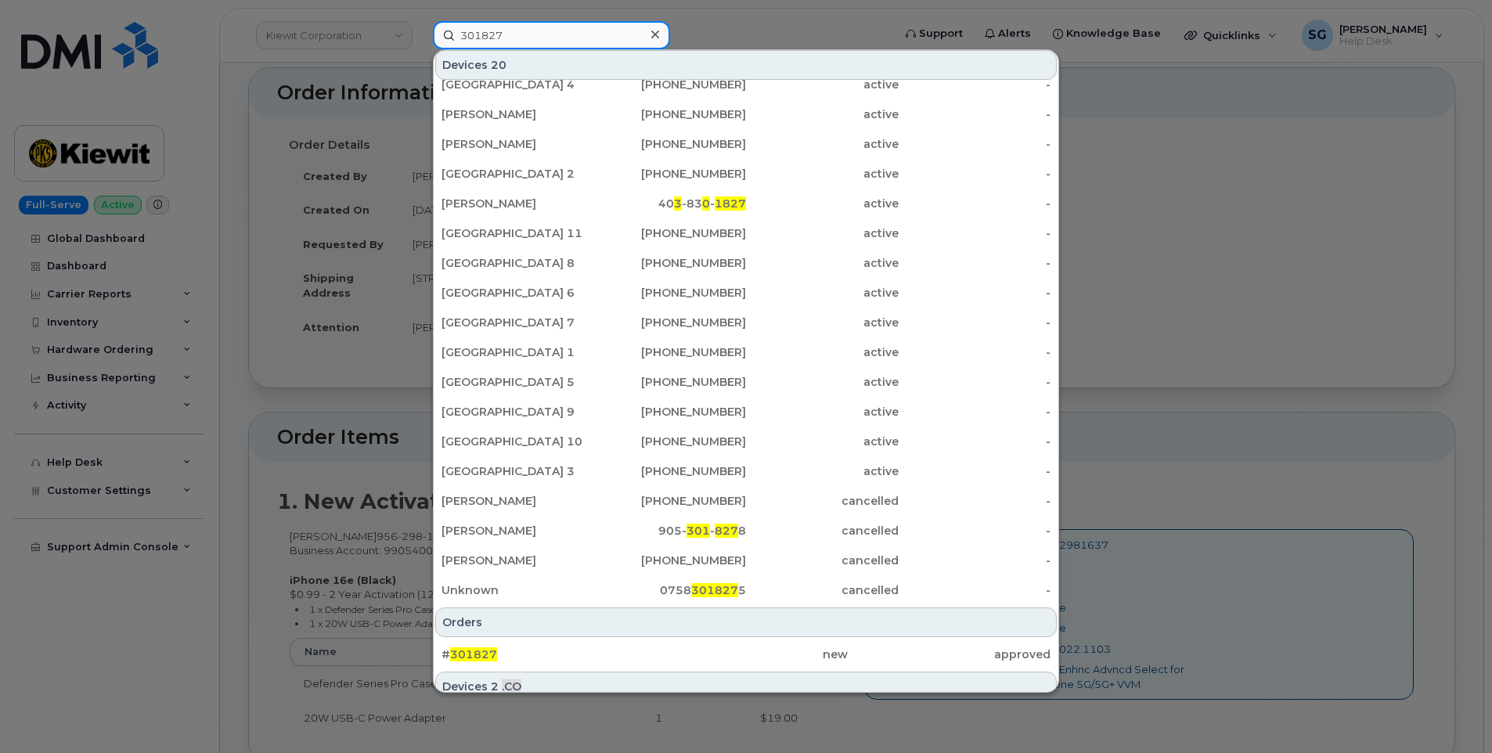
scroll to position [146, 0]
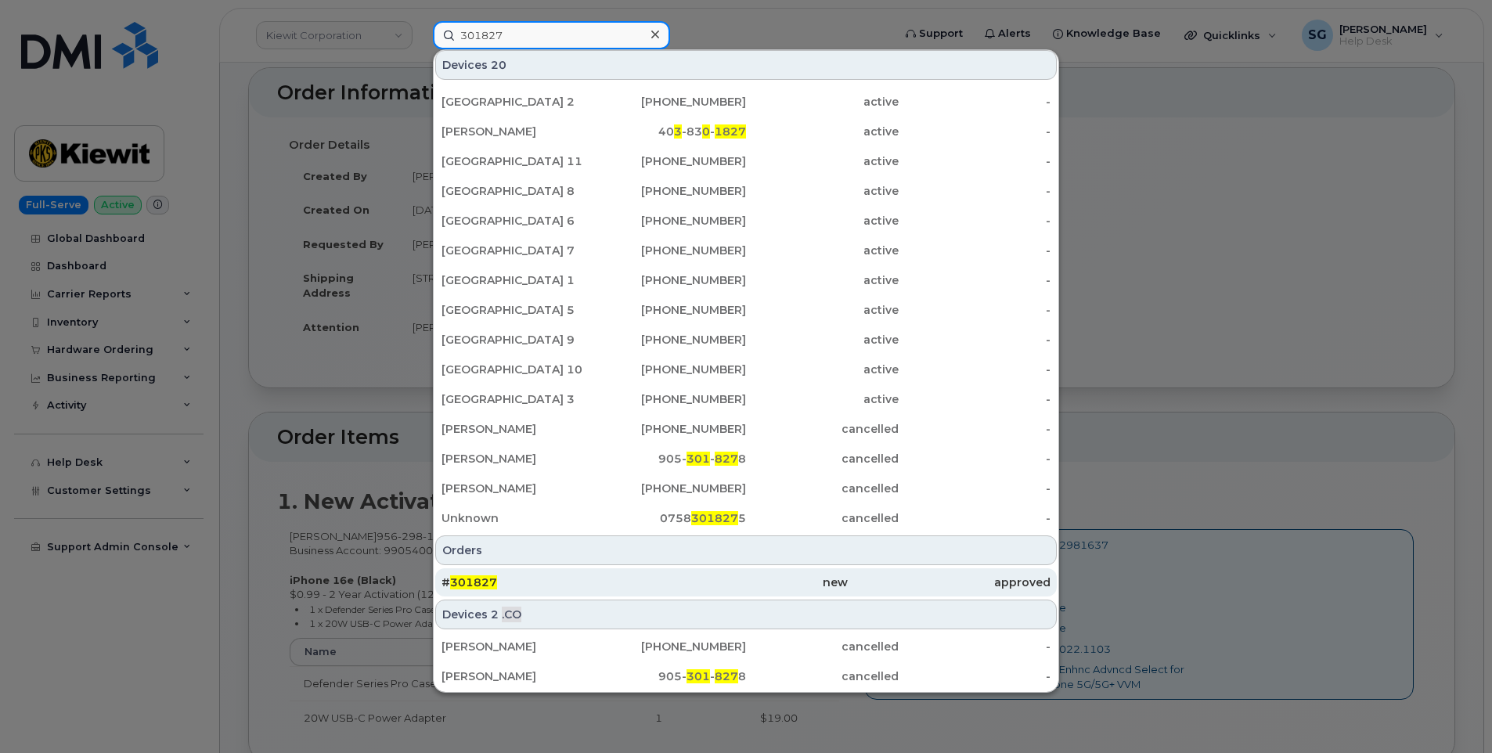
type input "301827"
click at [636, 587] on div "# 301827" at bounding box center [543, 583] width 203 height 16
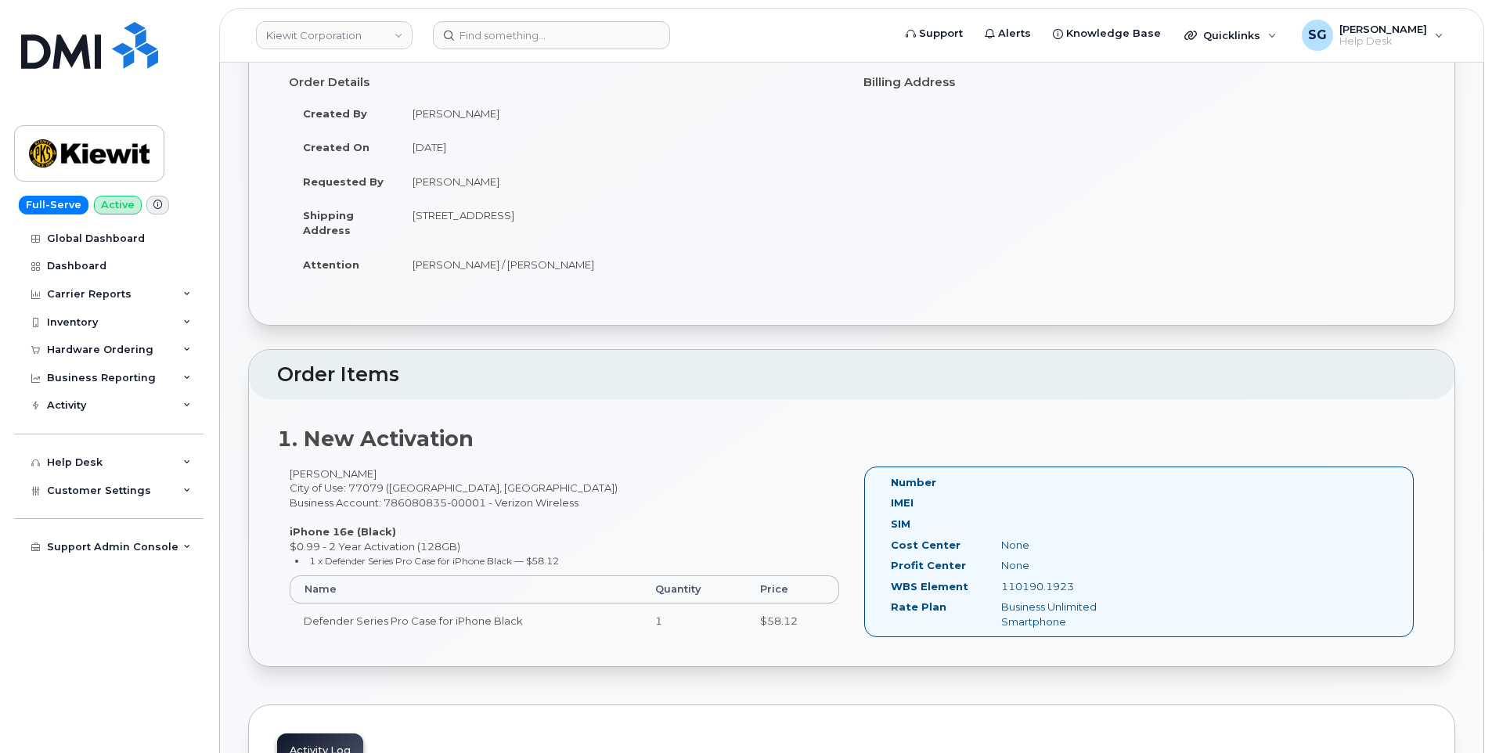
scroll to position [235, 0]
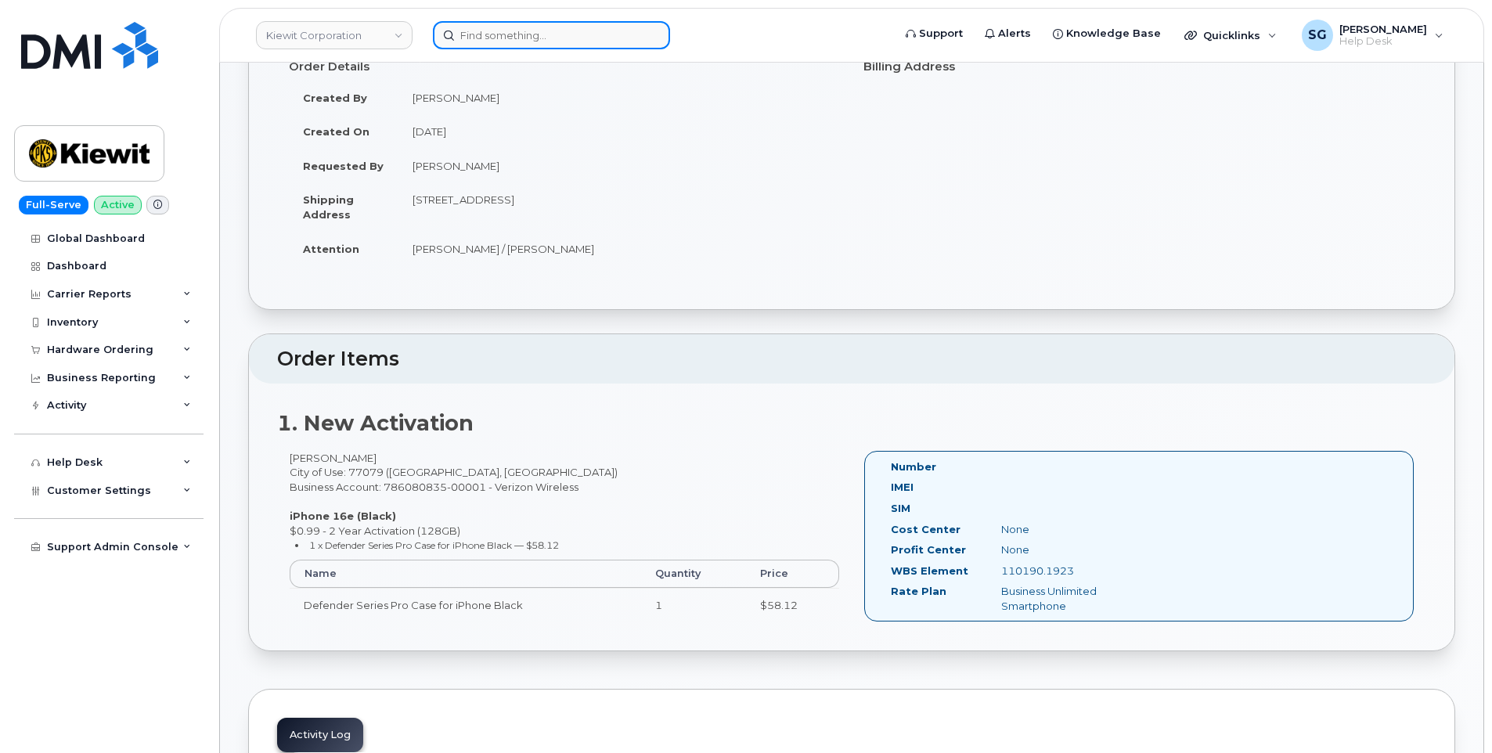
click at [526, 23] on input at bounding box center [551, 35] width 237 height 28
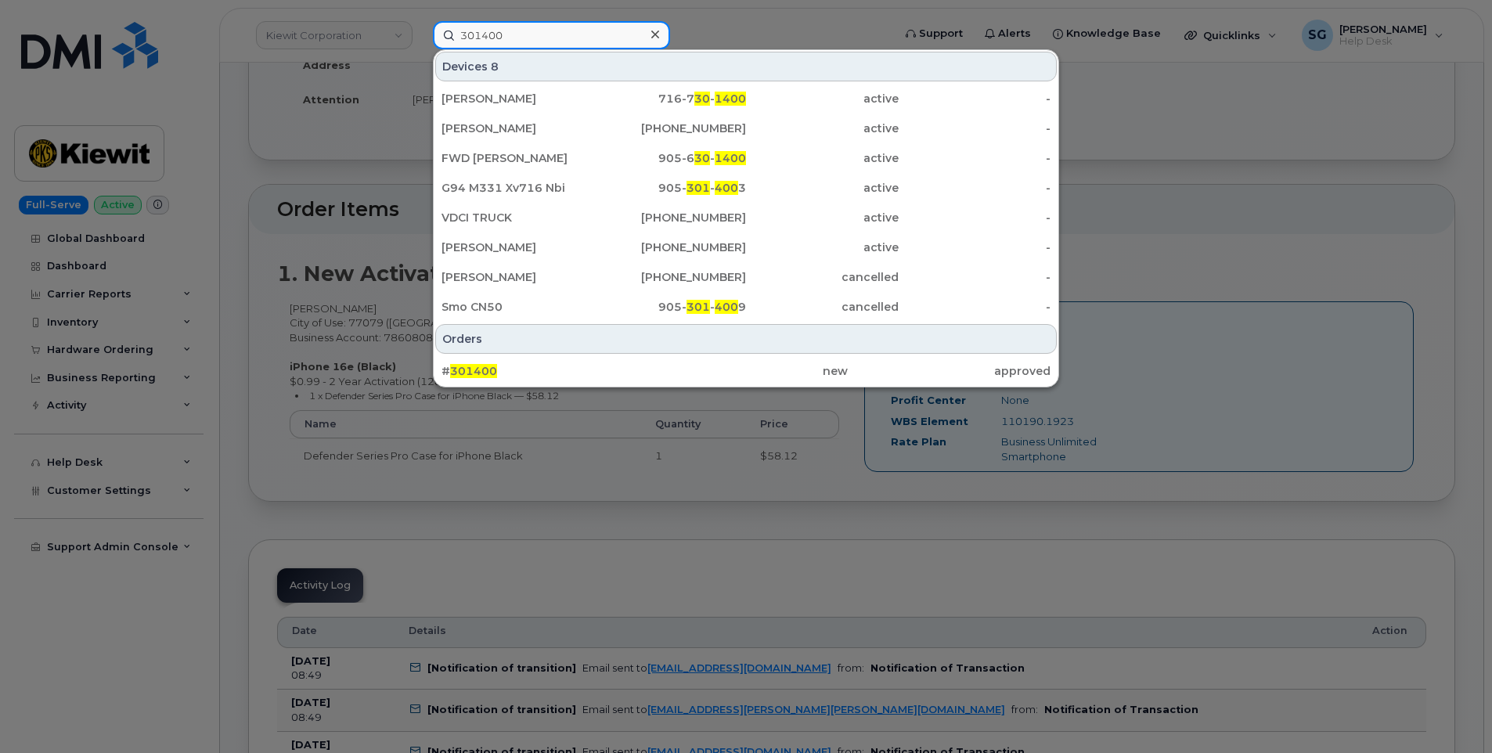
scroll to position [391, 0]
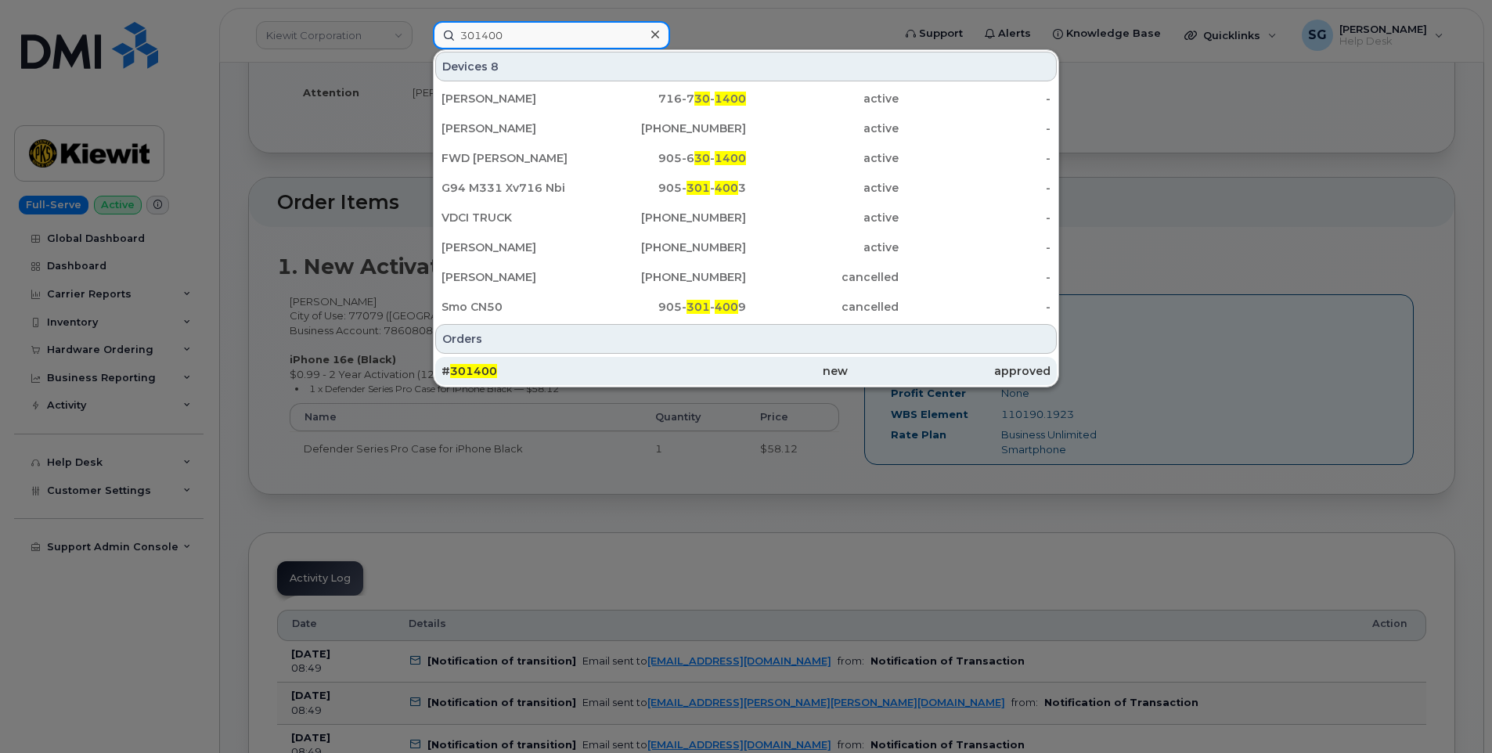
type input "301400"
click at [605, 374] on div "# 301400" at bounding box center [543, 371] width 203 height 16
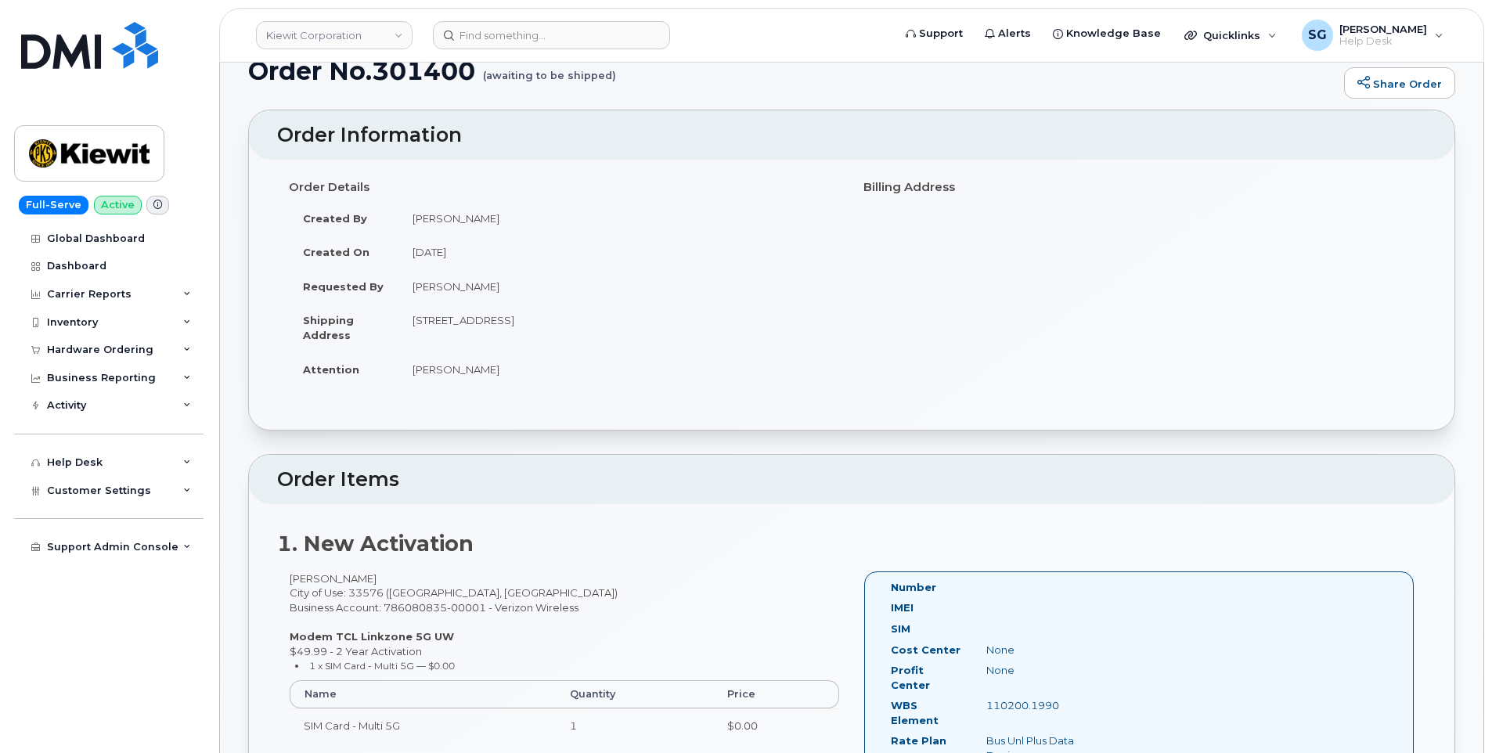
scroll to position [235, 0]
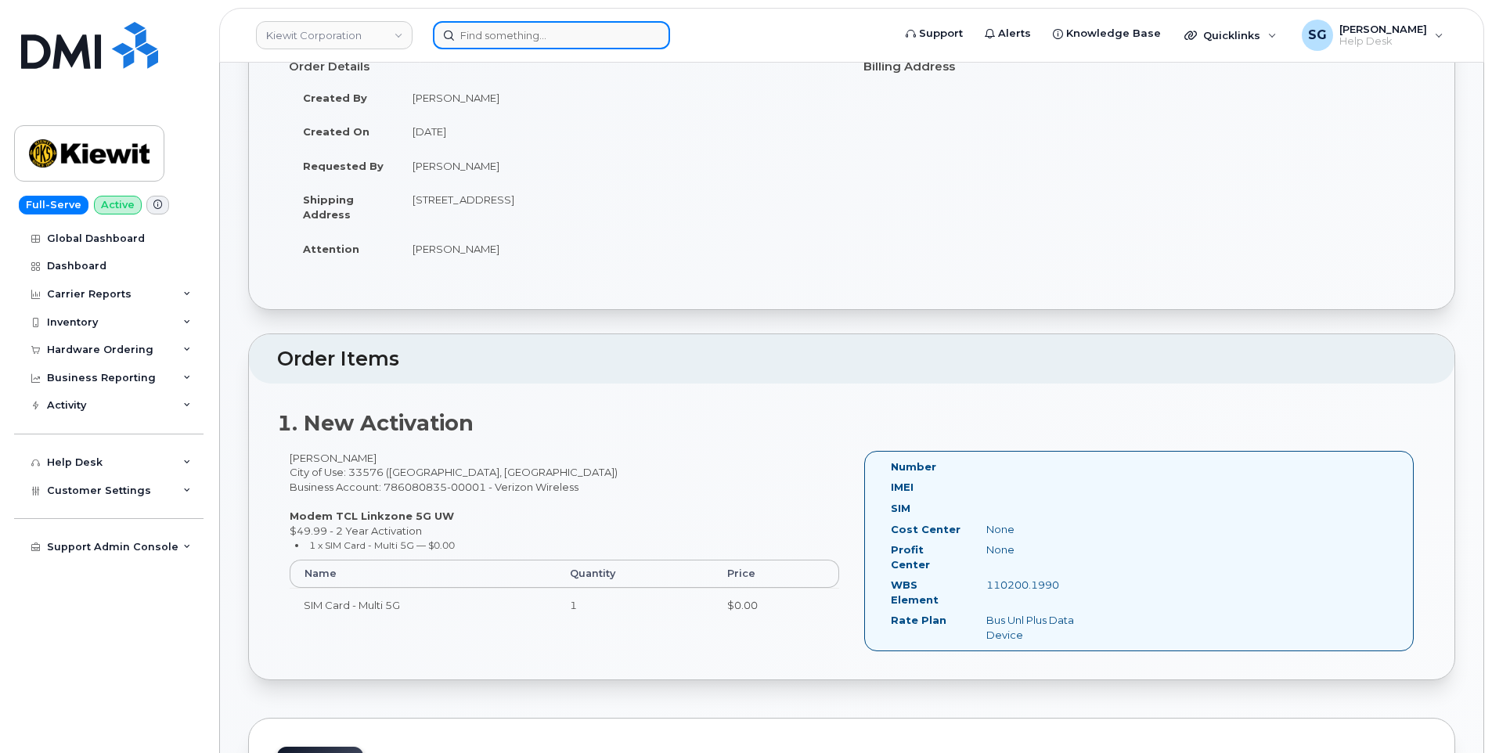
click at [506, 34] on input at bounding box center [551, 35] width 237 height 28
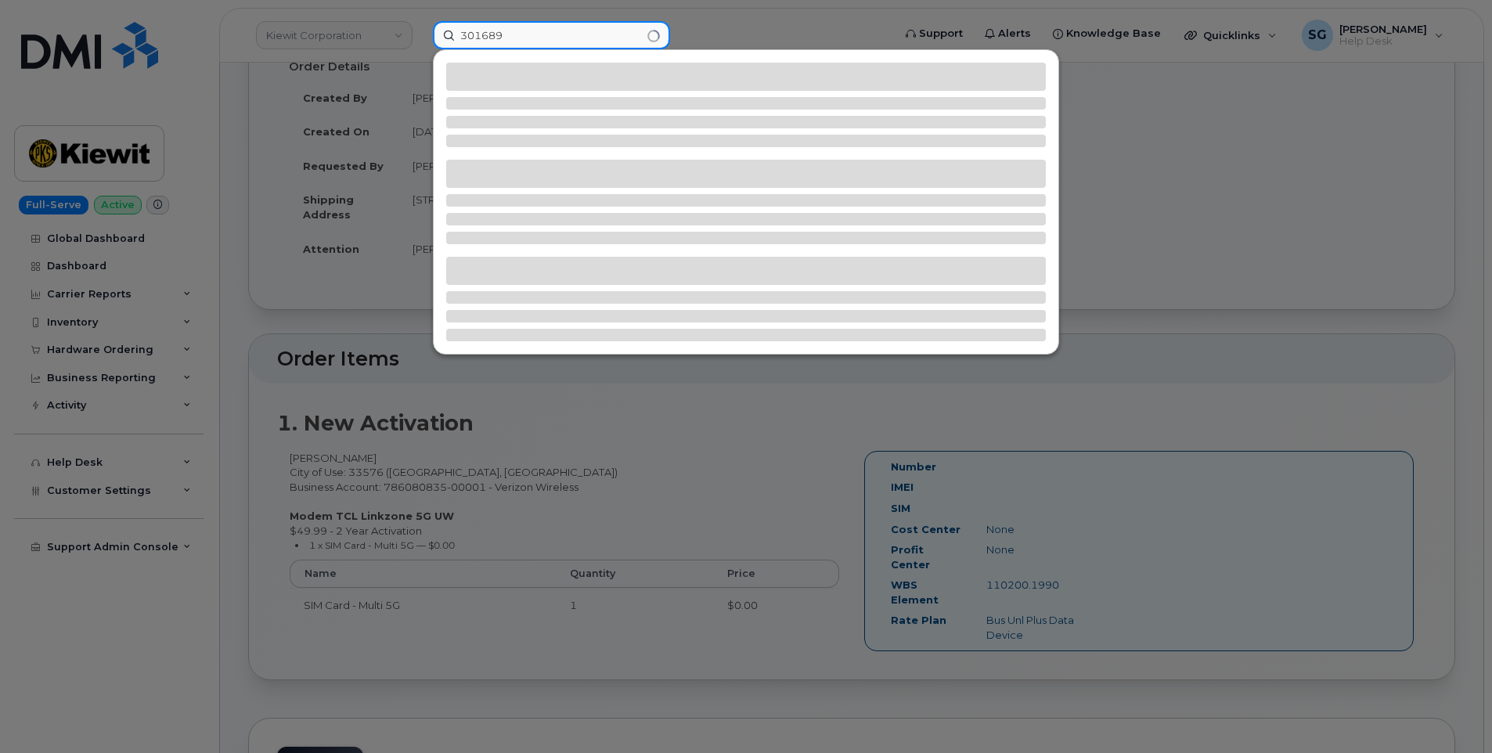
type input "301689"
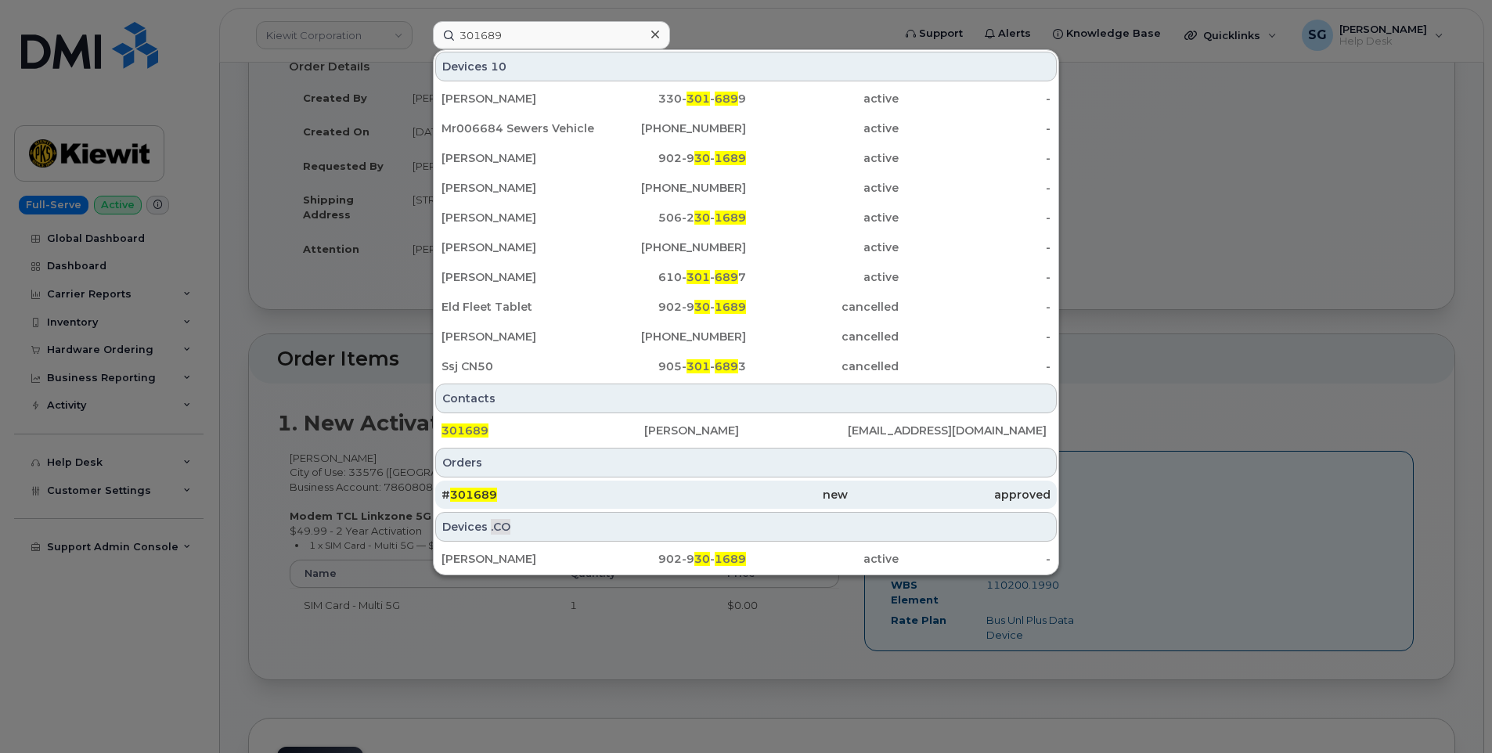
drag, startPoint x: 533, startPoint y: 499, endPoint x: 549, endPoint y: 496, distance: 15.8
click at [533, 499] on div "# 301689" at bounding box center [543, 495] width 203 height 16
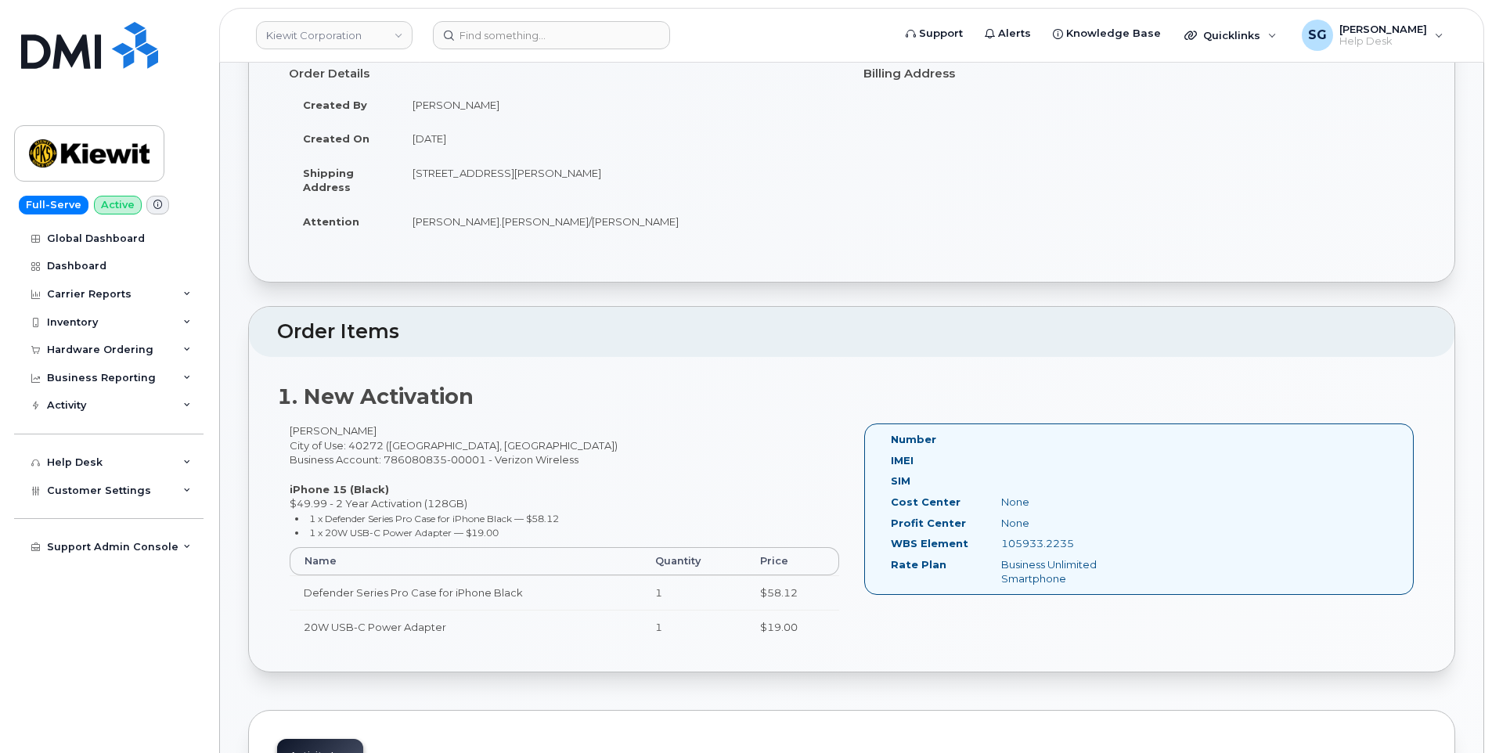
scroll to position [235, 0]
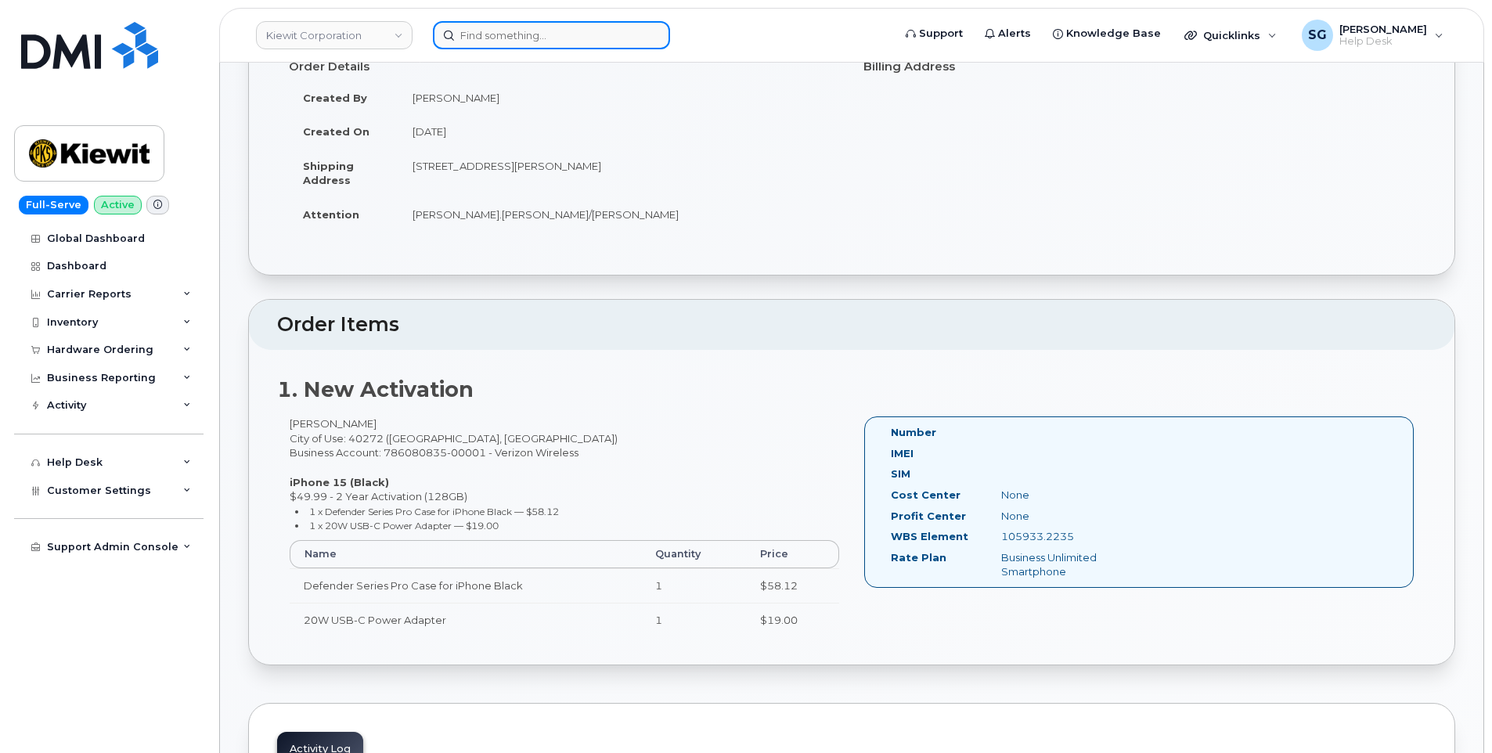
click at [550, 25] on input at bounding box center [551, 35] width 237 height 28
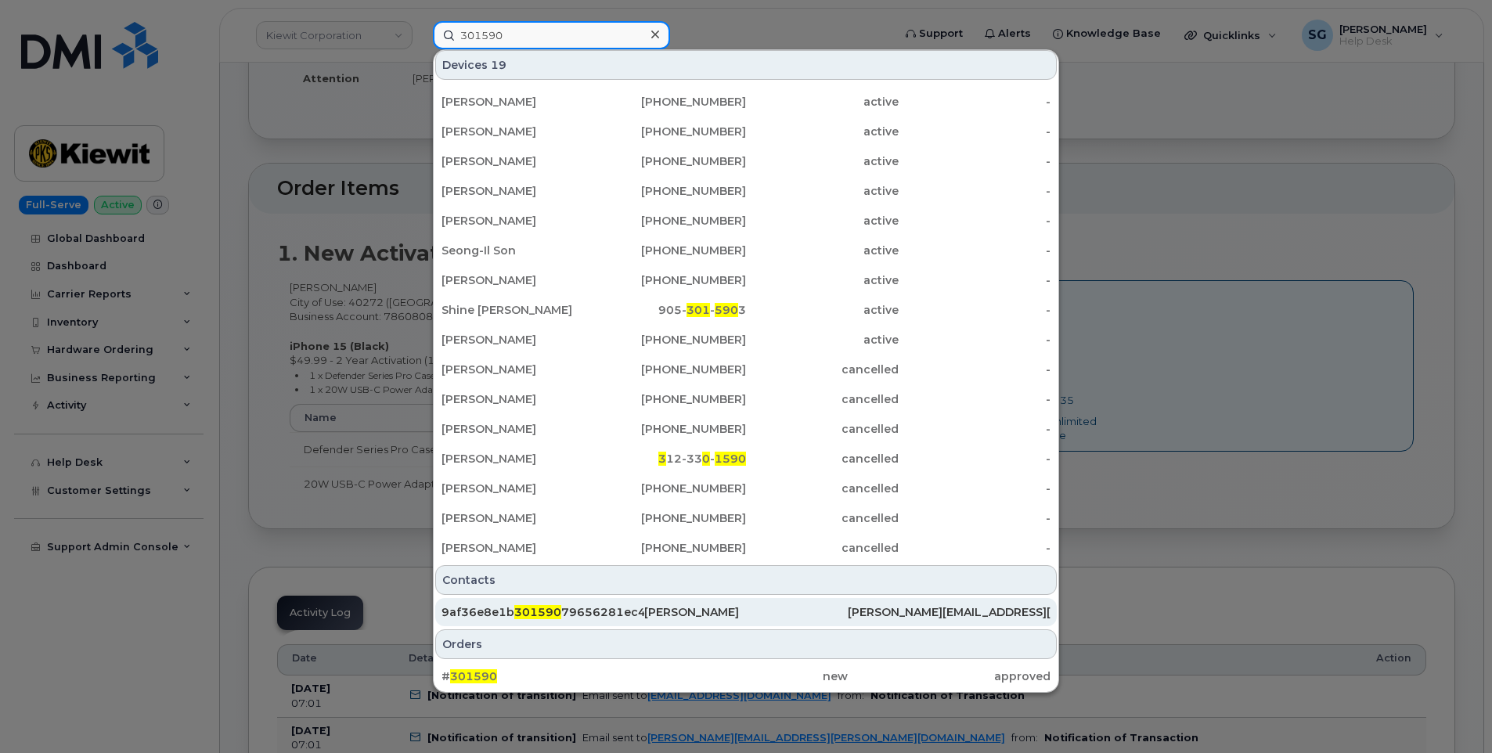
scroll to position [626, 0]
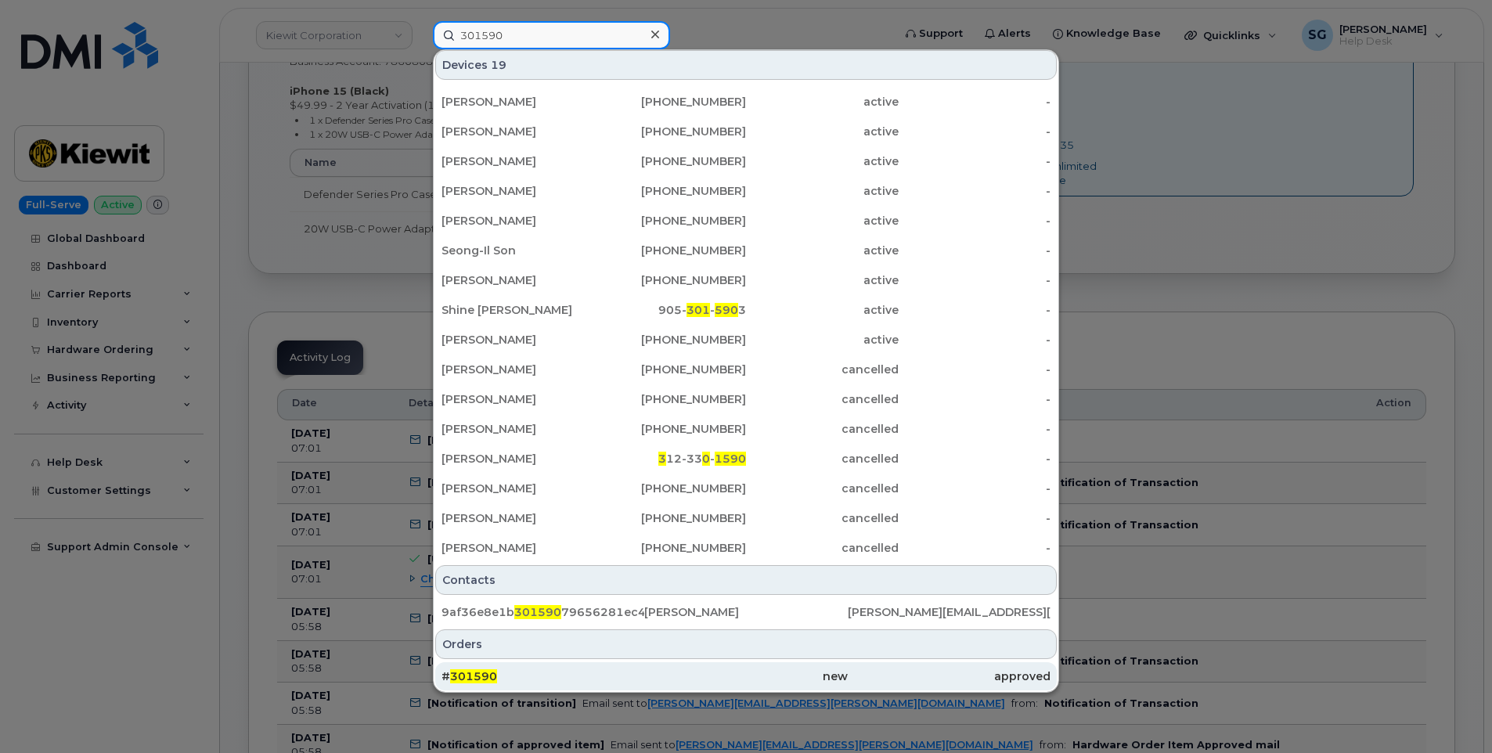
type input "301590"
click at [612, 676] on div "# 301590" at bounding box center [543, 677] width 203 height 16
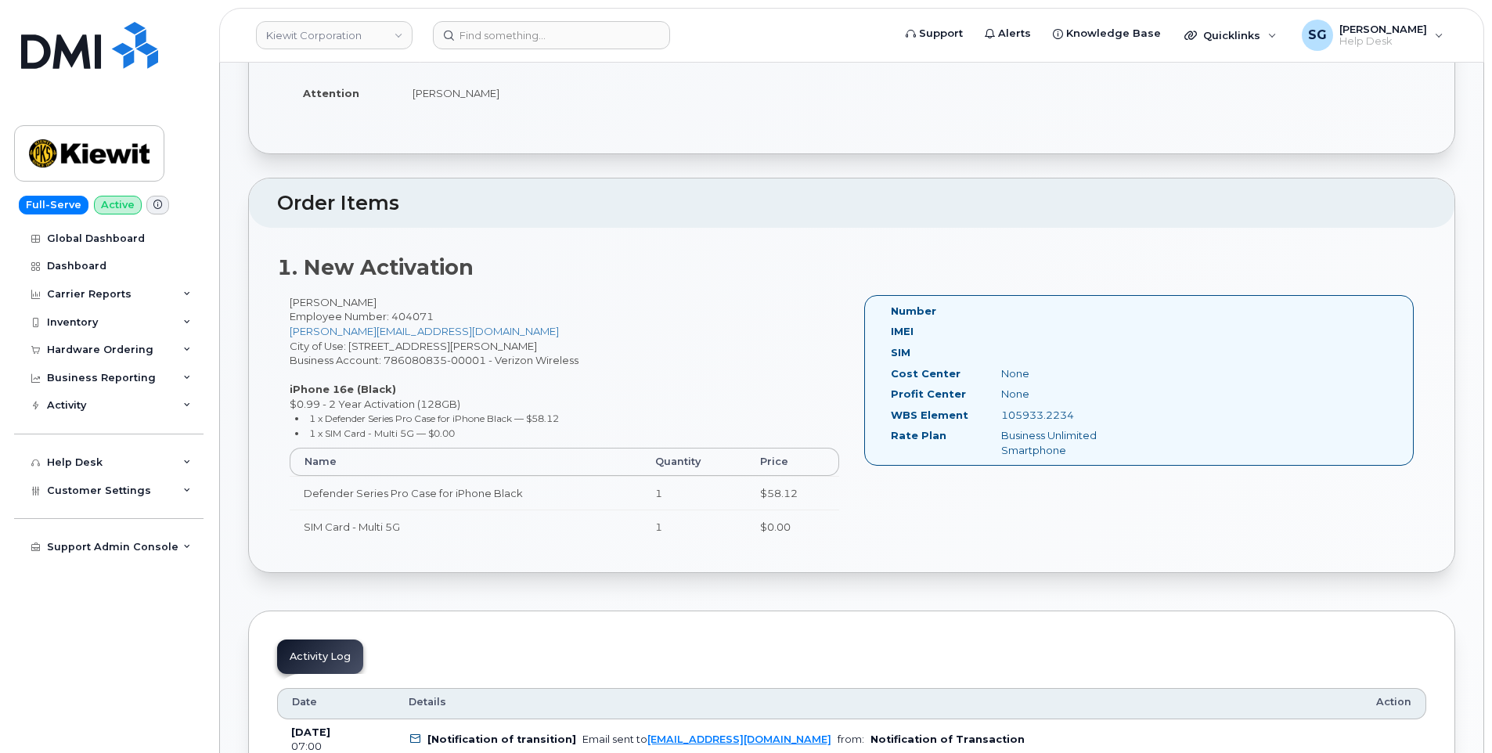
scroll to position [391, 0]
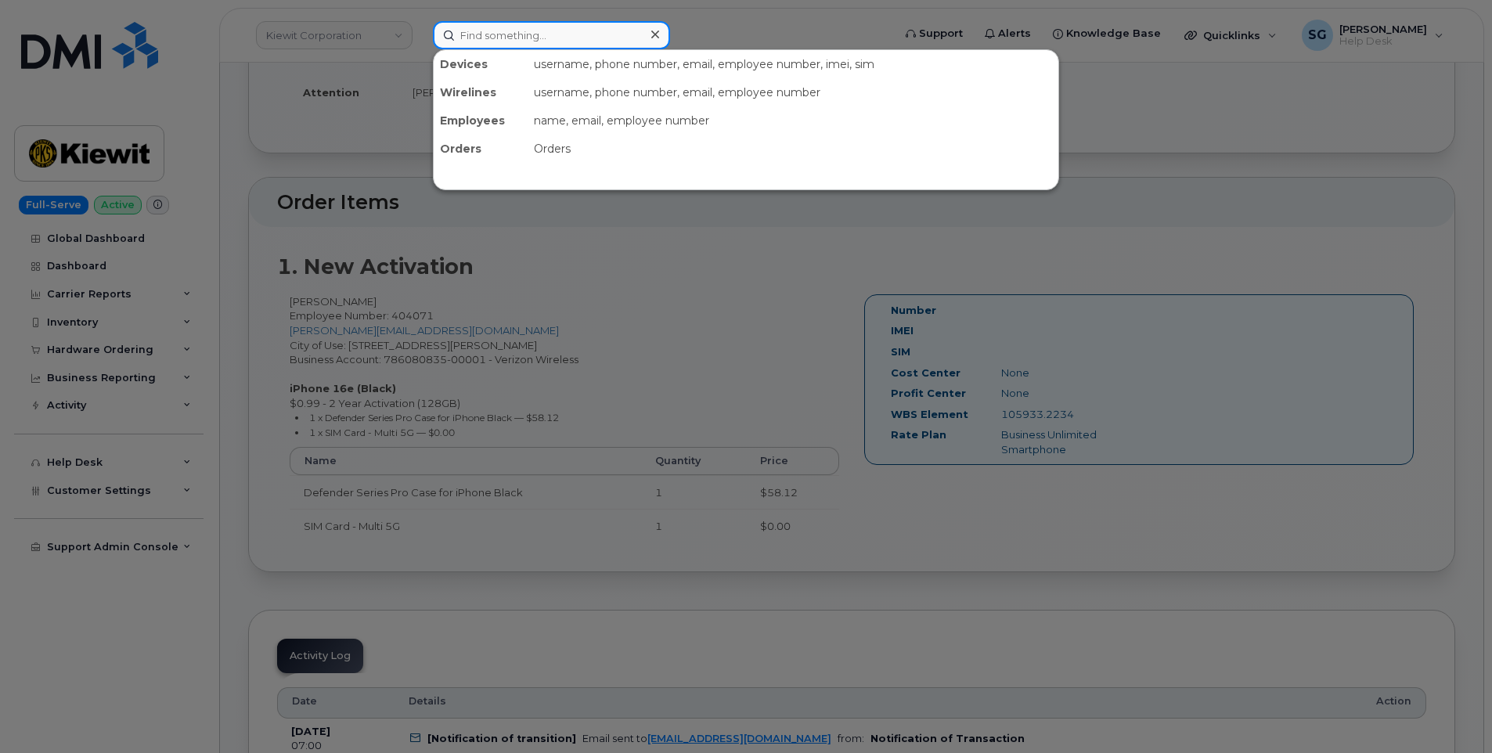
click at [489, 41] on input at bounding box center [551, 35] width 237 height 28
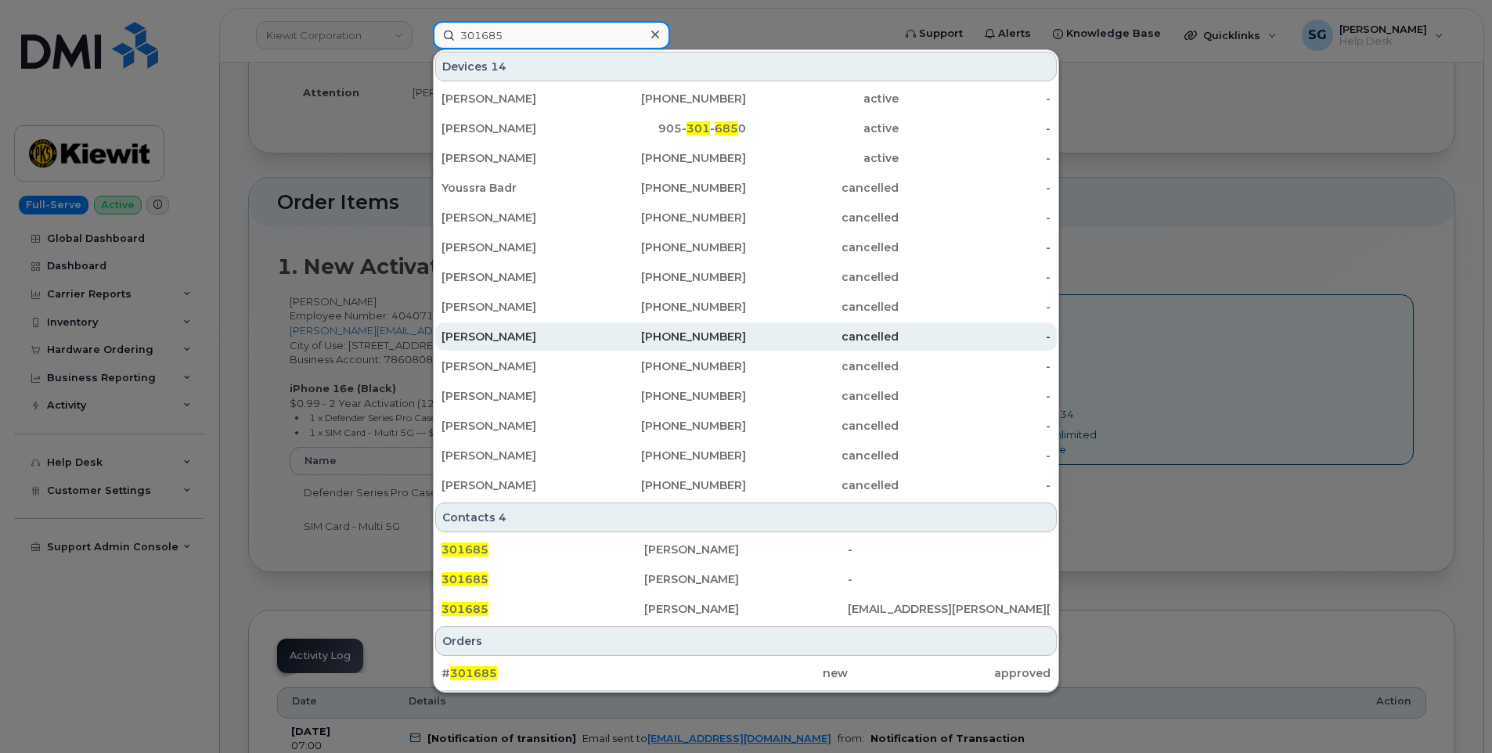
scroll to position [61, 0]
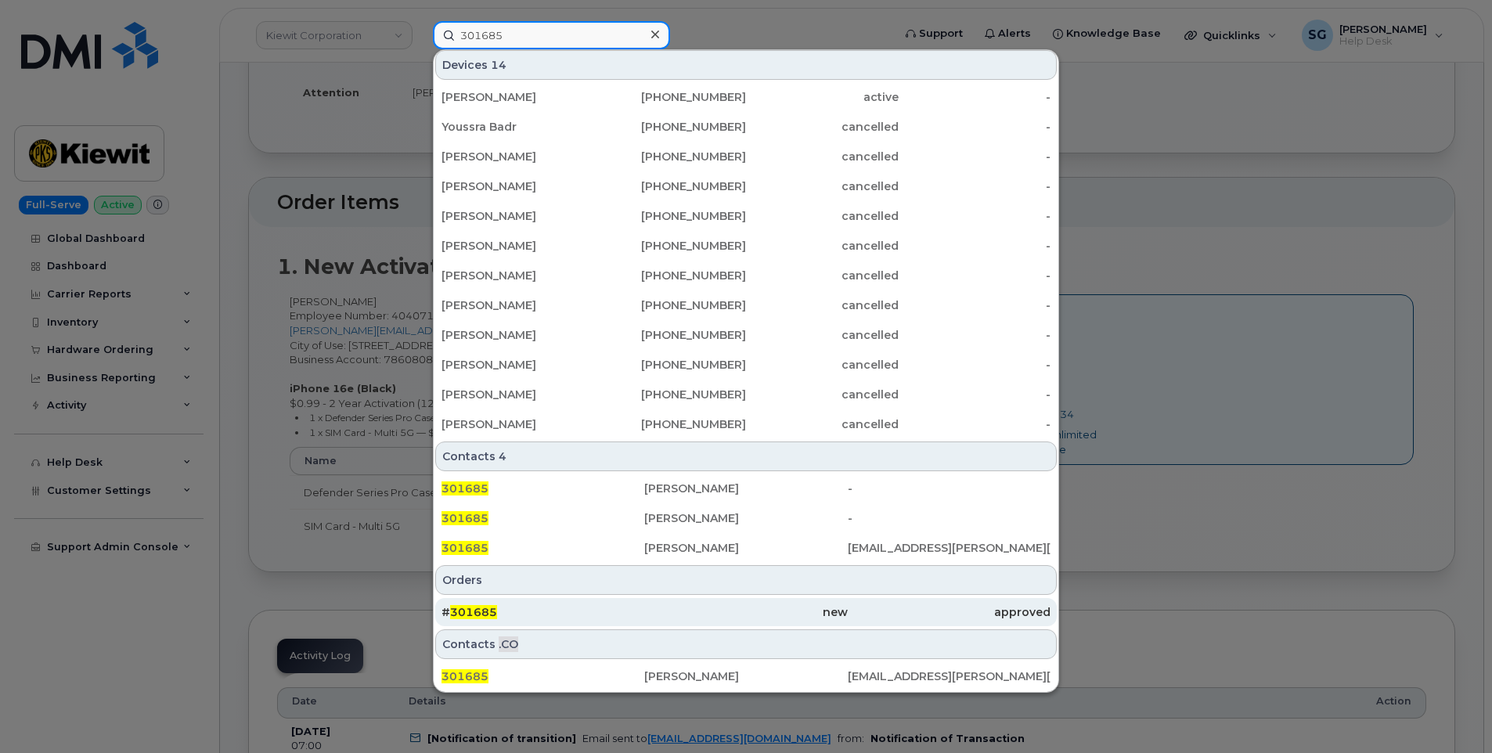
type input "301685"
click at [586, 618] on div "# 301685" at bounding box center [543, 612] width 203 height 16
